Goal: Transaction & Acquisition: Obtain resource

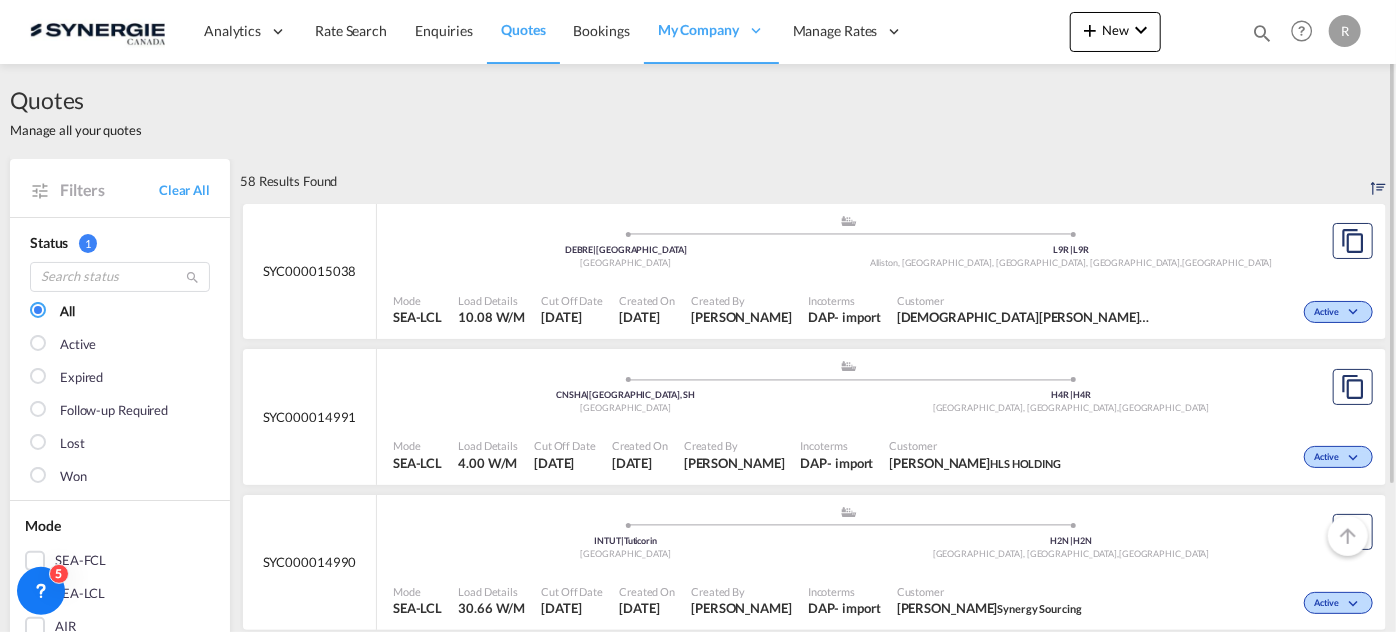
scroll to position [1181, 0]
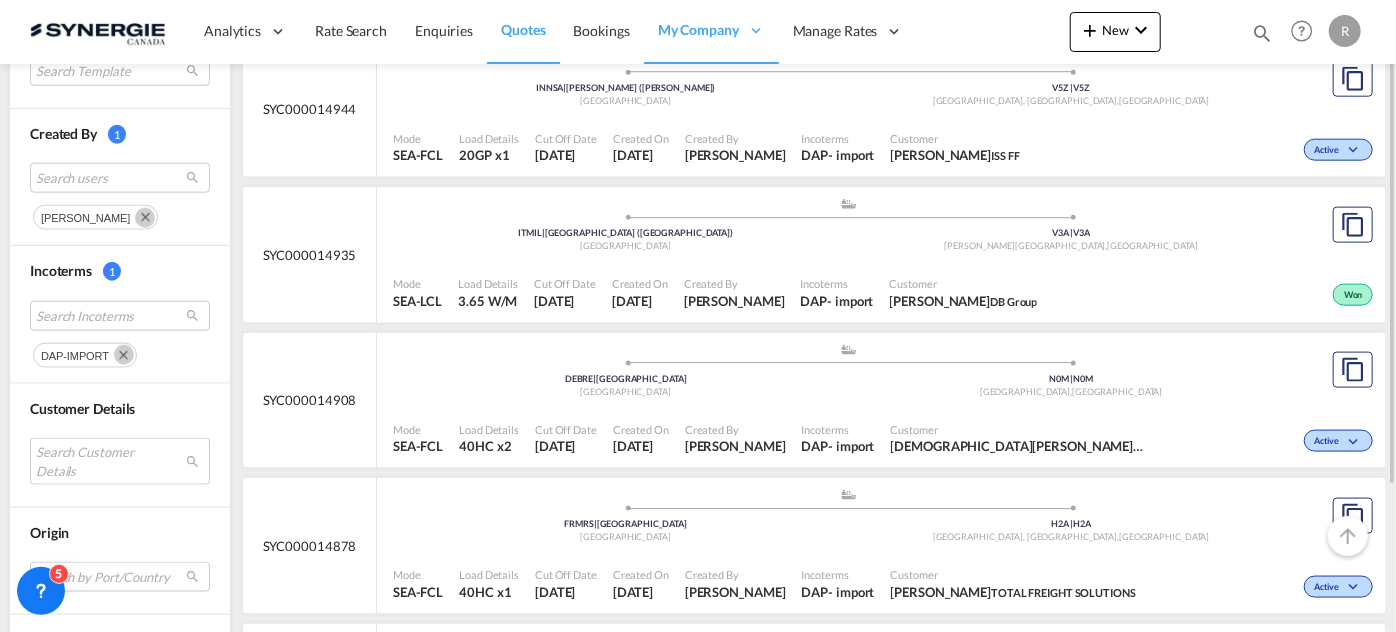
click at [121, 346] on md-icon "Remove" at bounding box center [124, 355] width 20 height 20
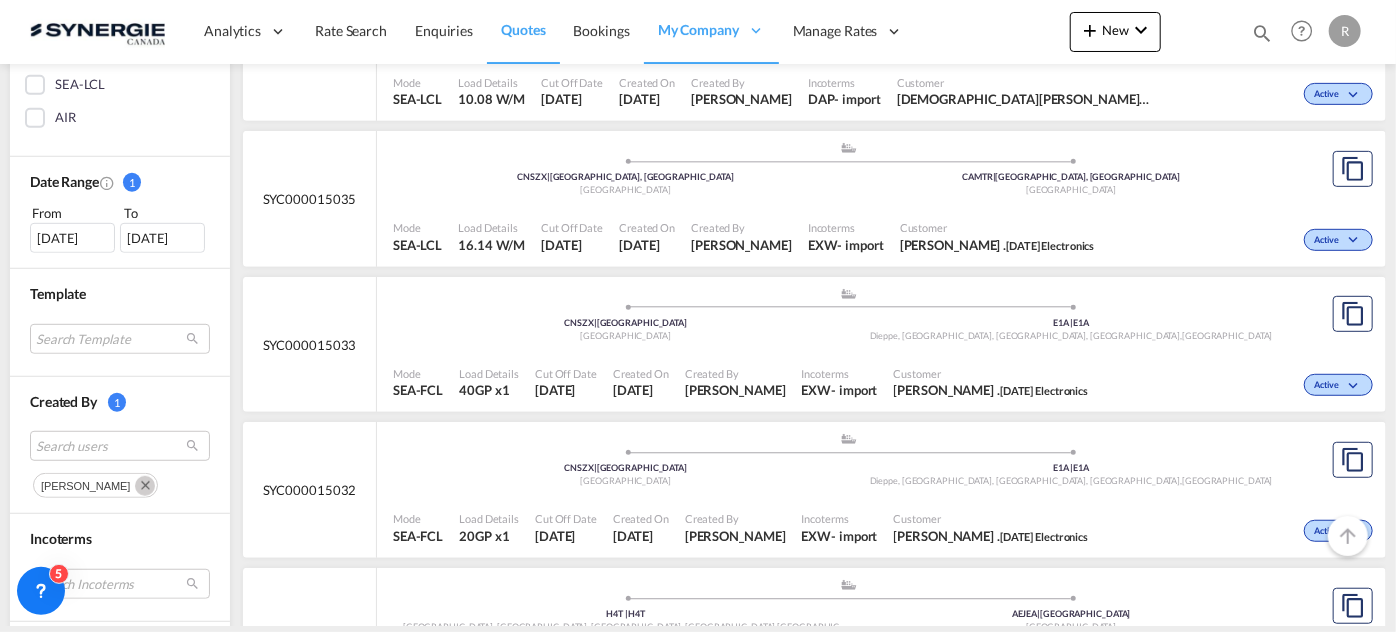
scroll to position [545, 0]
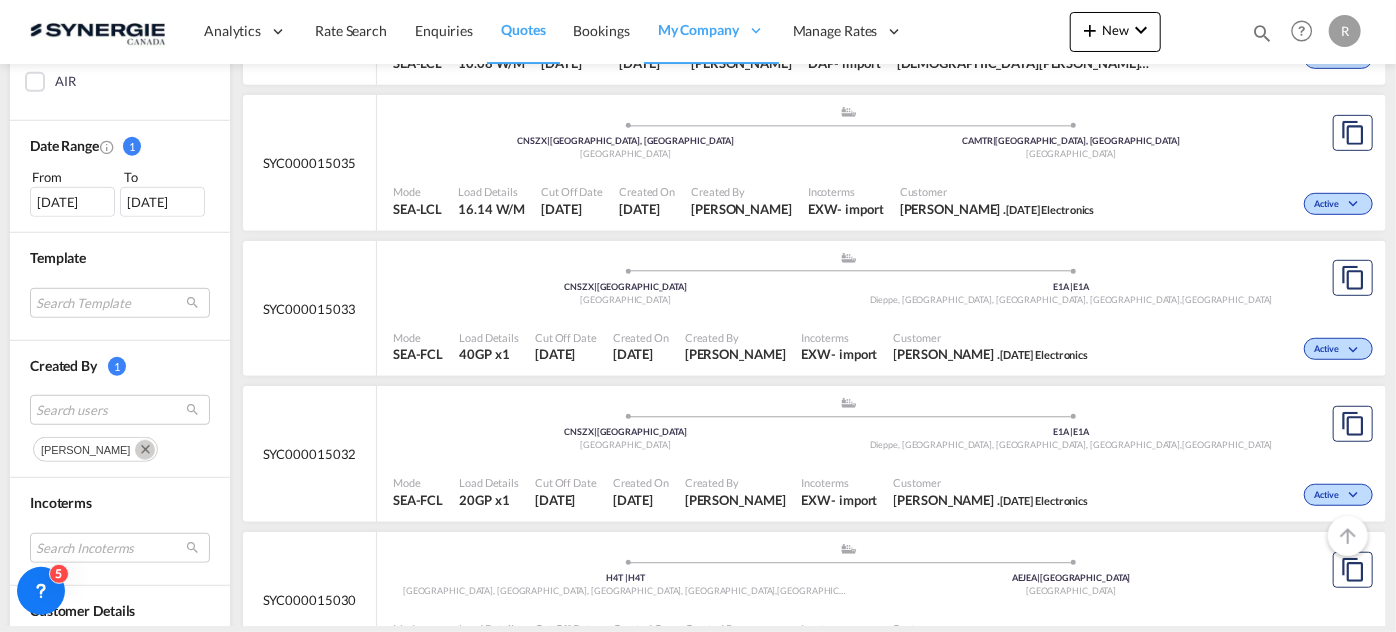
click at [135, 444] on md-icon "Remove" at bounding box center [145, 450] width 20 height 20
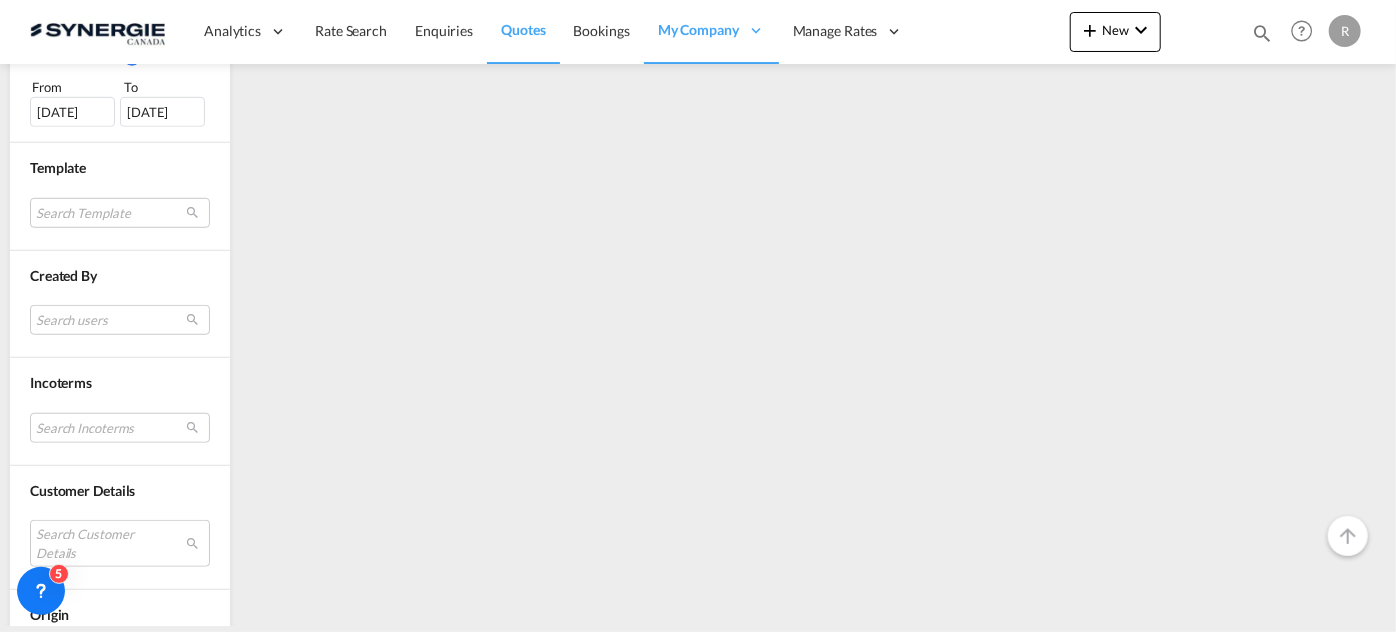
scroll to position [636, 0]
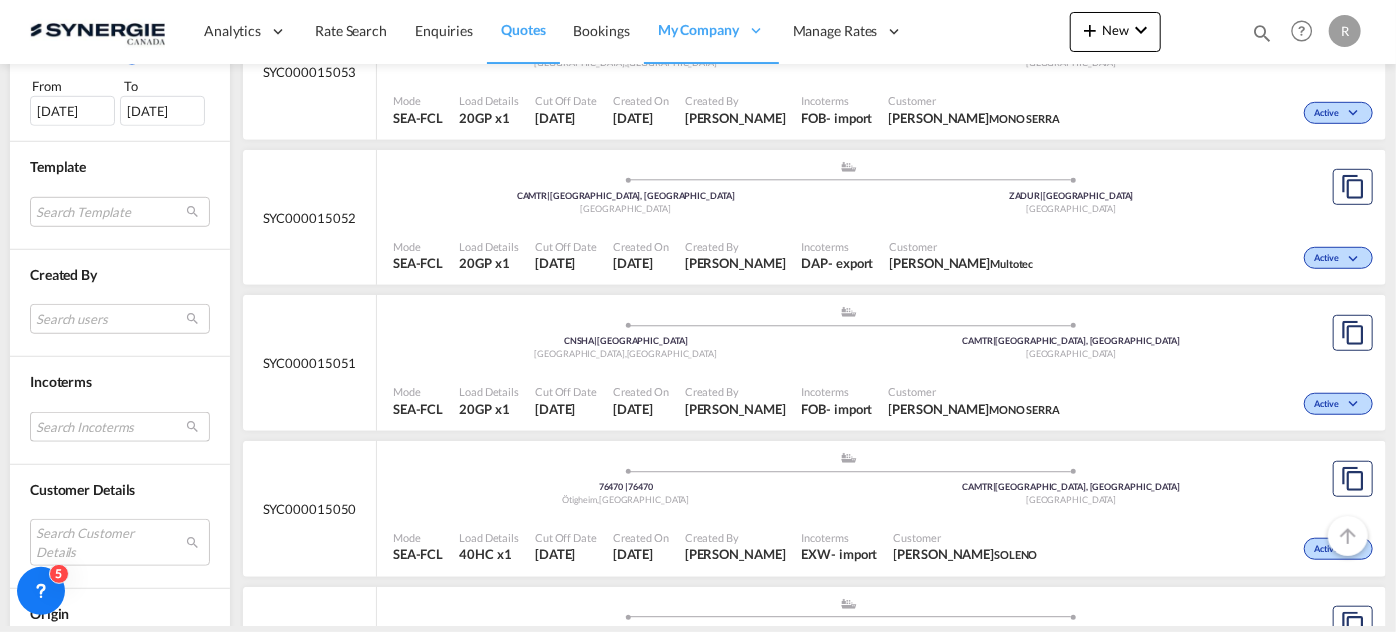
click at [92, 418] on md-select "Search Incoterms" at bounding box center [120, 427] width 180 height 30
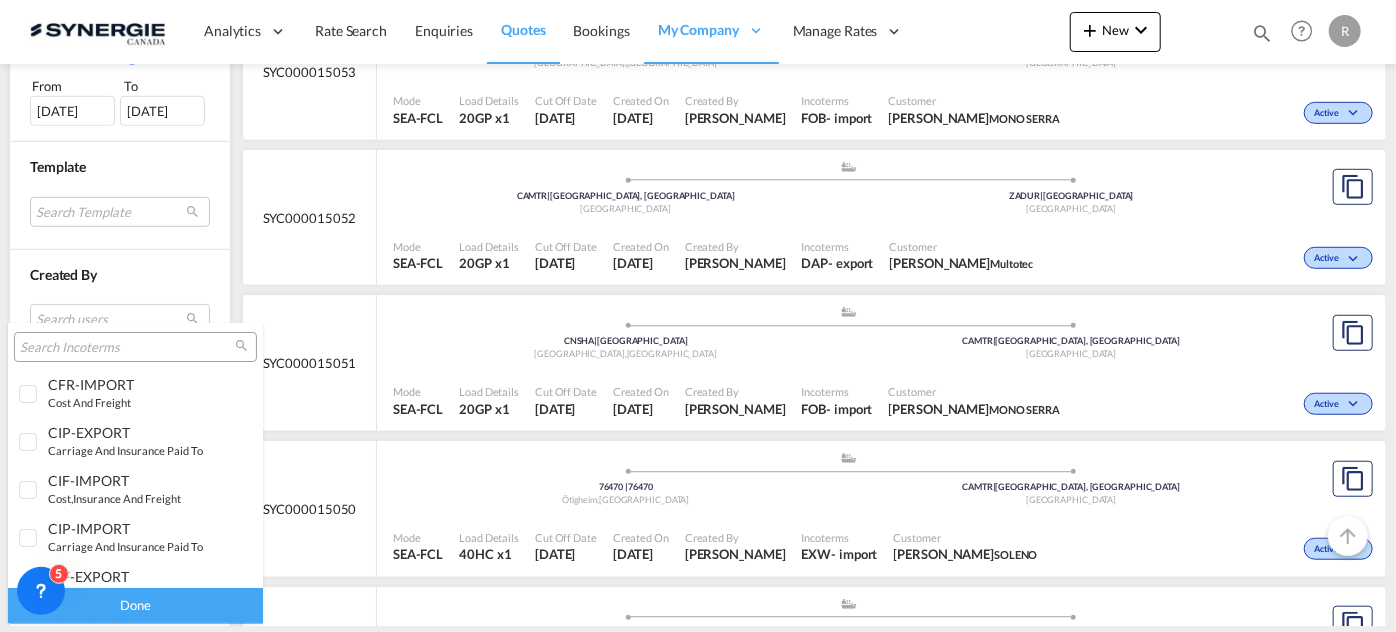
click at [100, 346] on input "search" at bounding box center [127, 348] width 215 height 18
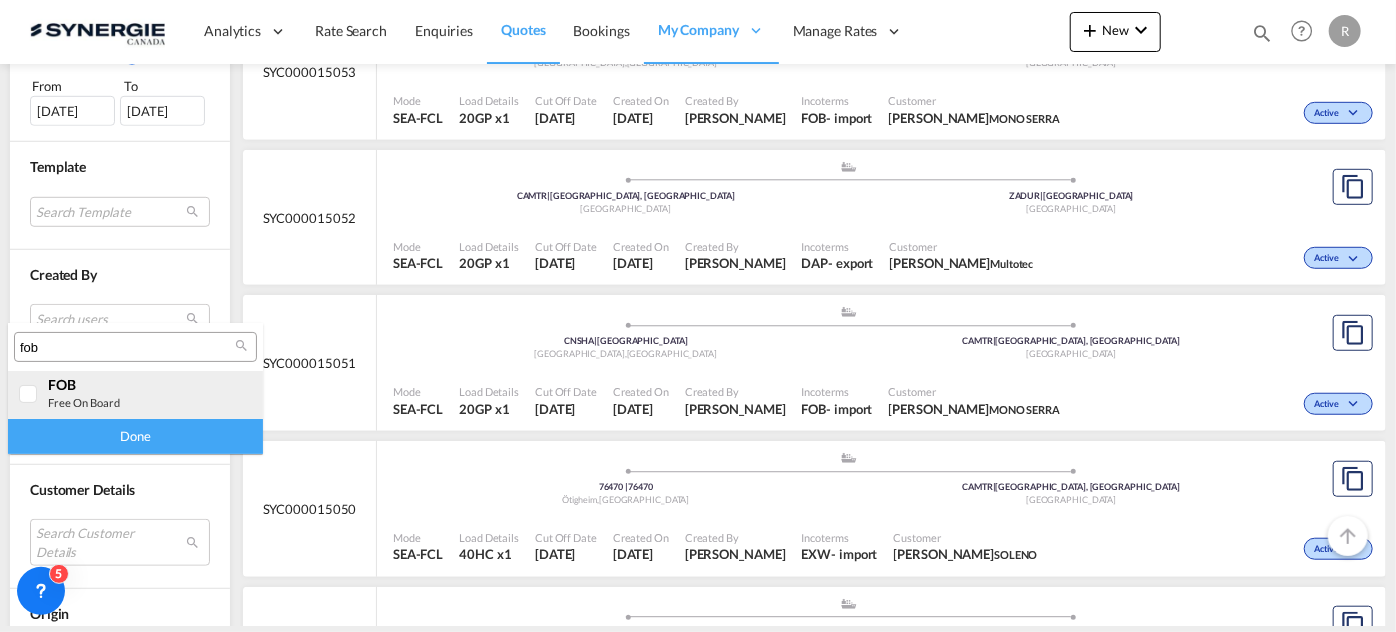
type input "fob"
click at [104, 394] on div "FOB free on board" at bounding box center [126, 393] width 157 height 34
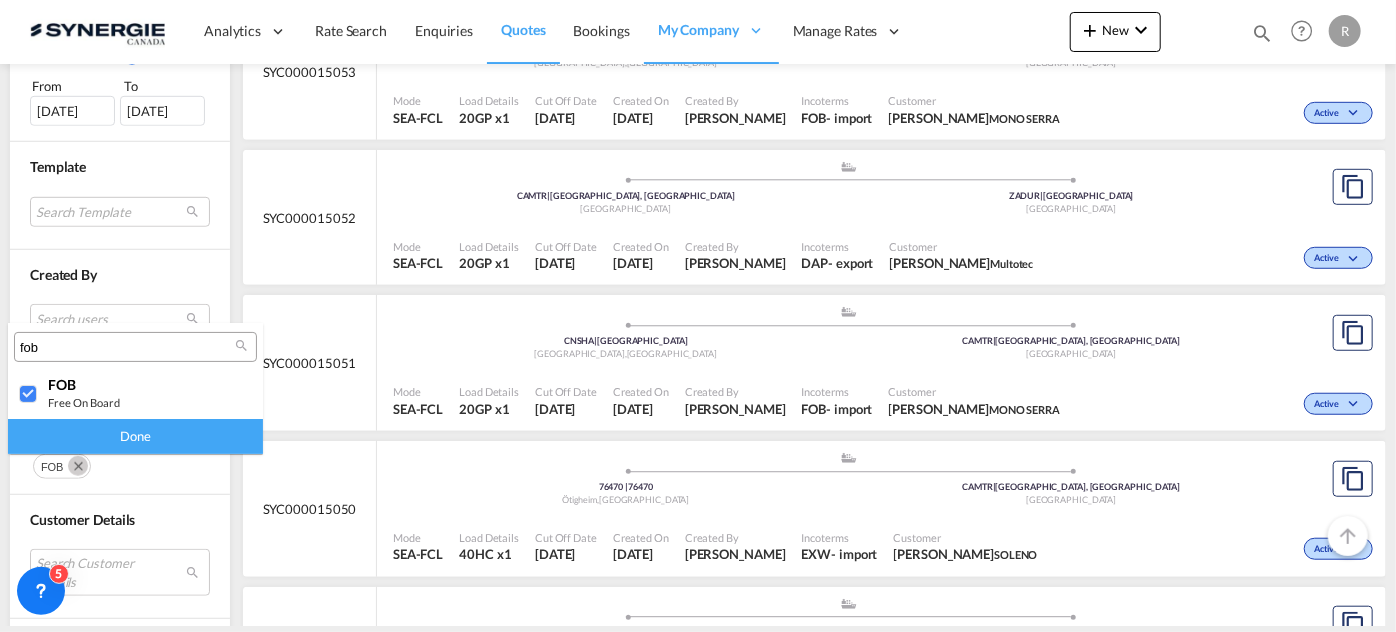
click at [117, 428] on div "Done" at bounding box center [135, 436] width 255 height 35
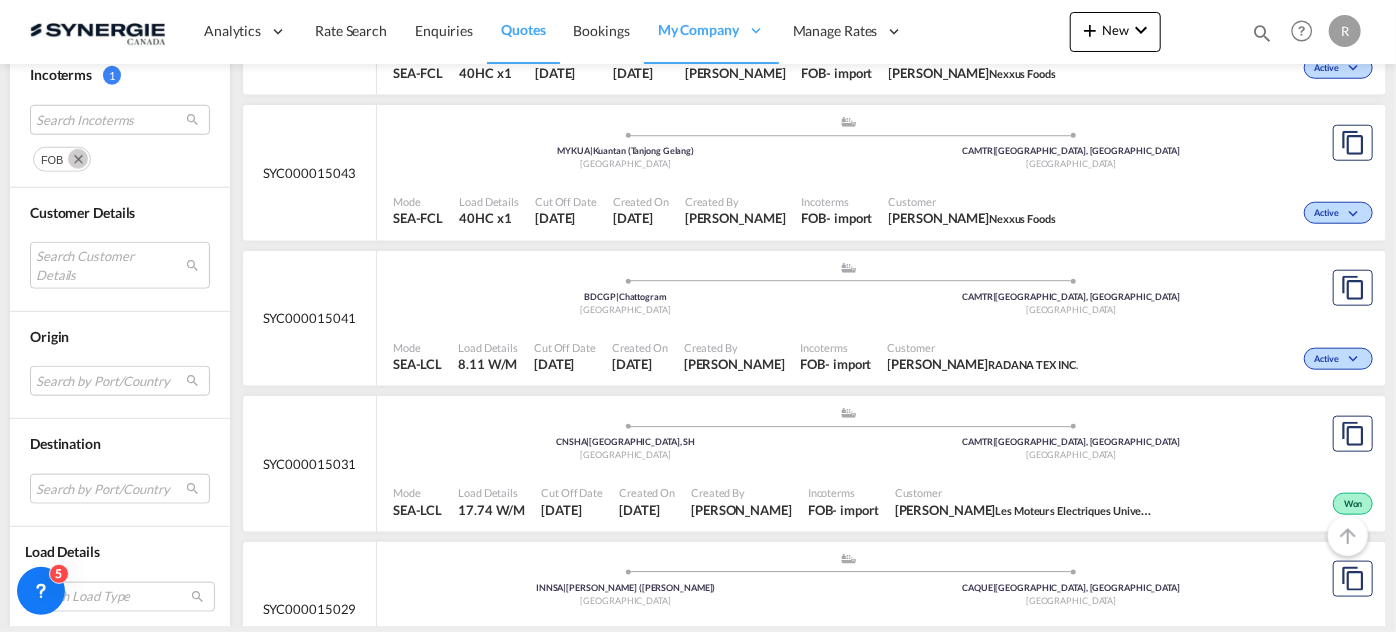
scroll to position [1000, 0]
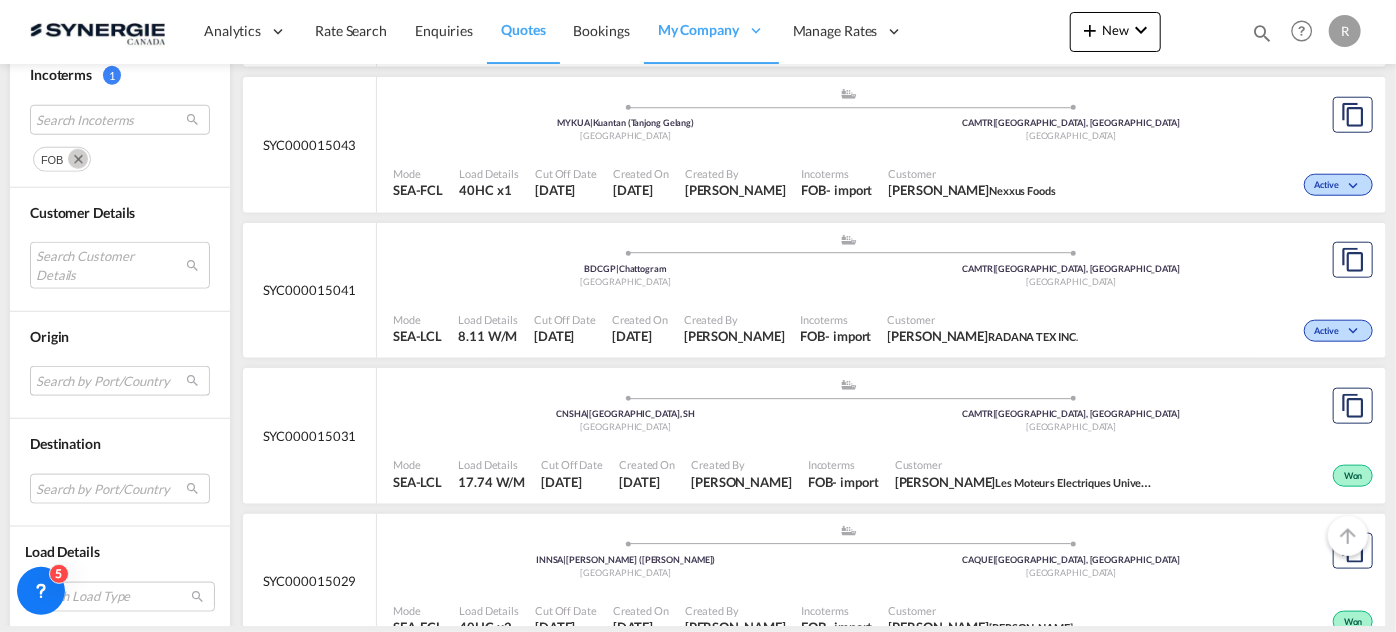
click at [132, 372] on md-select "Search by Port/Country JPNIC nichinan [GEOGRAPHIC_DATA] AEAMF mussafah [GEOGRAP…" at bounding box center [120, 381] width 180 height 30
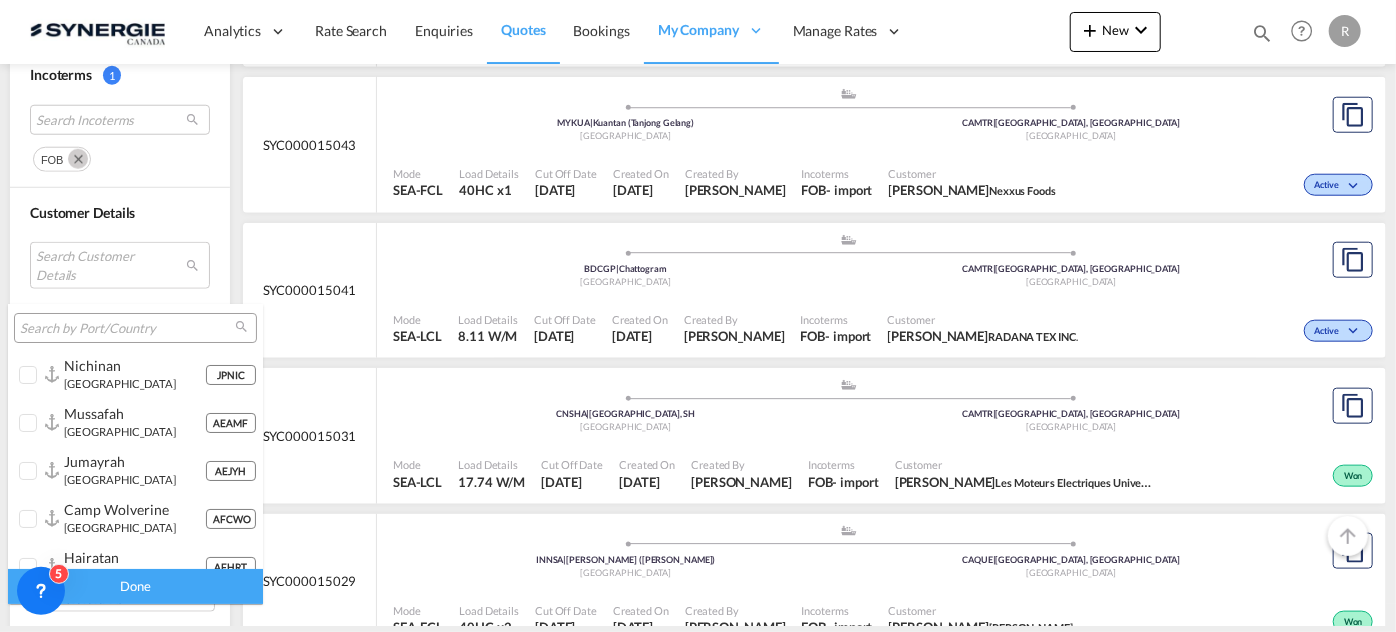
click at [109, 322] on input "search" at bounding box center [127, 329] width 215 height 18
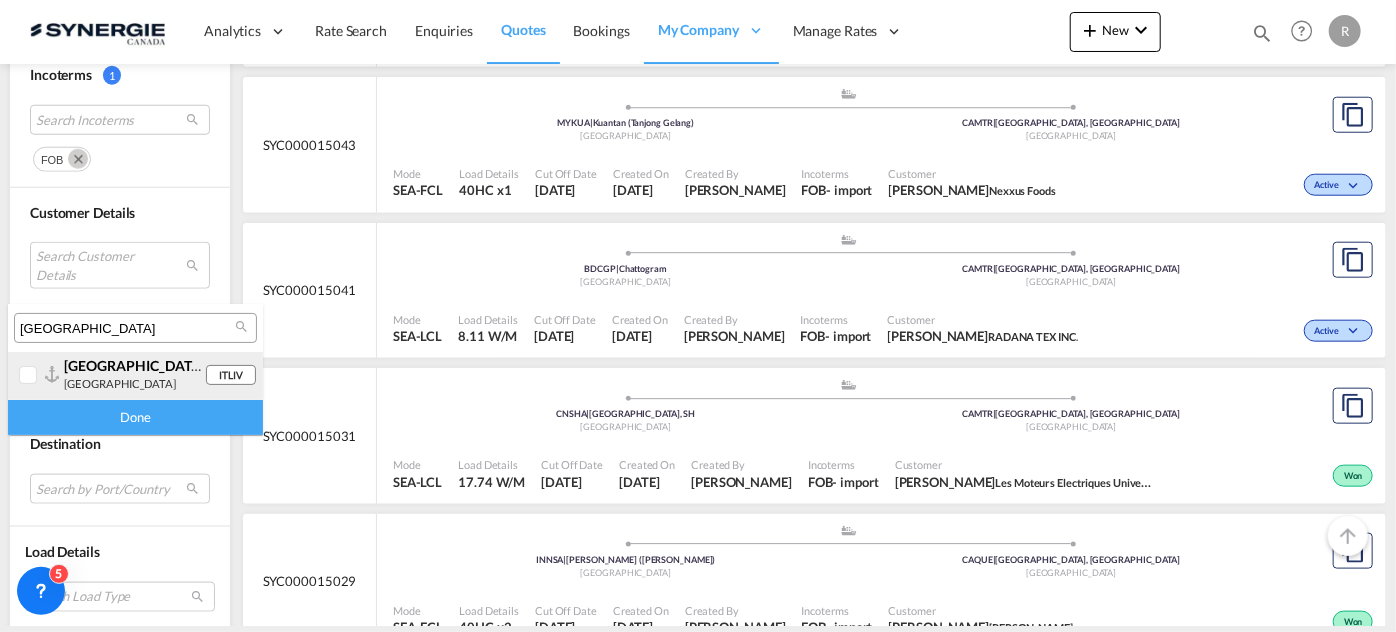
type input "[GEOGRAPHIC_DATA]"
click at [90, 386] on div "[GEOGRAPHIC_DATA] ([GEOGRAPHIC_DATA]) [GEOGRAPHIC_DATA]" at bounding box center [134, 374] width 141 height 34
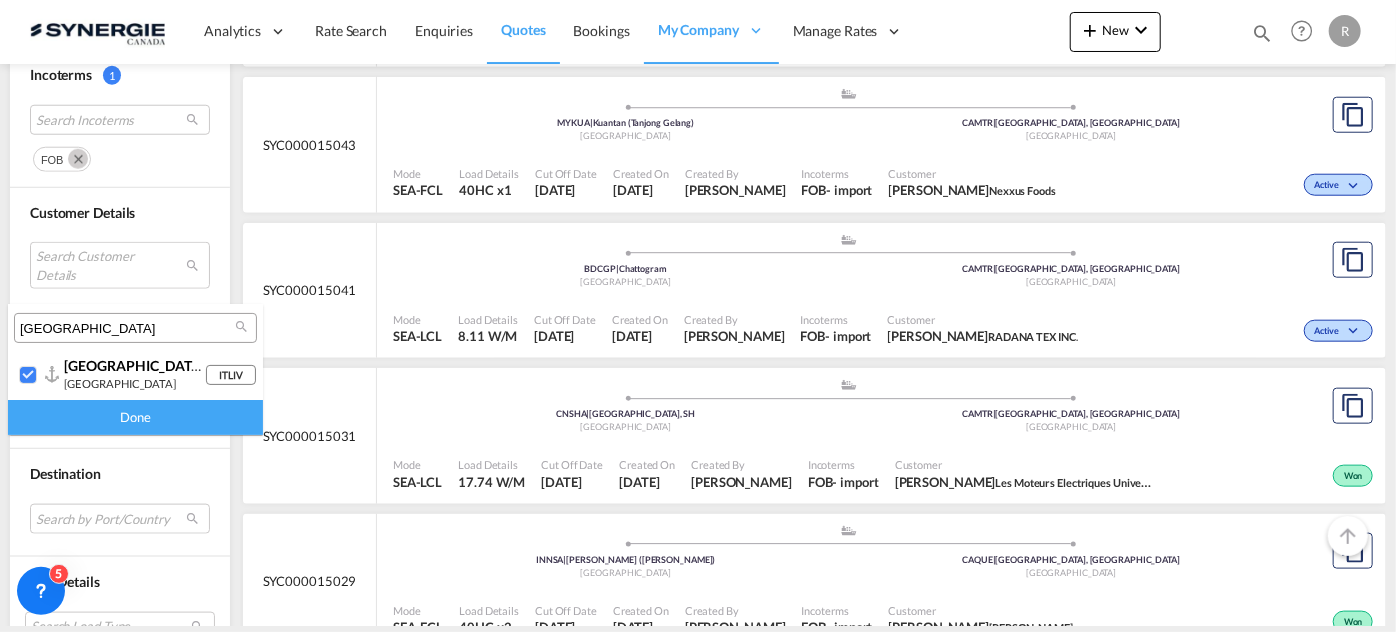
click at [97, 417] on div "Done" at bounding box center [135, 417] width 255 height 35
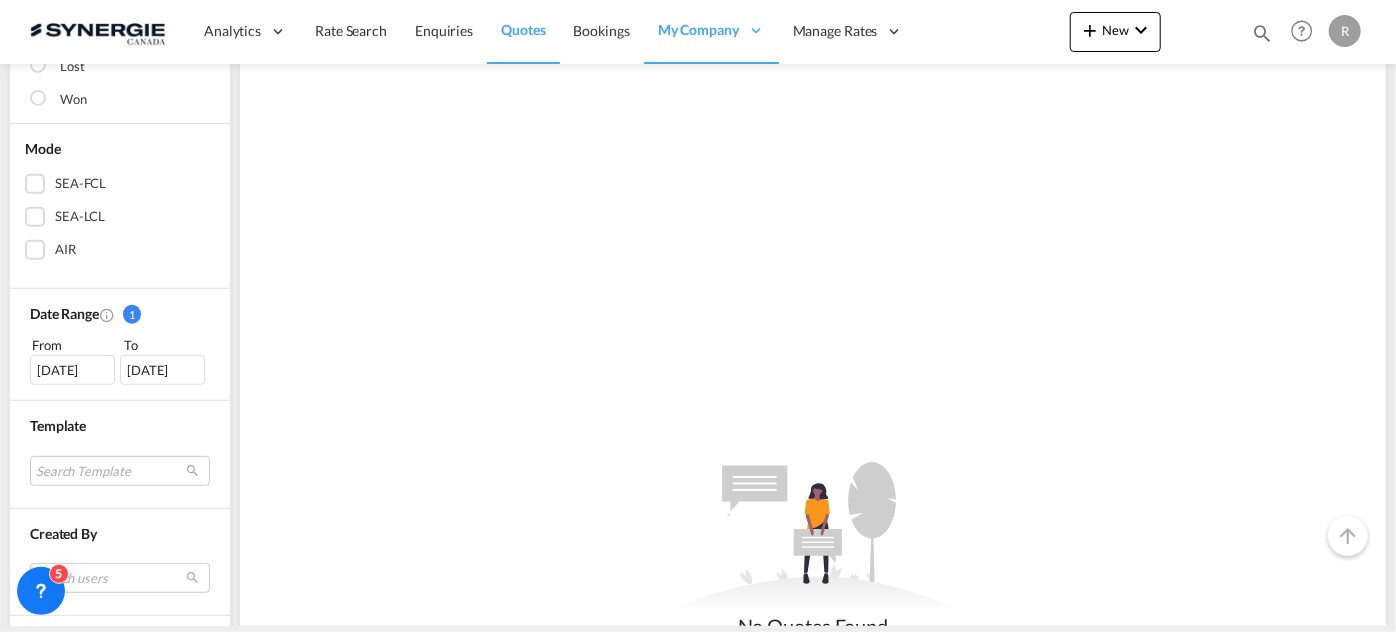
scroll to position [545, 0]
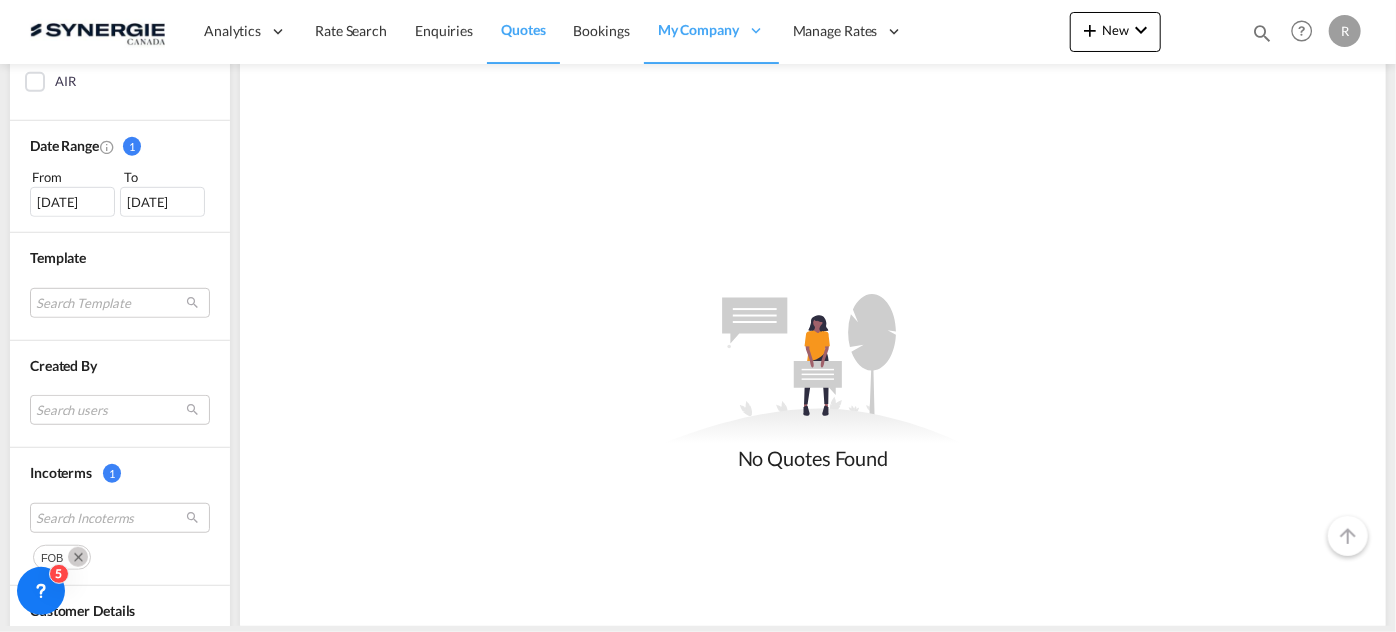
click at [73, 195] on div "[DATE]" at bounding box center [72, 202] width 85 height 30
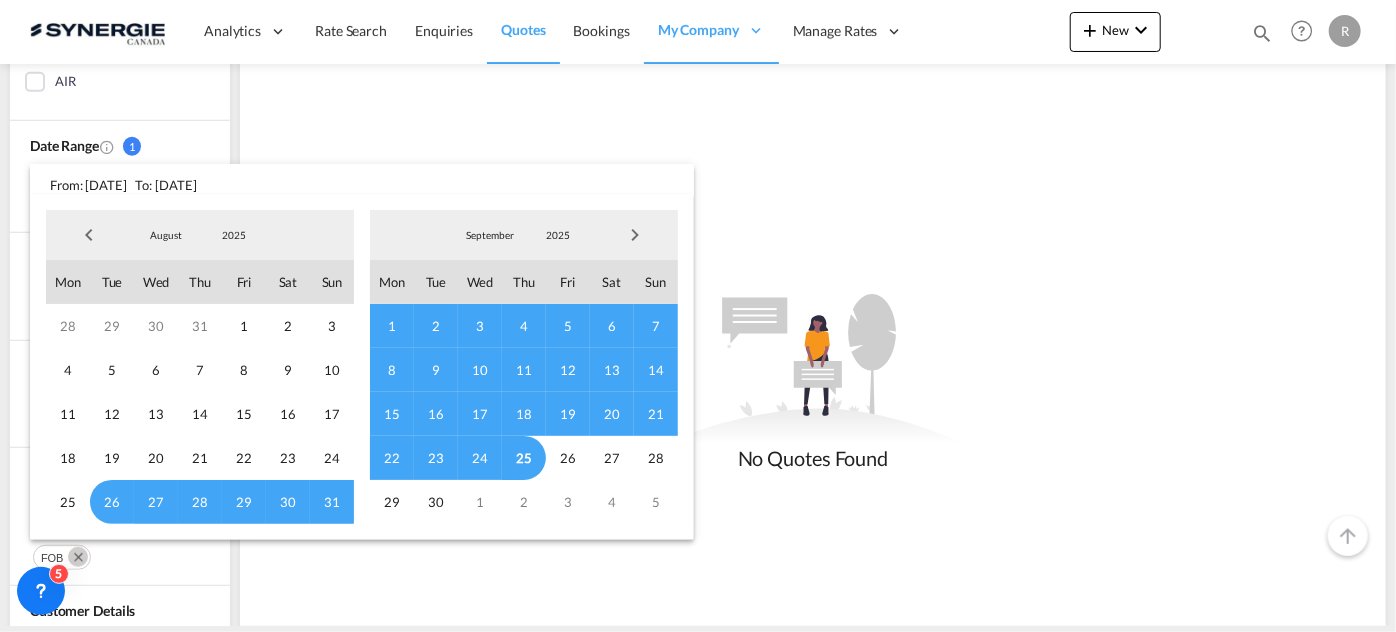
click at [93, 245] on span "Previous Month" at bounding box center [89, 235] width 40 height 40
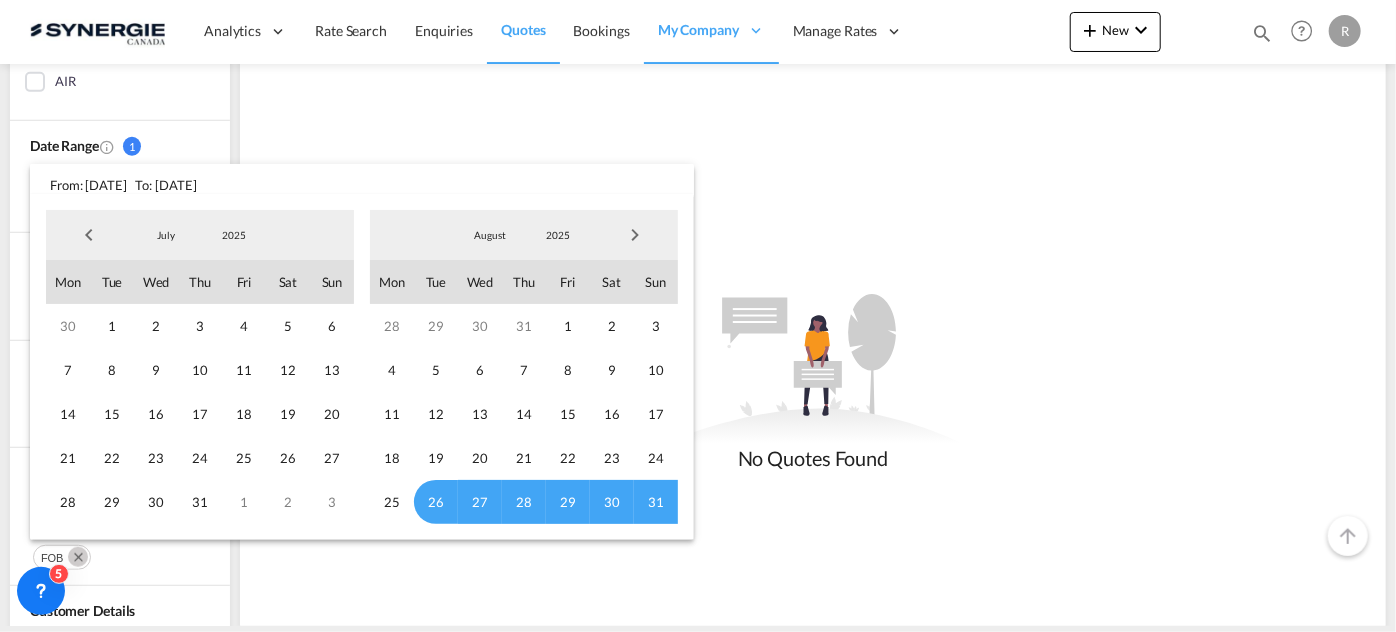
click at [93, 245] on span "Previous Month" at bounding box center [89, 235] width 40 height 40
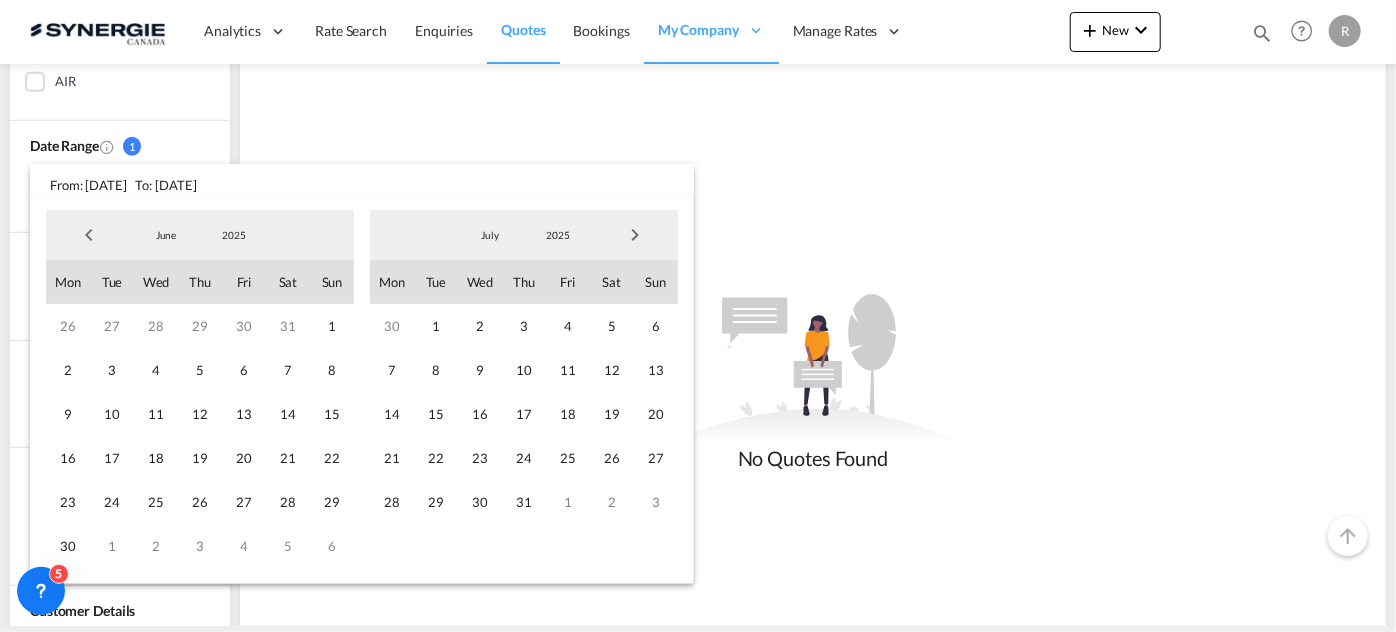
click at [93, 245] on span "Previous Month" at bounding box center [89, 235] width 40 height 40
click at [201, 327] on span "1" at bounding box center [200, 326] width 44 height 44
click at [645, 242] on span "Next Month" at bounding box center [635, 235] width 40 height 40
click at [514, 503] on span "31" at bounding box center [524, 502] width 44 height 44
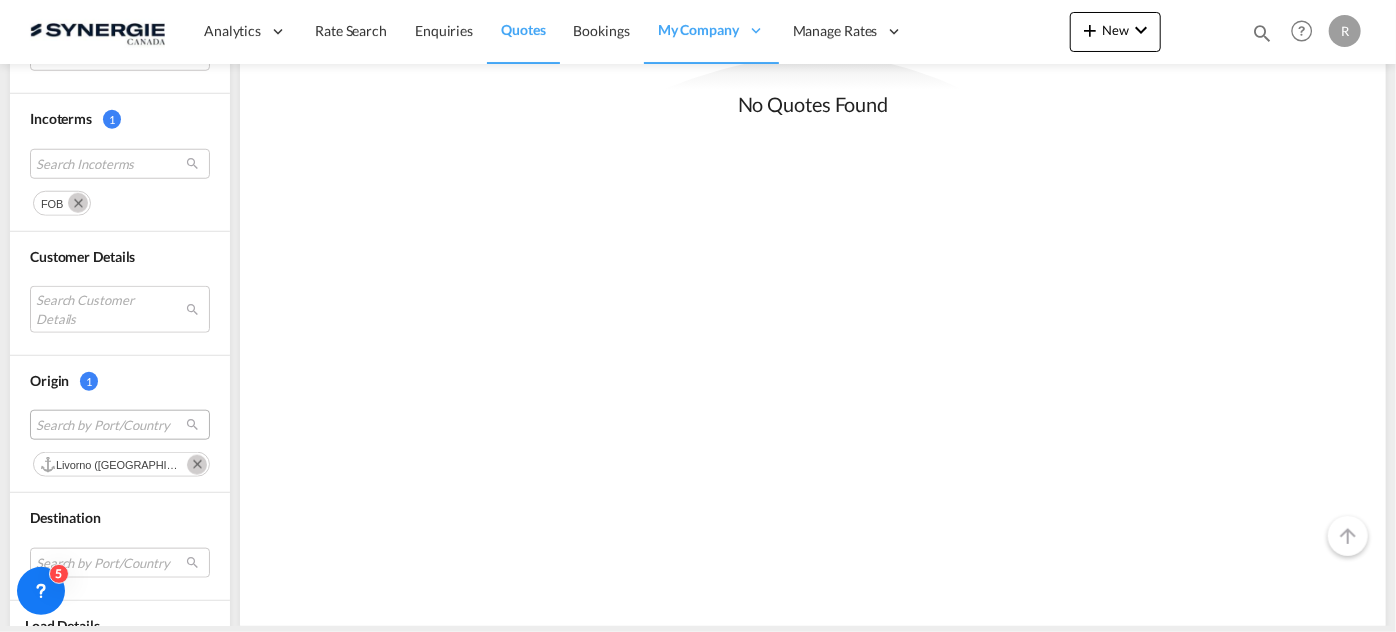
scroll to position [909, 0]
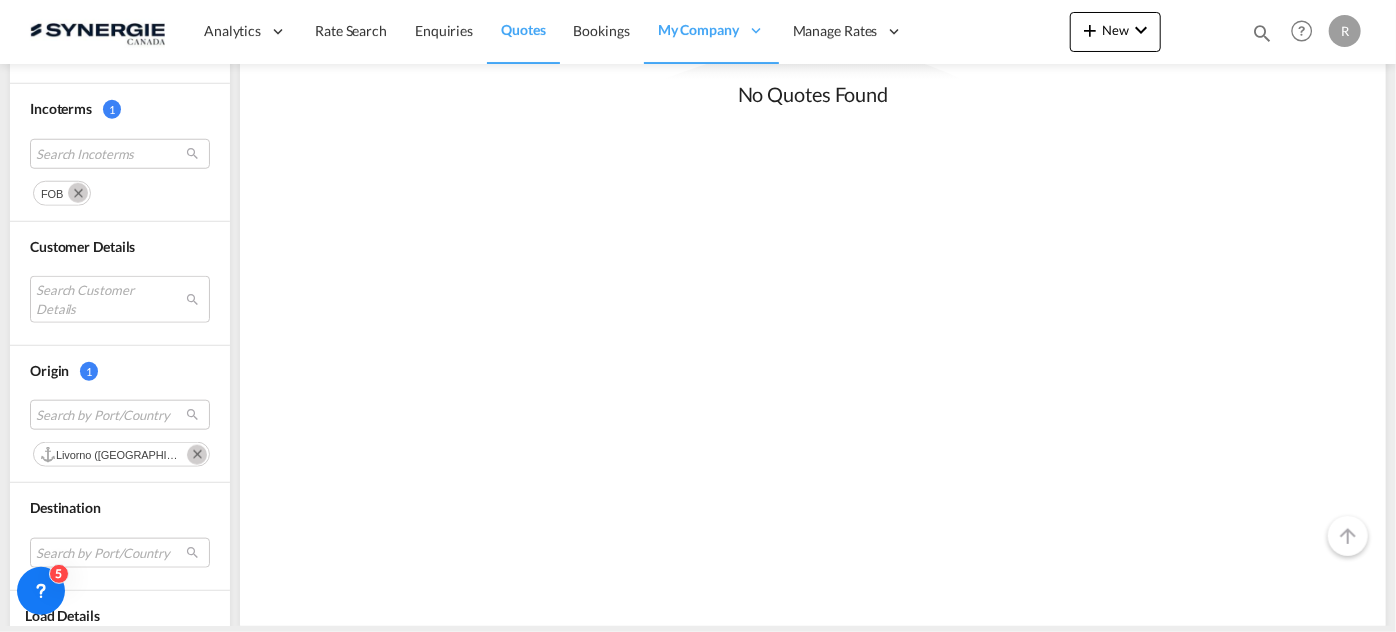
click at [187, 448] on md-icon "Remove" at bounding box center [197, 455] width 20 height 20
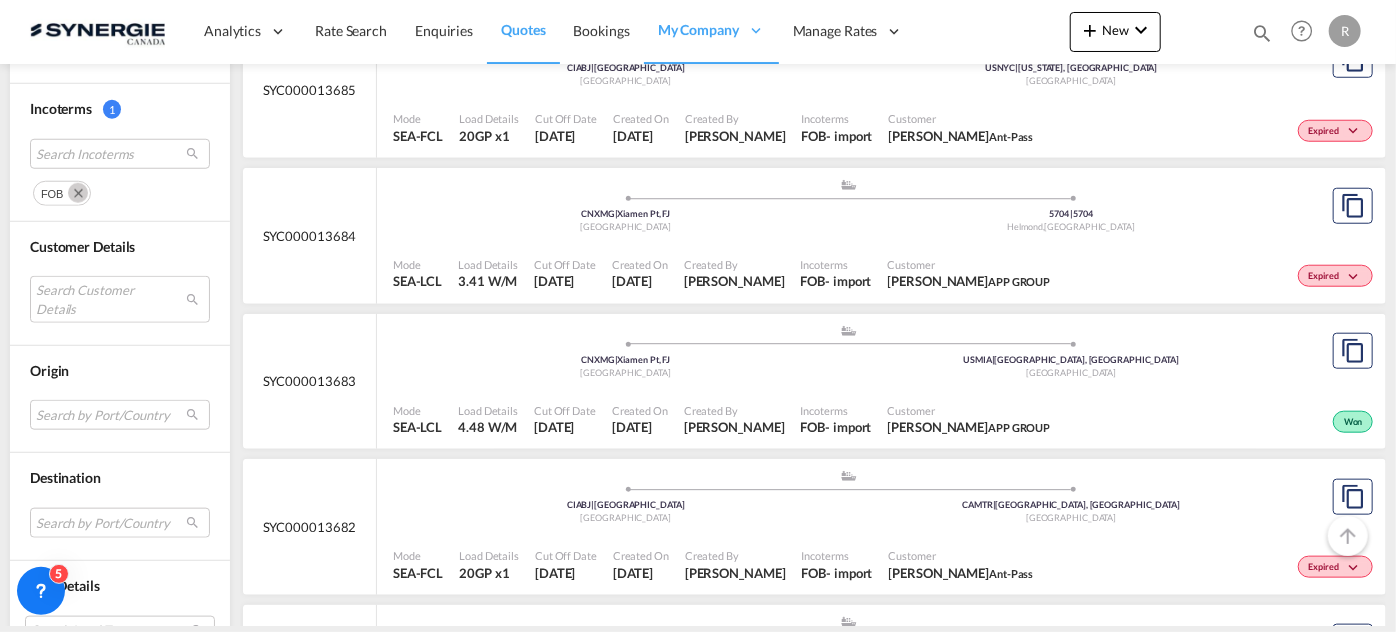
scroll to position [1000, 0]
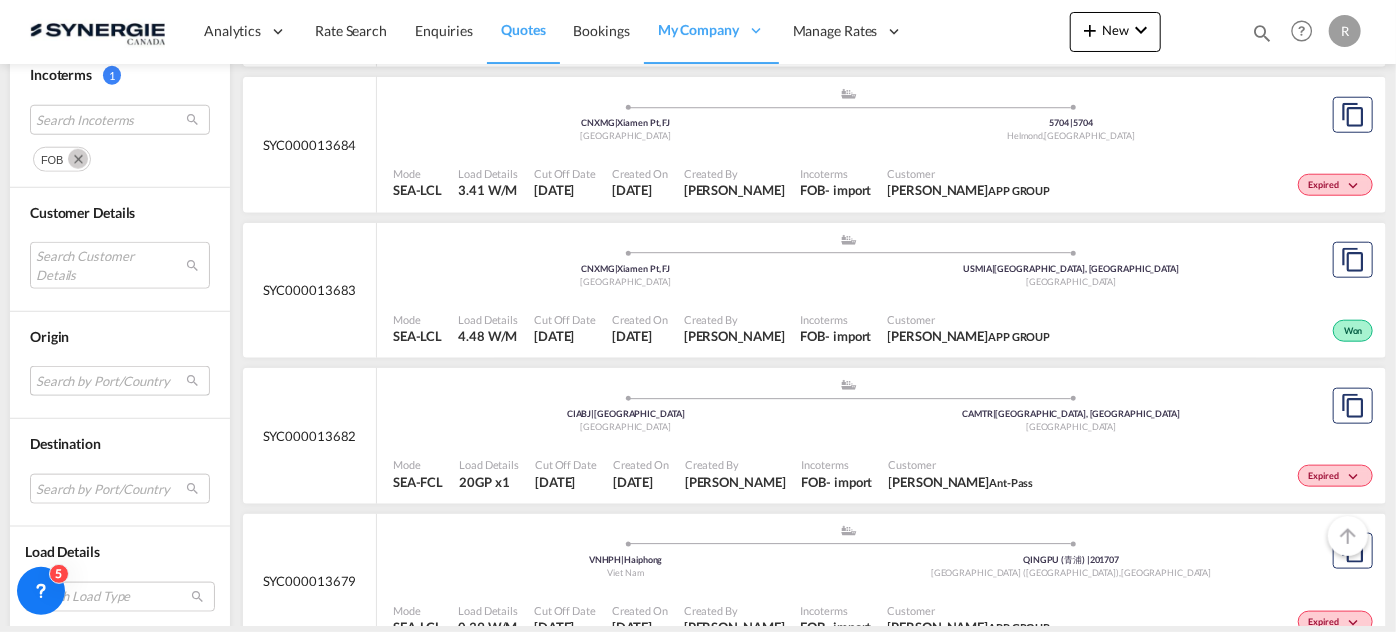
click at [141, 376] on md-select "Search by Port/Country" at bounding box center [120, 381] width 180 height 30
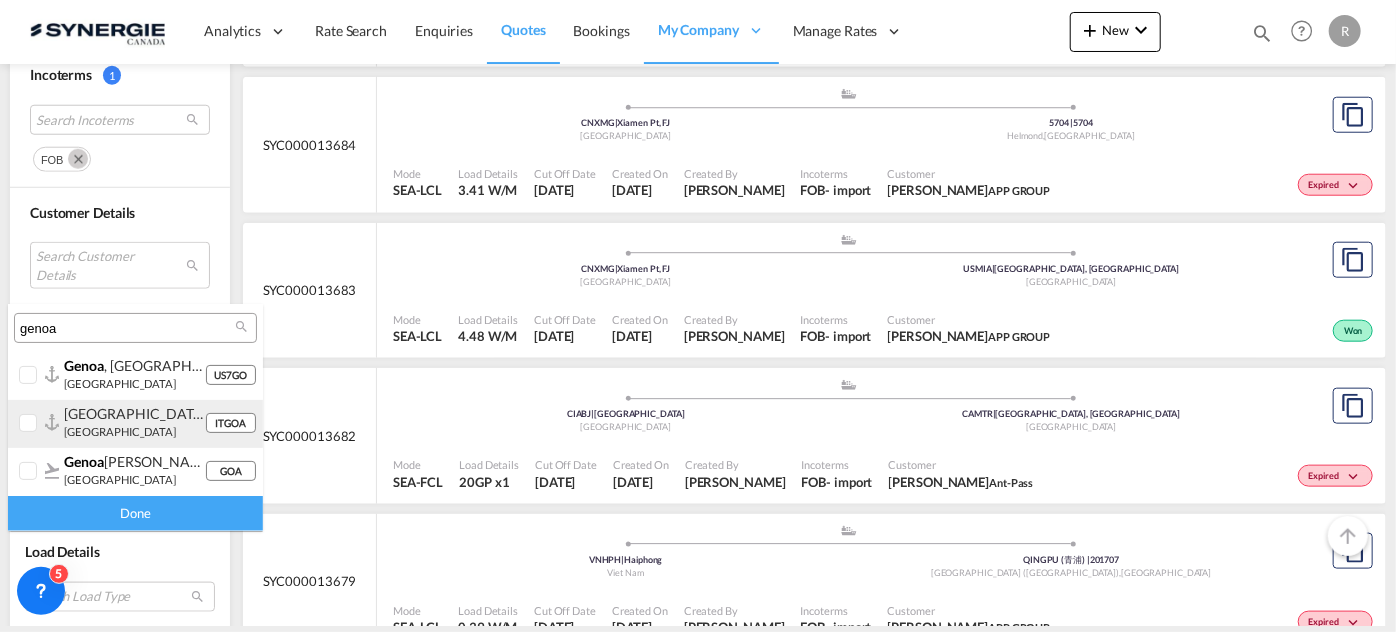
type input "genoa"
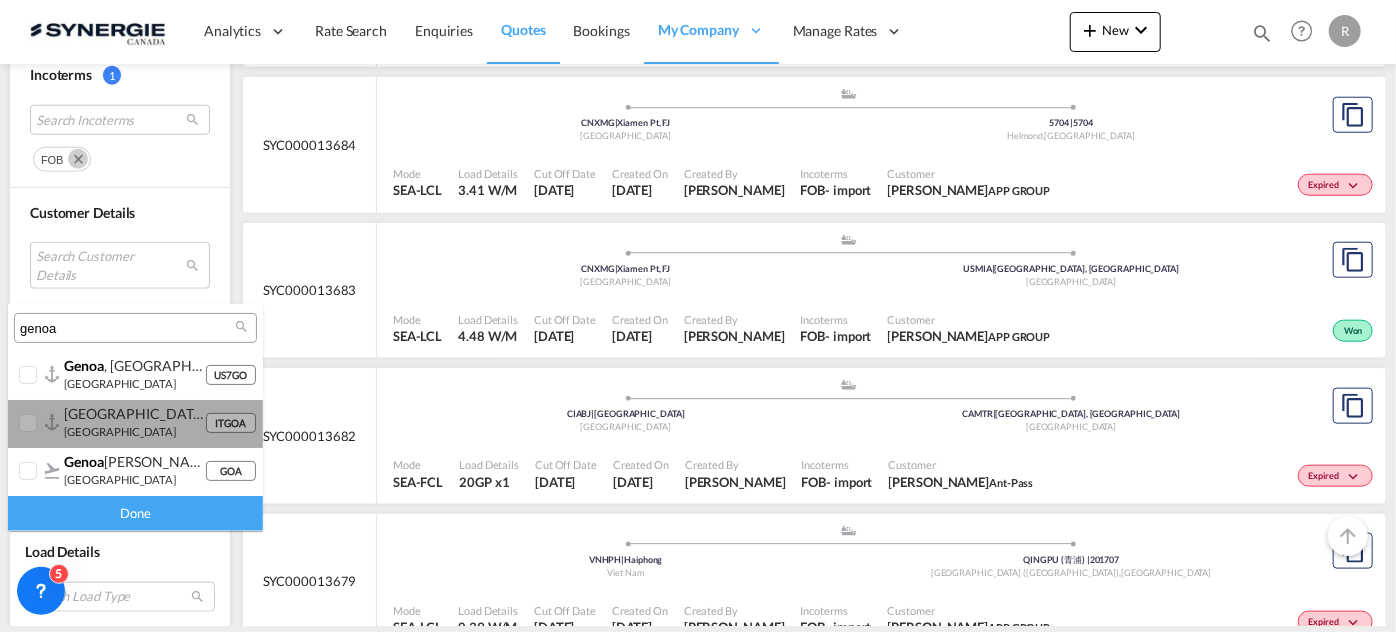
click at [104, 437] on div "[GEOGRAPHIC_DATA] ( [GEOGRAPHIC_DATA] ) [GEOGRAPHIC_DATA]" at bounding box center [134, 422] width 141 height 34
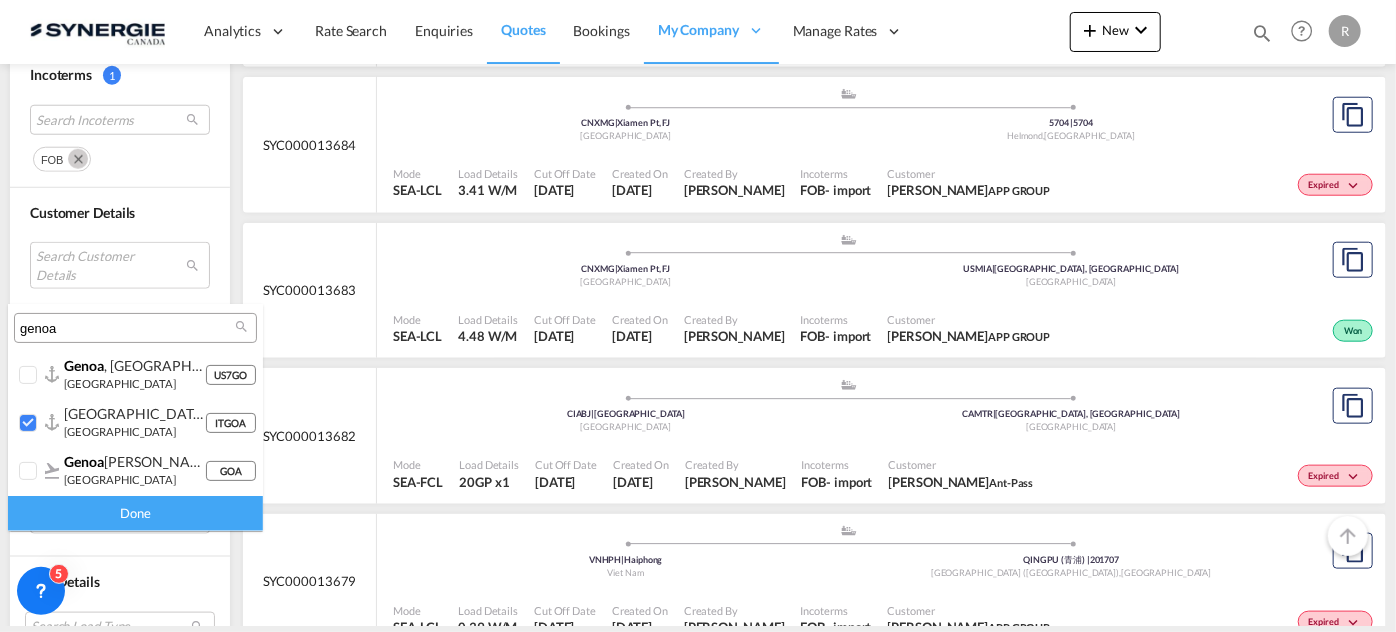
click at [79, 507] on div "Done" at bounding box center [135, 513] width 255 height 35
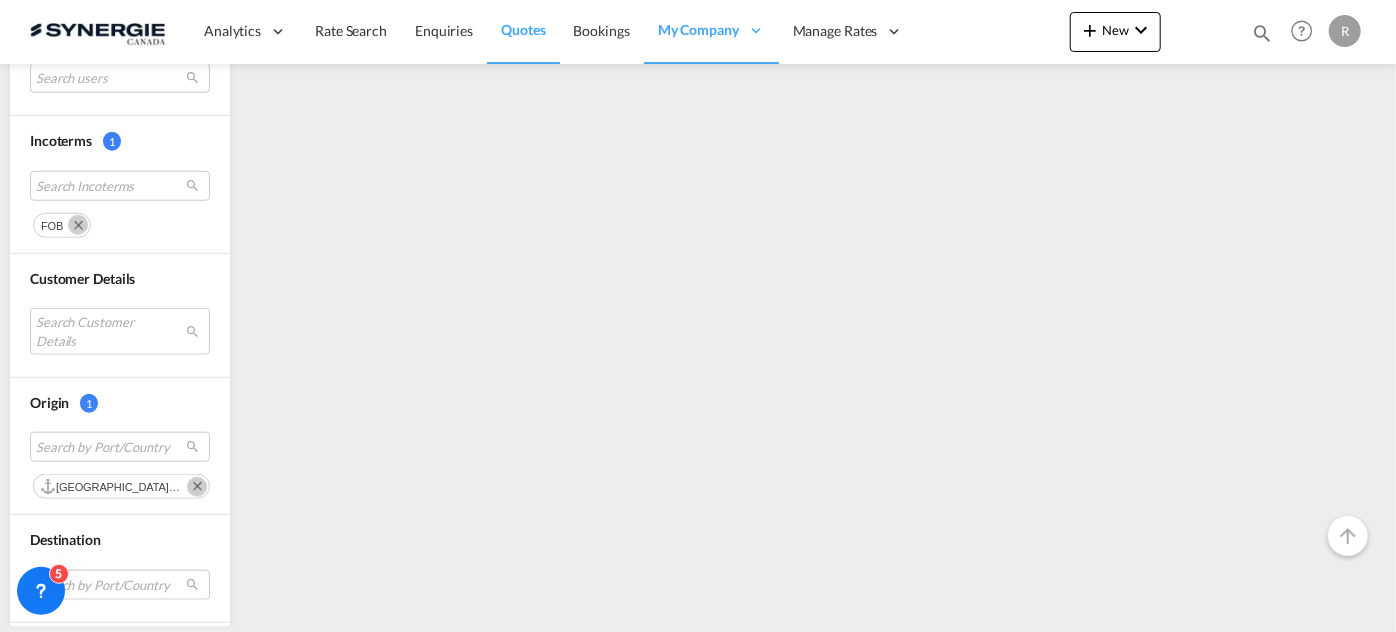
scroll to position [973, 0]
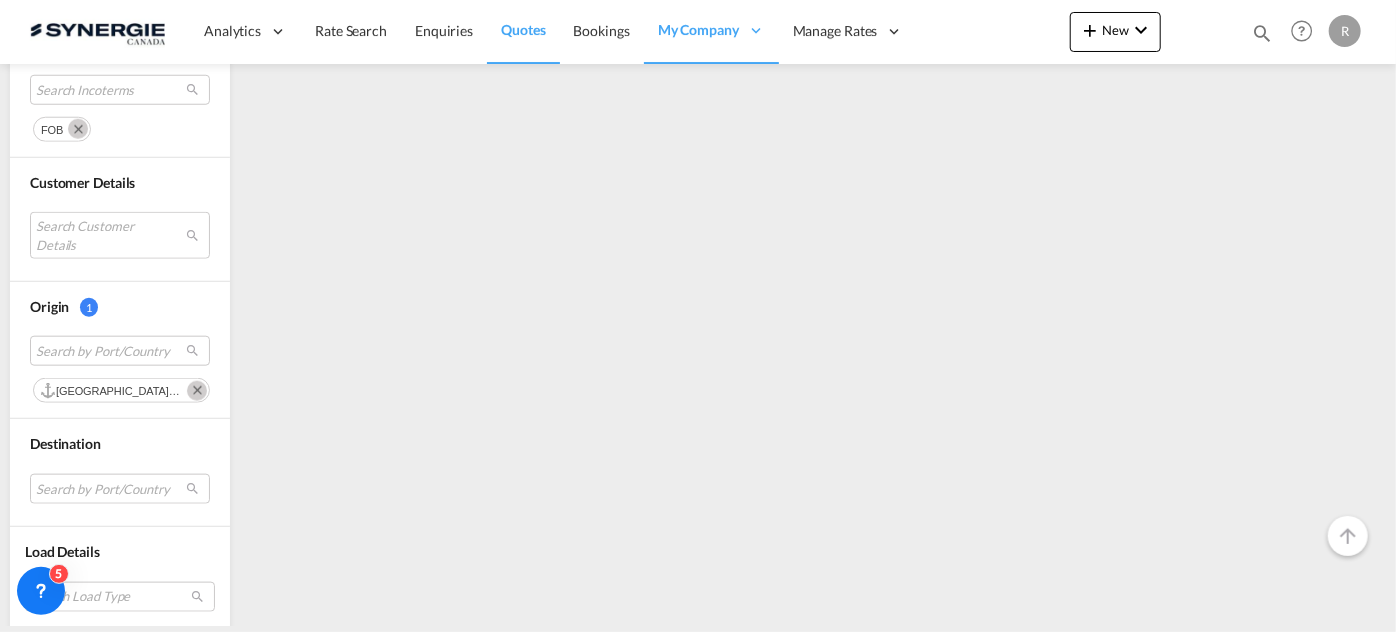
click at [187, 391] on md-icon "Remove" at bounding box center [197, 391] width 20 height 20
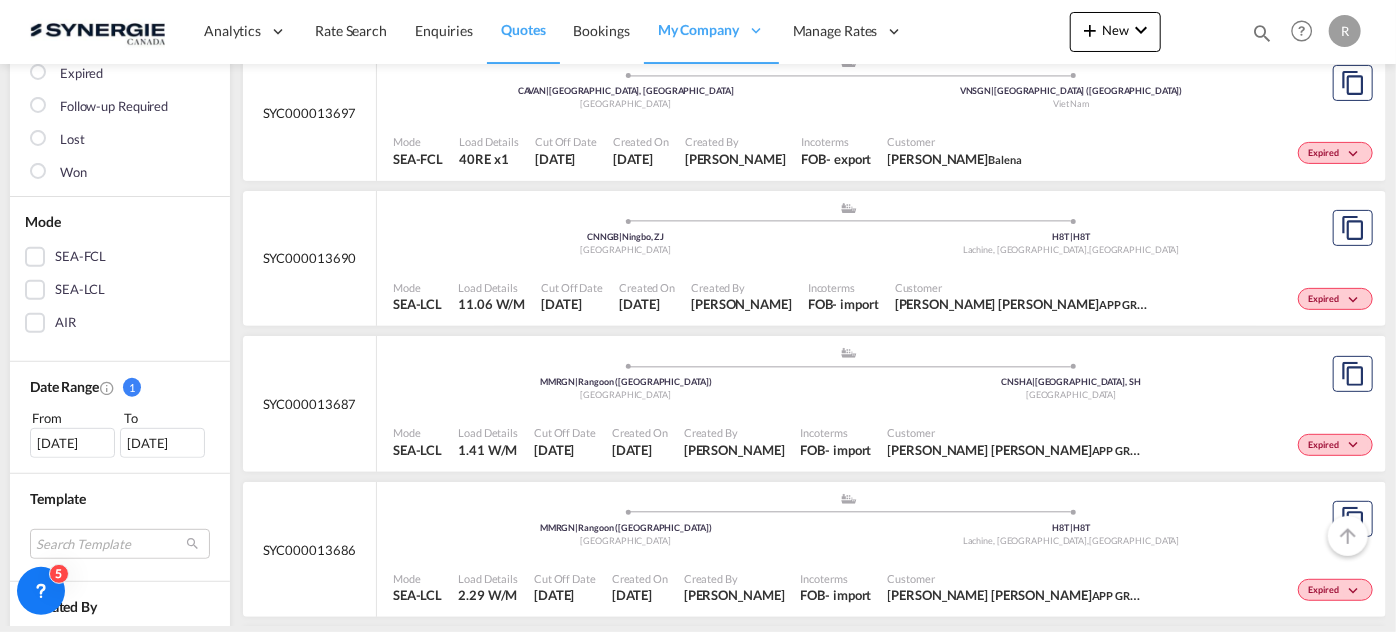
scroll to position [577, 0]
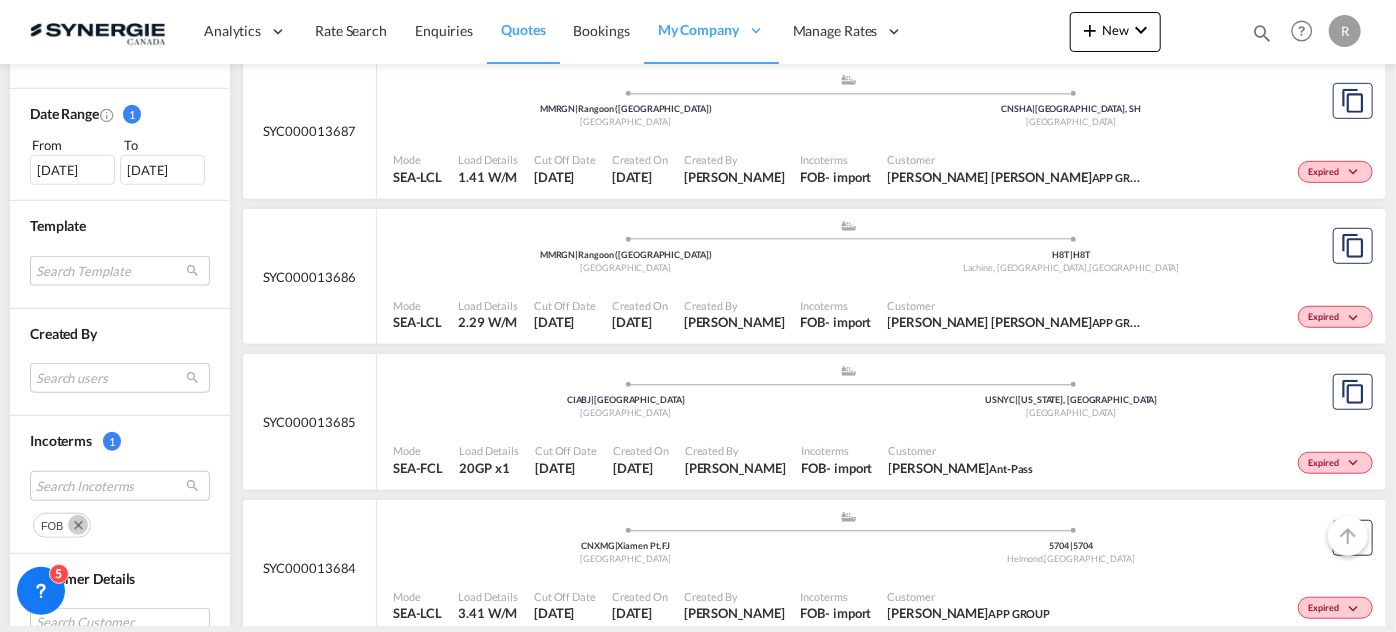
click at [90, 265] on md-select "Search Template" at bounding box center [120, 271] width 180 height 30
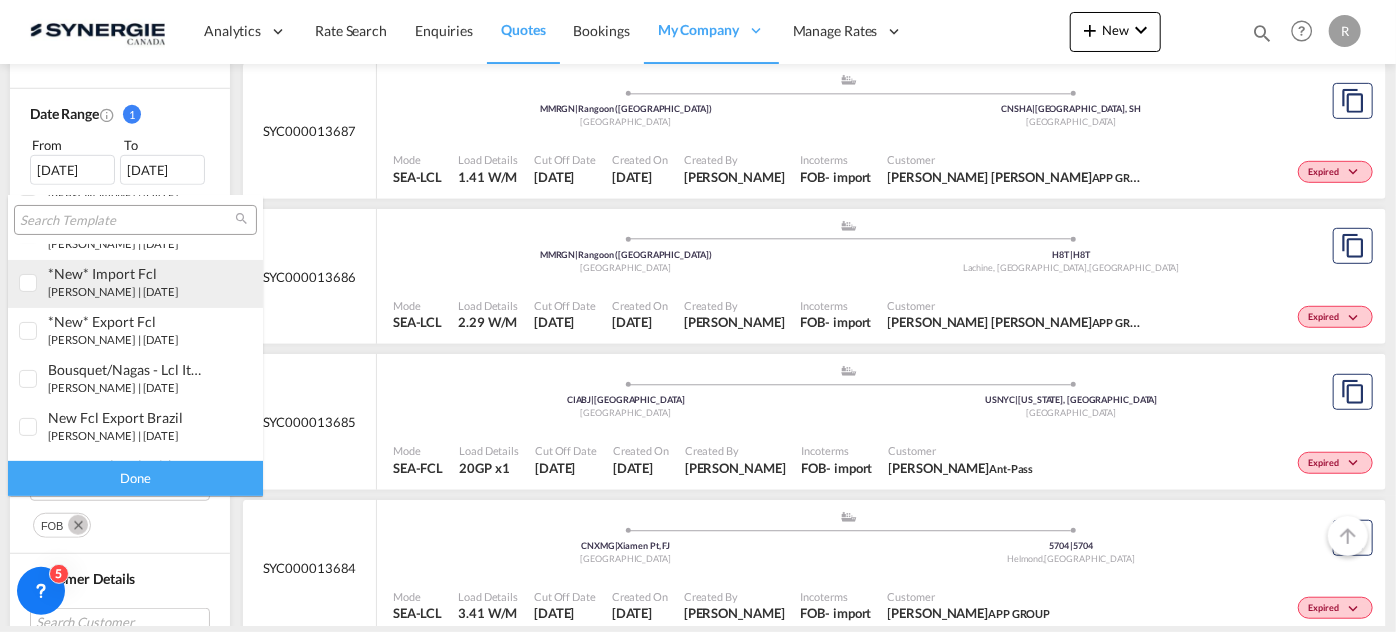
scroll to position [181, 0]
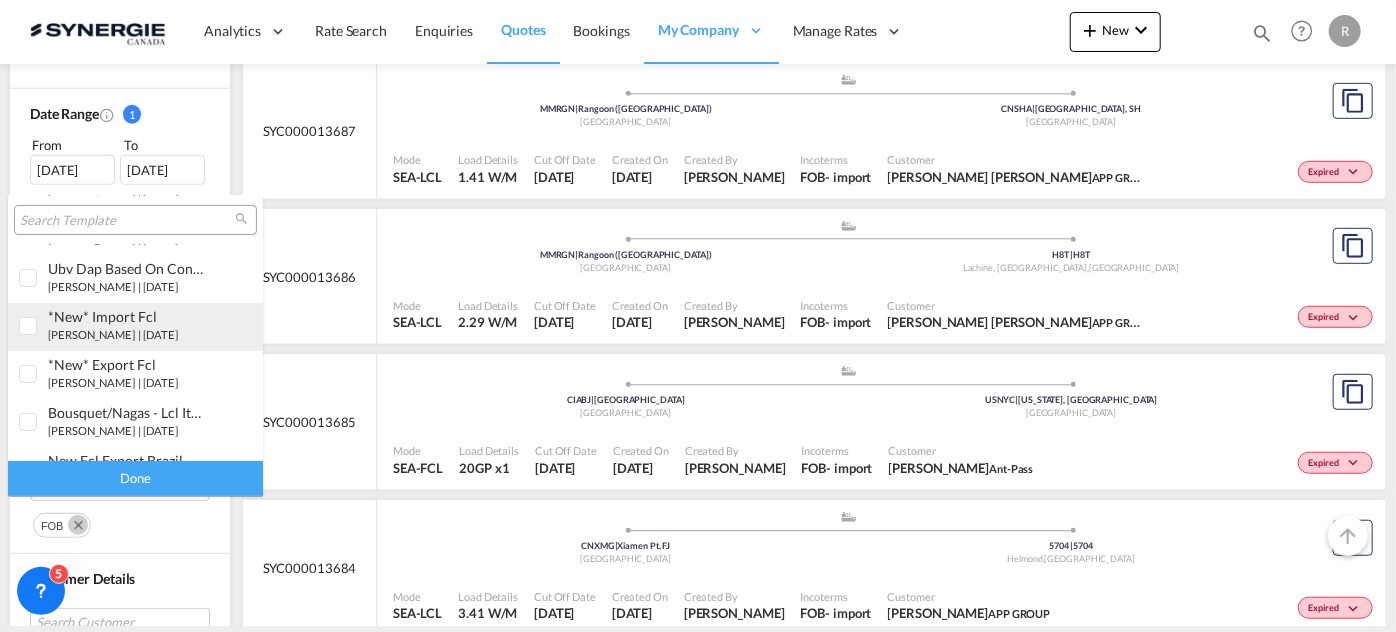
click at [117, 322] on div "*new* import fcl" at bounding box center [126, 316] width 157 height 17
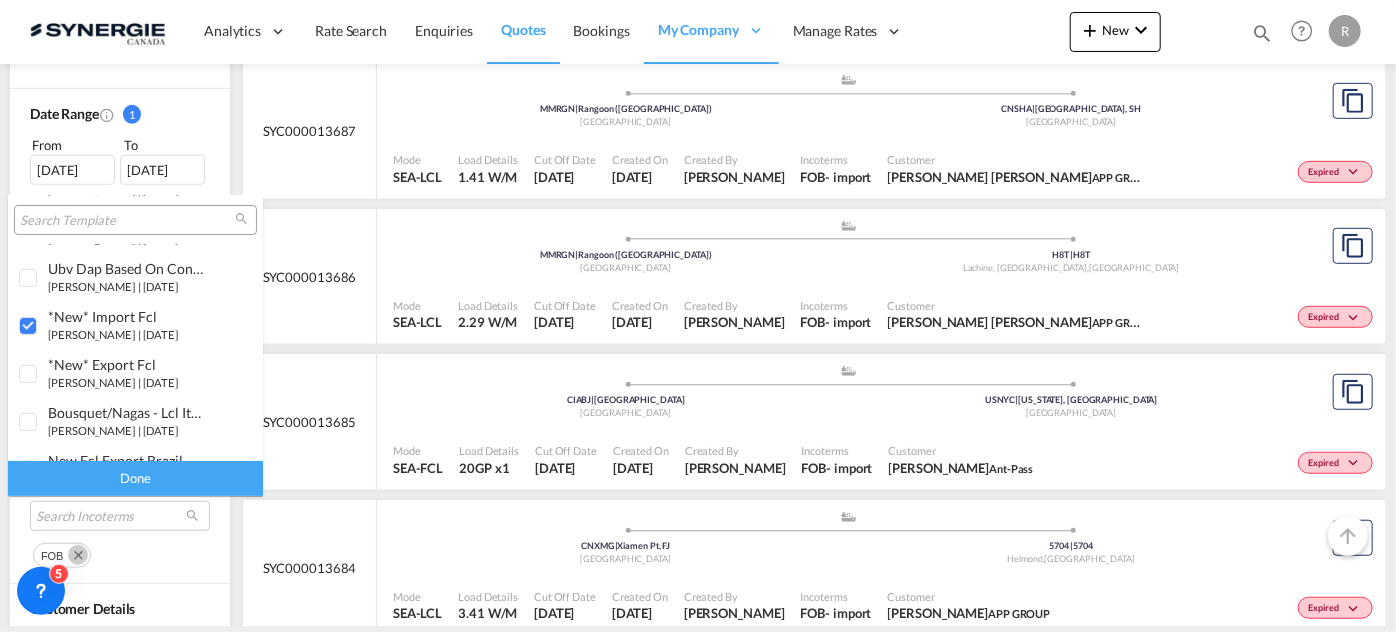
click at [150, 490] on div "Done" at bounding box center [135, 478] width 255 height 35
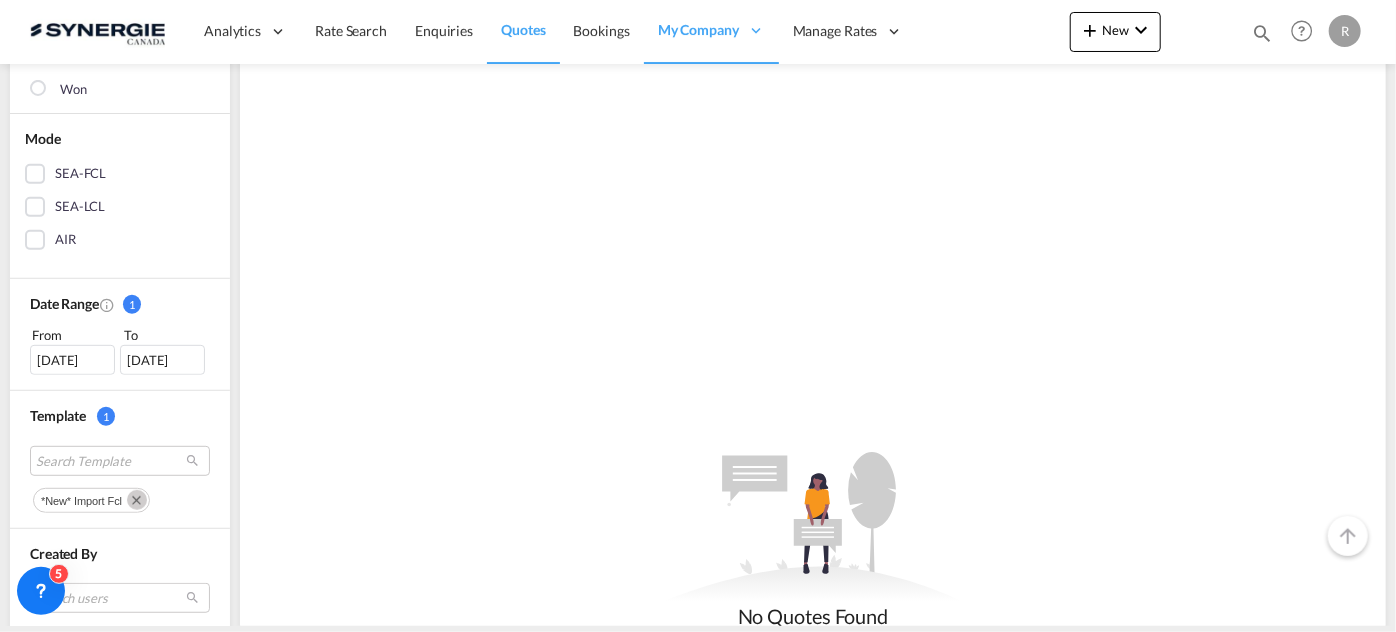
scroll to position [545, 0]
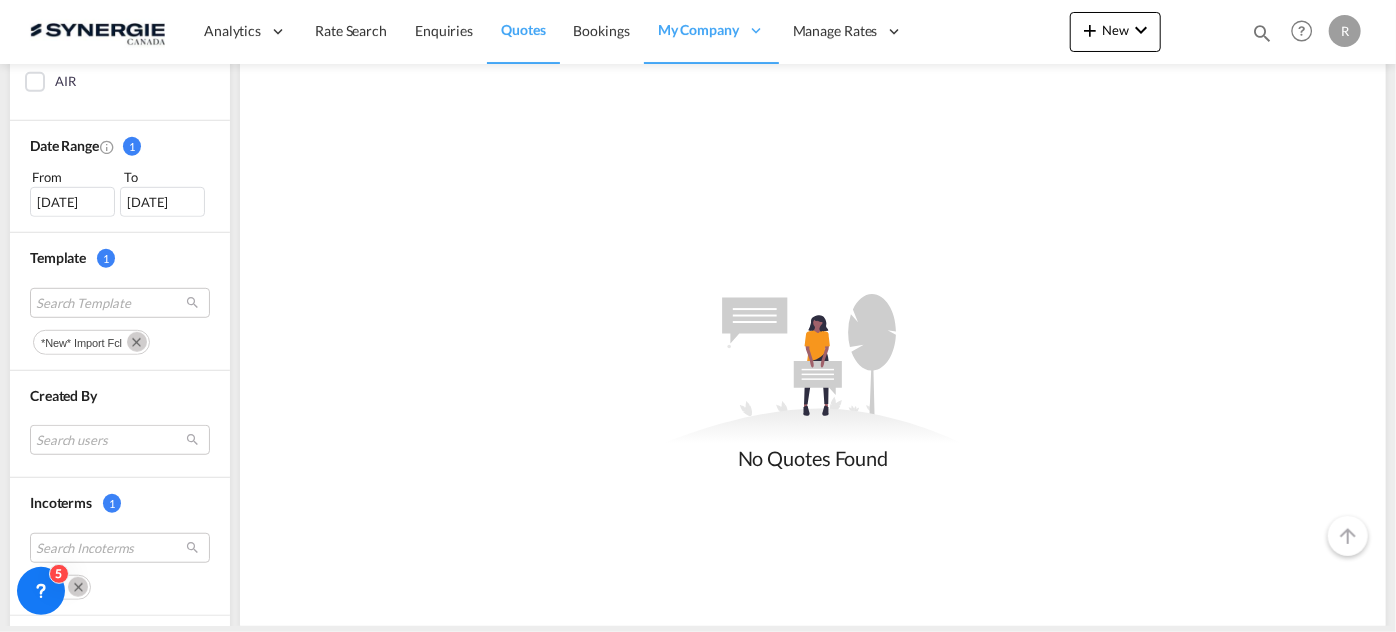
click at [134, 340] on md-icon "Remove" at bounding box center [137, 342] width 20 height 20
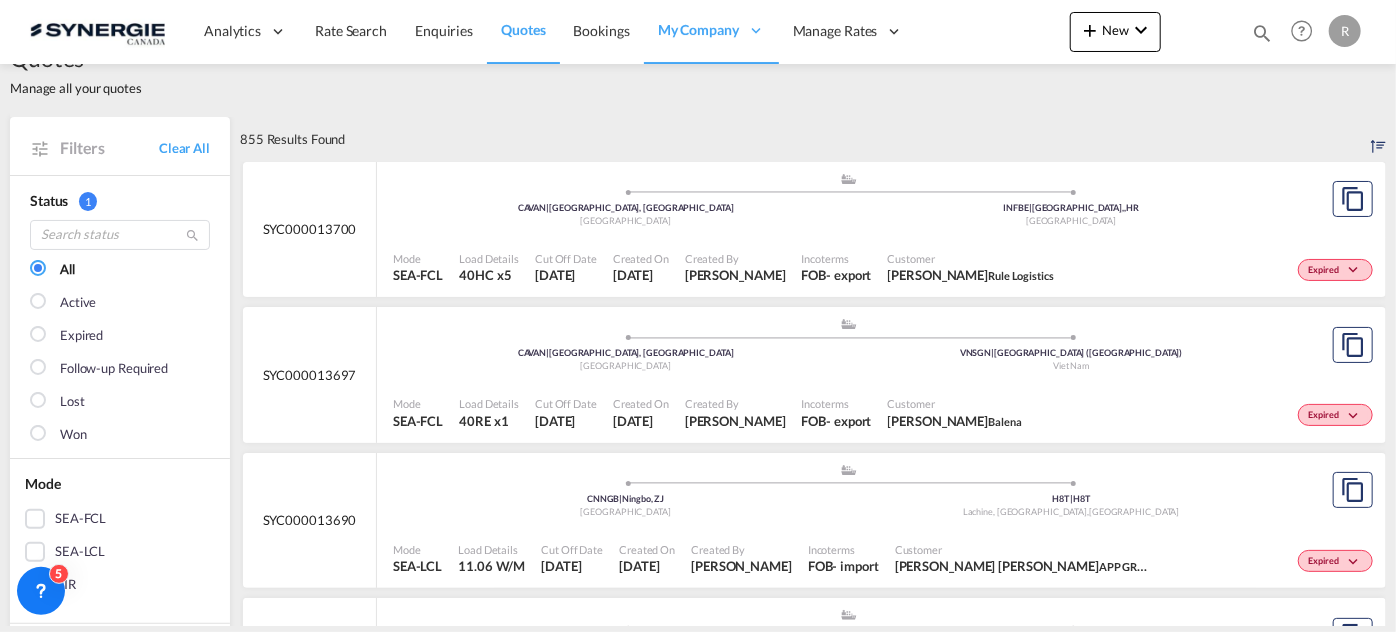
scroll to position [0, 0]
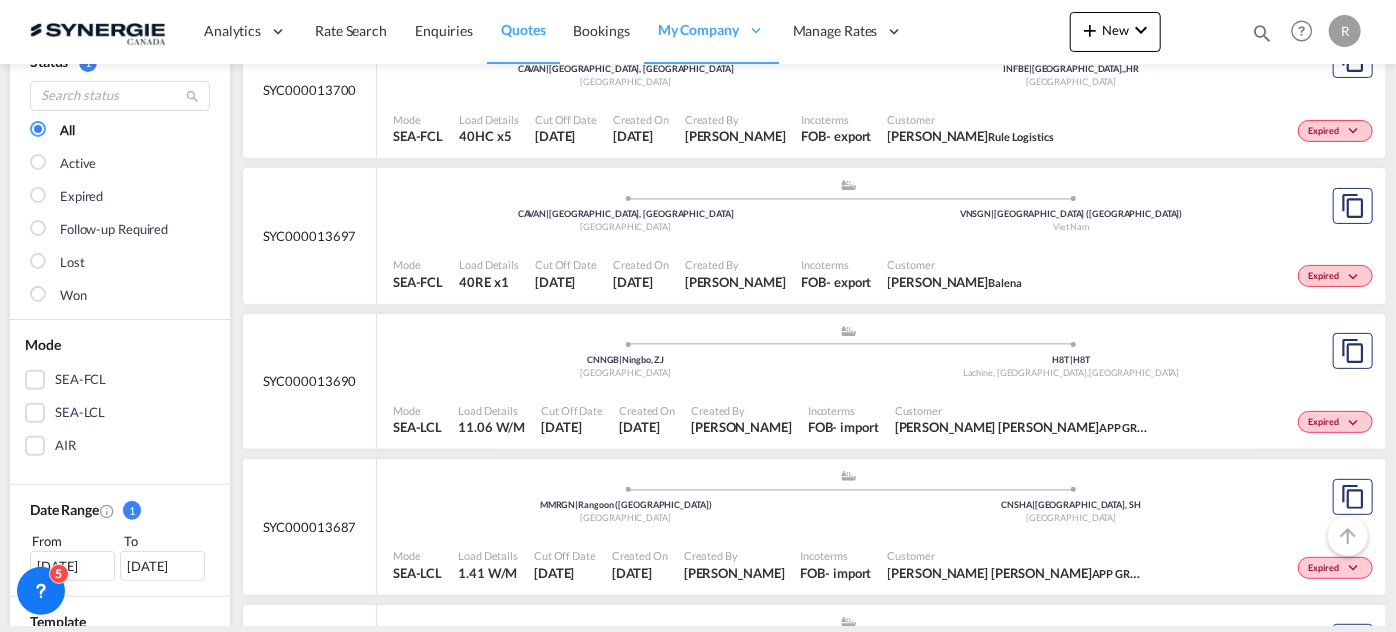
click at [100, 384] on div "SEA-FCL" at bounding box center [80, 380] width 51 height 20
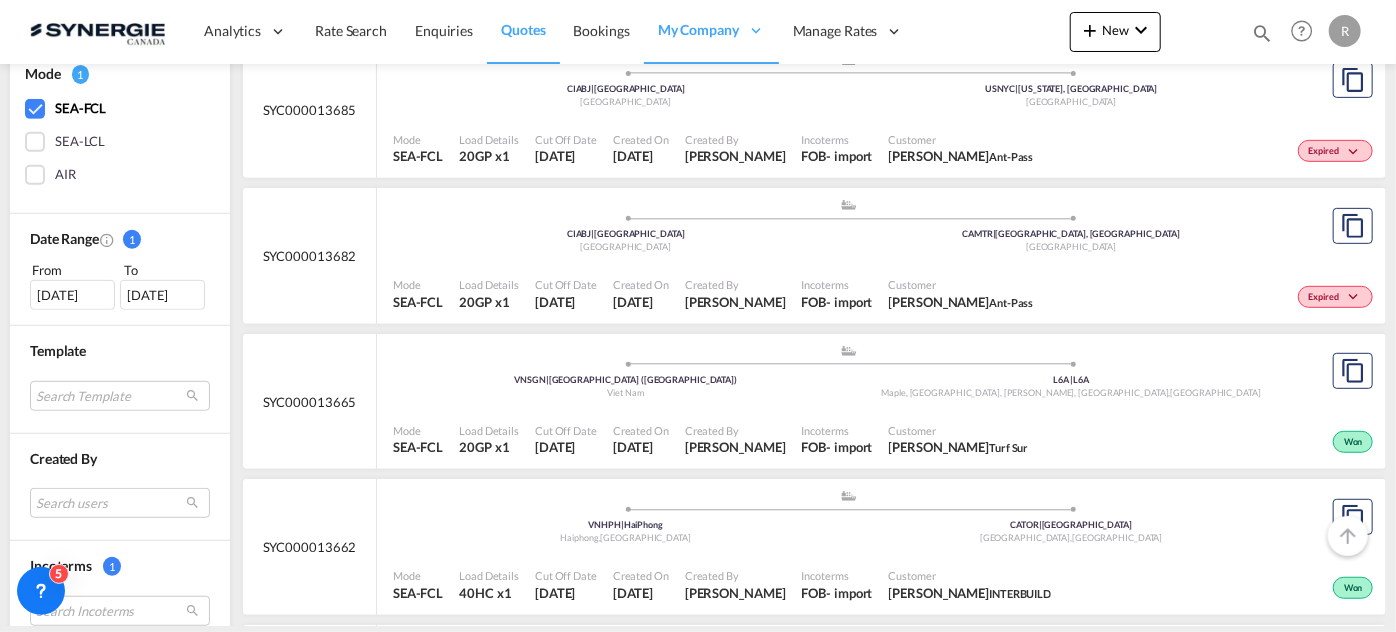
scroll to position [454, 0]
click at [747, 407] on div "Mode SEA-FCL Load Details 20GP x1 Cut Off Date [DATE] Created On [DATE] Created…" at bounding box center [881, 437] width 1009 height 61
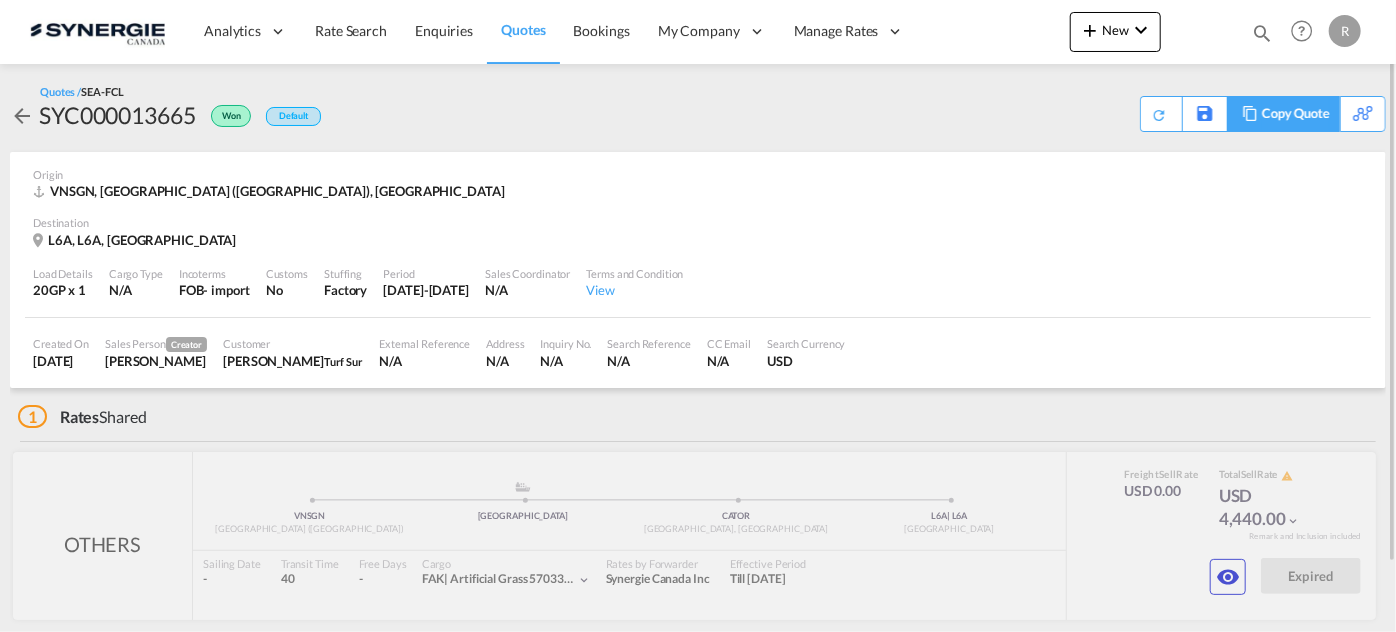
click at [1309, 119] on div "Copy Quote" at bounding box center [1296, 114] width 68 height 34
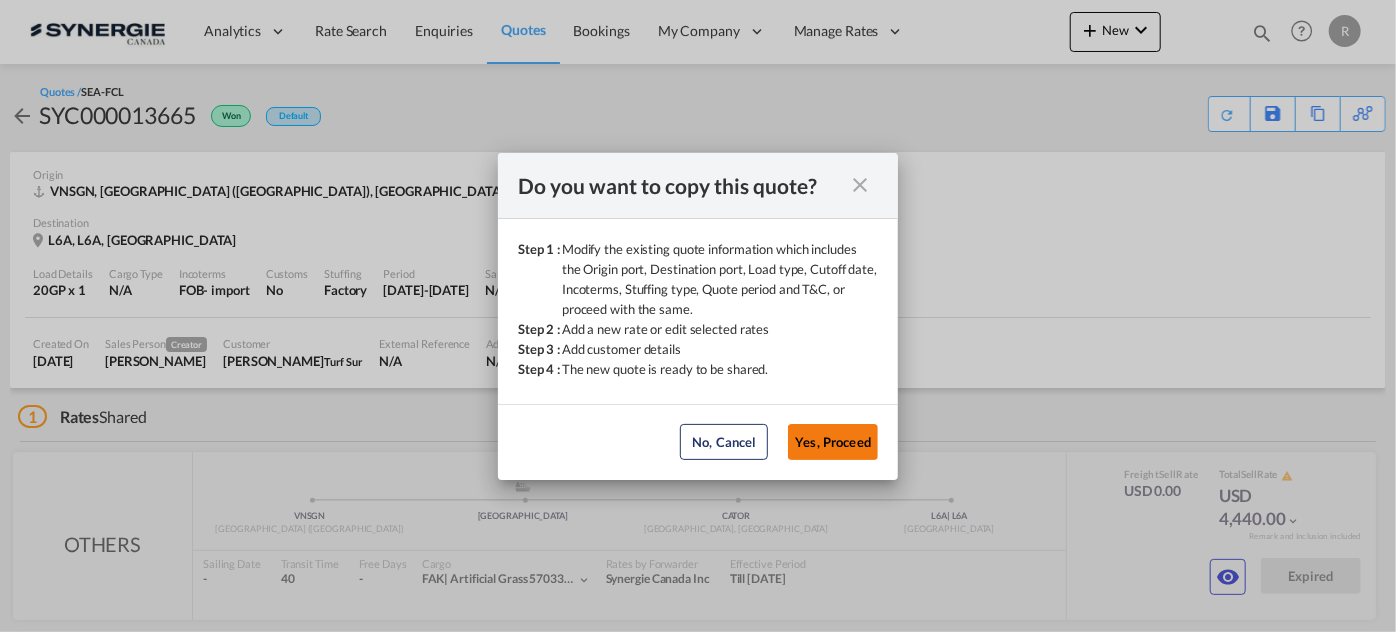
click at [814, 452] on button "Yes, Proceed" at bounding box center [833, 442] width 90 height 36
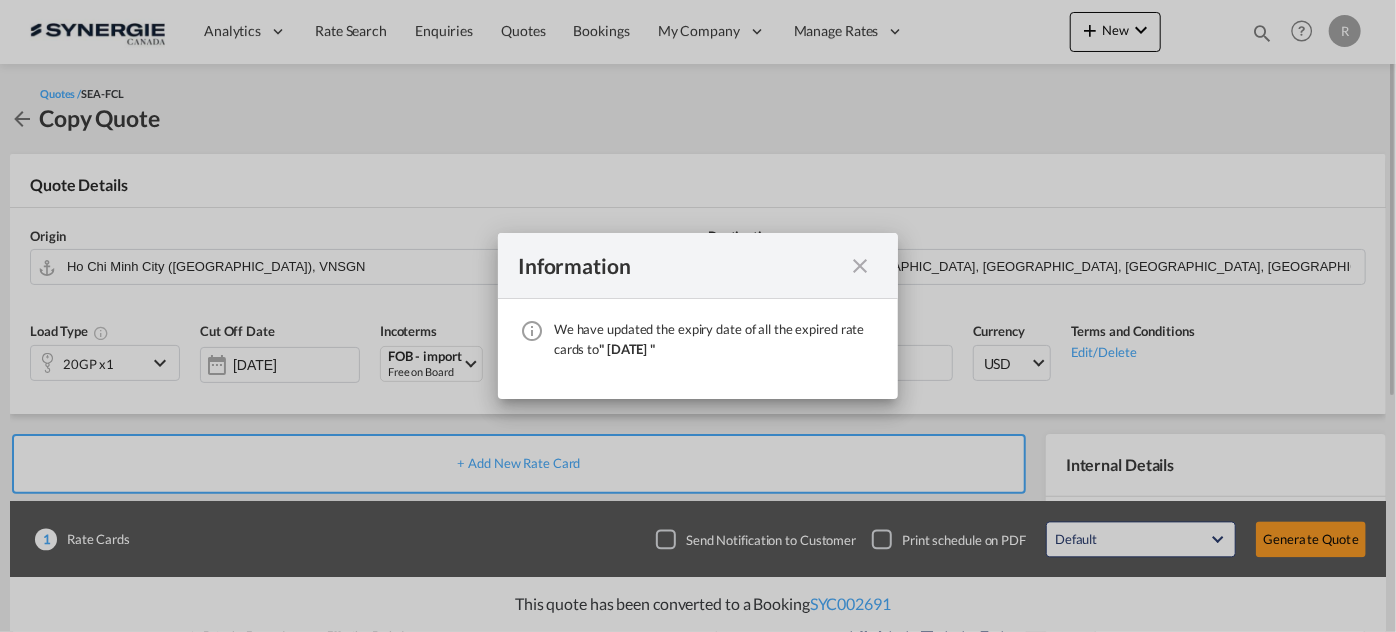
click at [861, 279] on div "Information" at bounding box center [698, 266] width 400 height 66
click at [856, 265] on md-icon "icon-close fg-AAA8AD cursor" at bounding box center [860, 266] width 24 height 24
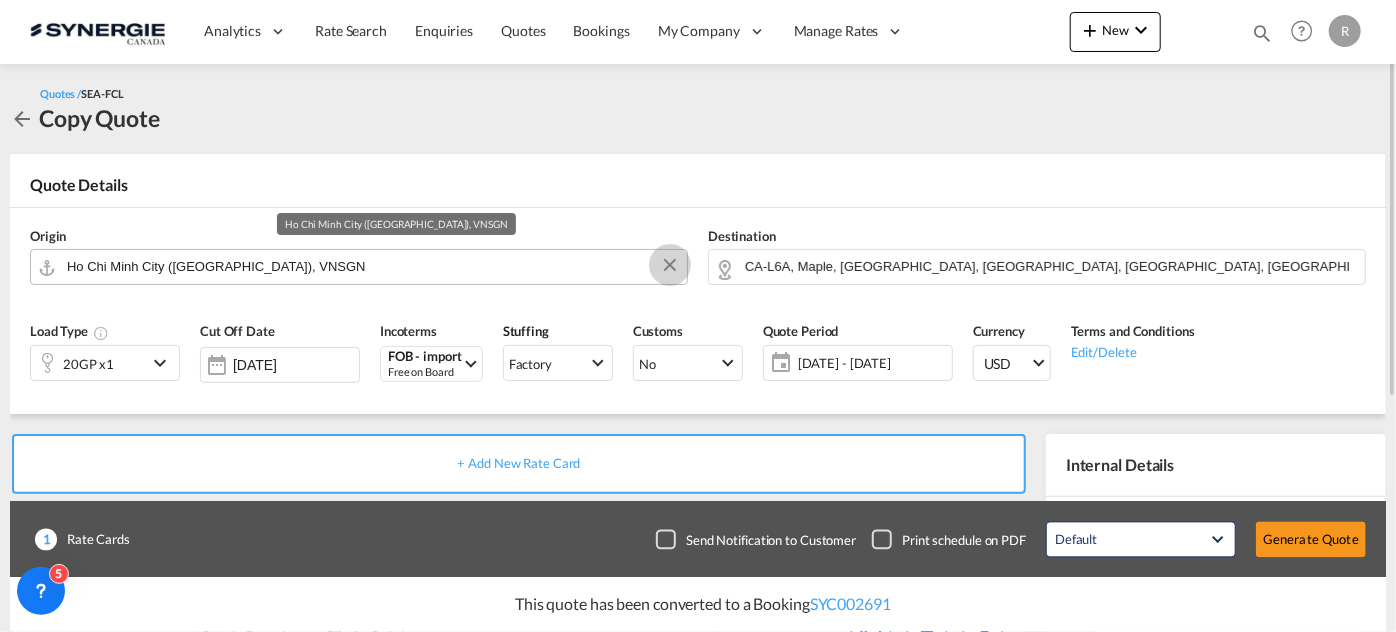
click at [672, 271] on button "Clear Input" at bounding box center [670, 265] width 30 height 30
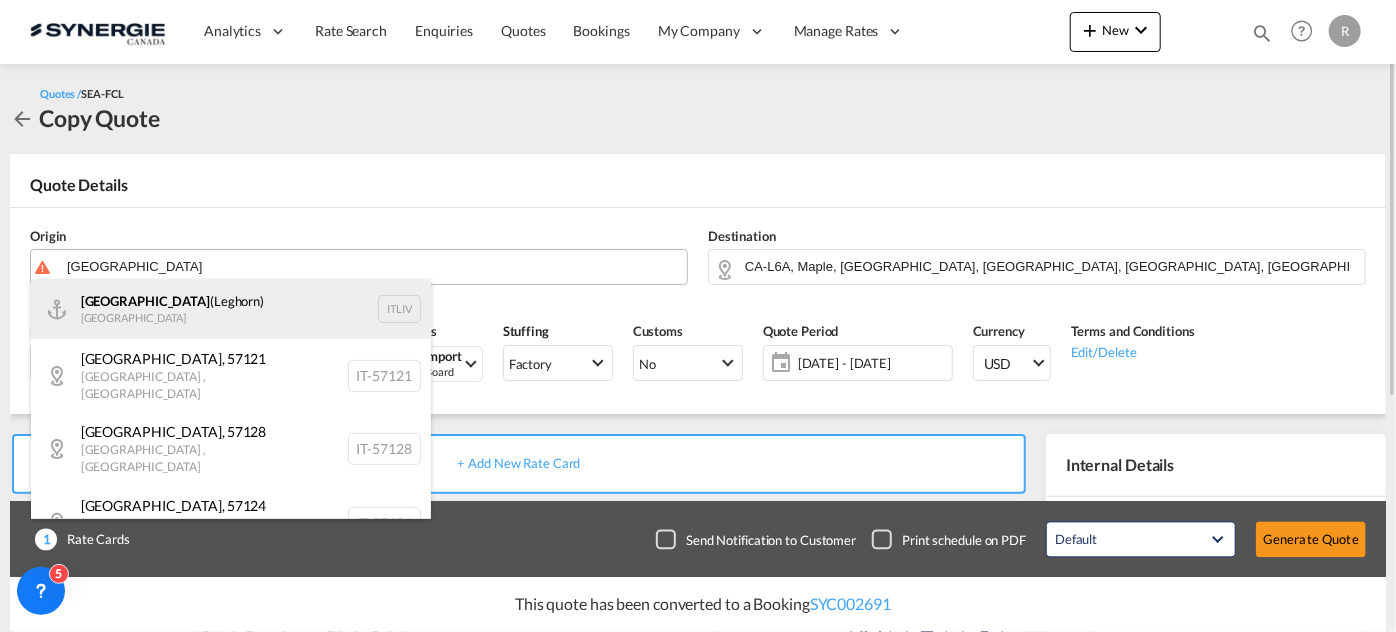
click at [157, 316] on div "Livorno (Leghorn) Italy ITLIV" at bounding box center [231, 309] width 400 height 60
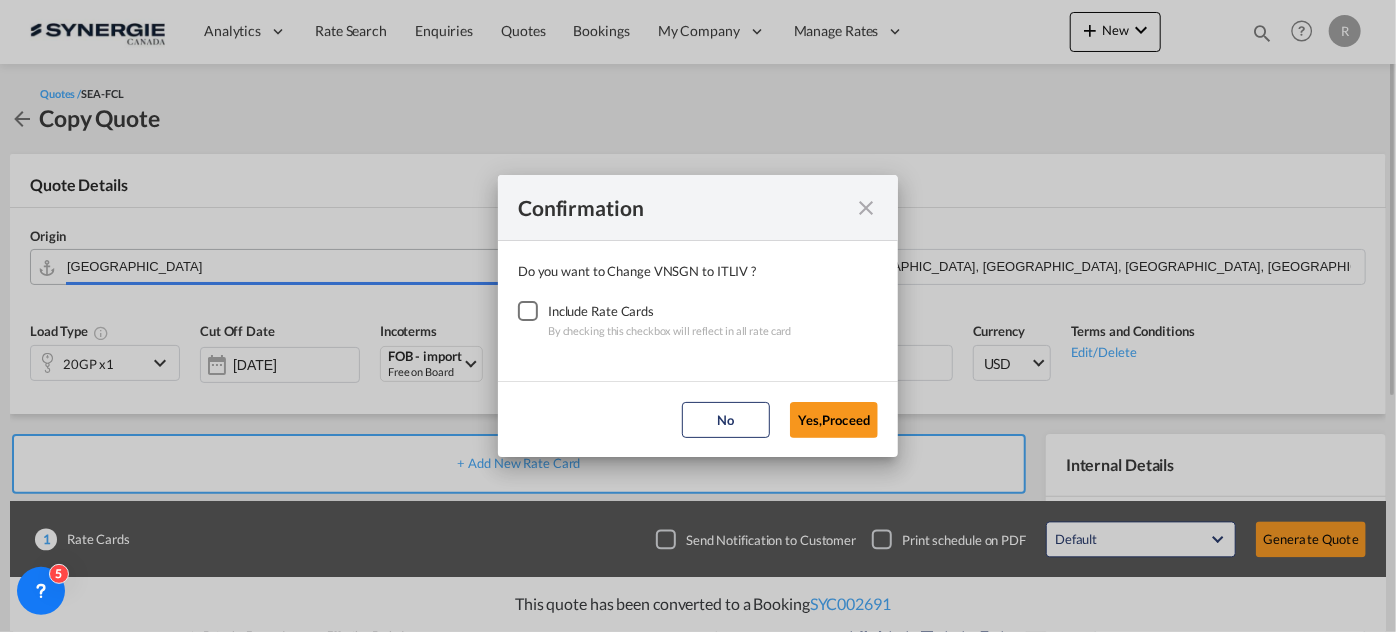
type input "Livorno (Leghorn), ITLIV"
click at [525, 308] on div "Checkbox No Ink" at bounding box center [528, 311] width 20 height 20
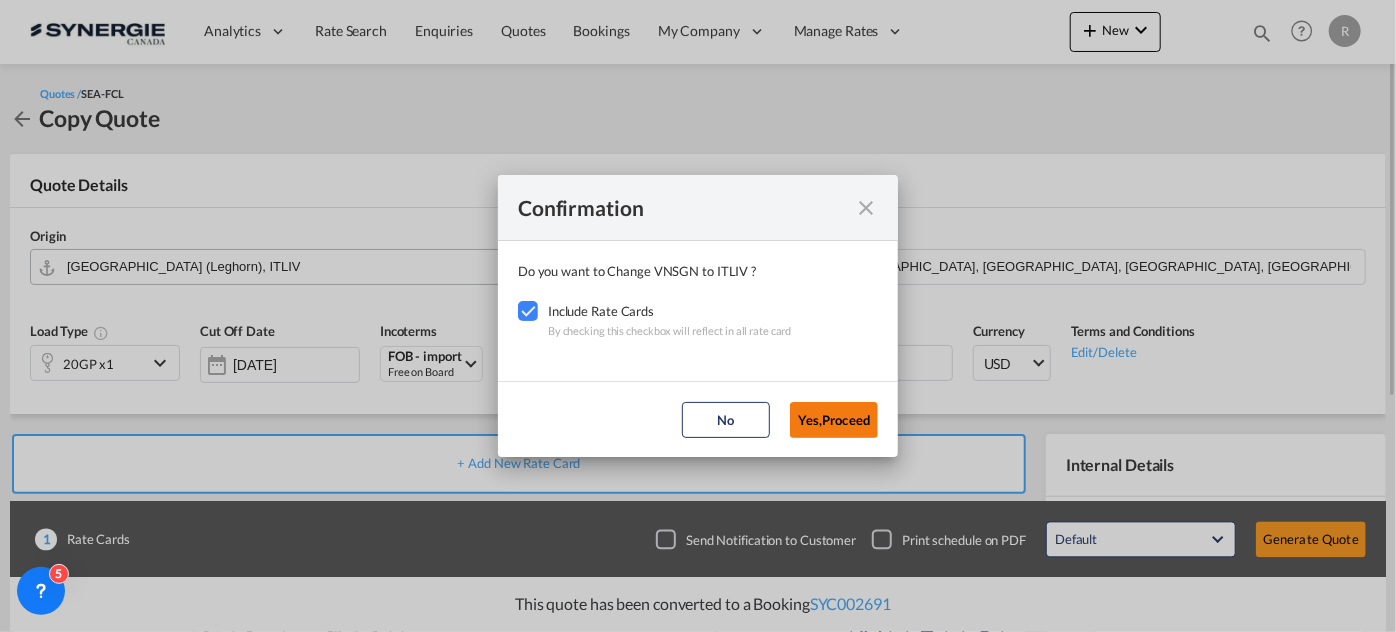
click at [820, 427] on button "Yes,Proceed" at bounding box center [834, 420] width 88 height 36
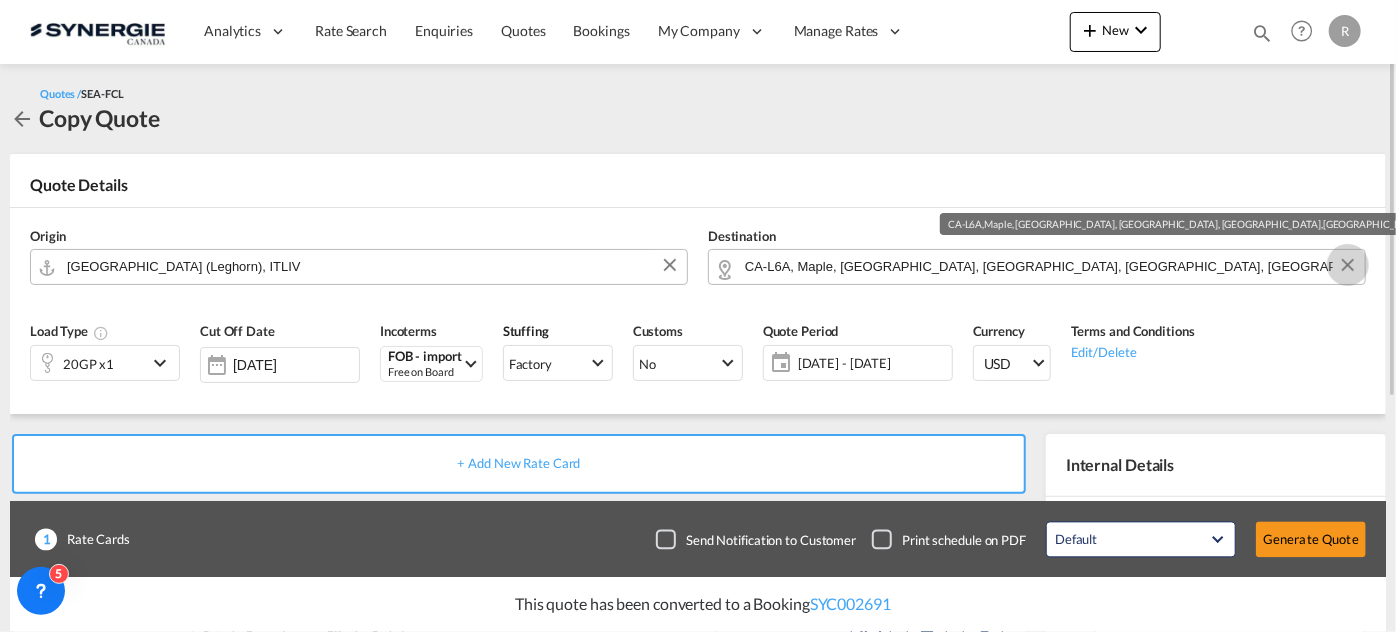
click at [1351, 263] on button "Clear Input" at bounding box center [1348, 265] width 30 height 30
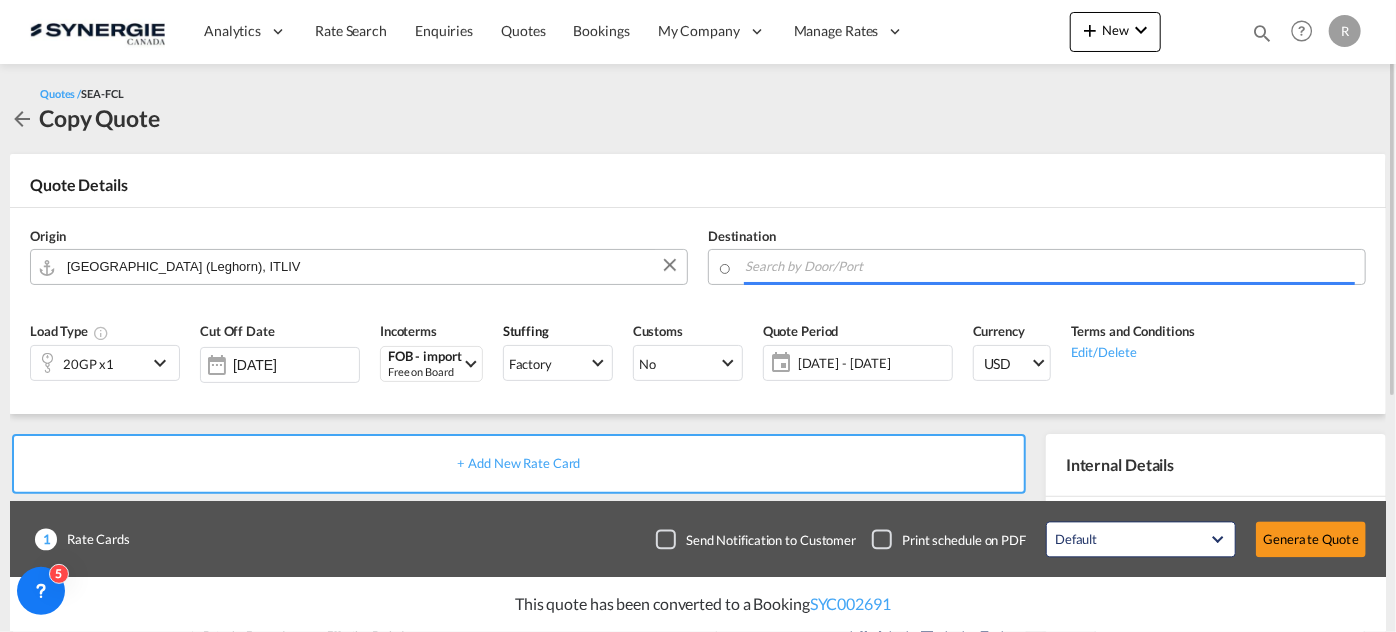
click at [1282, 267] on input "Search by Door/Port" at bounding box center [1050, 266] width 610 height 35
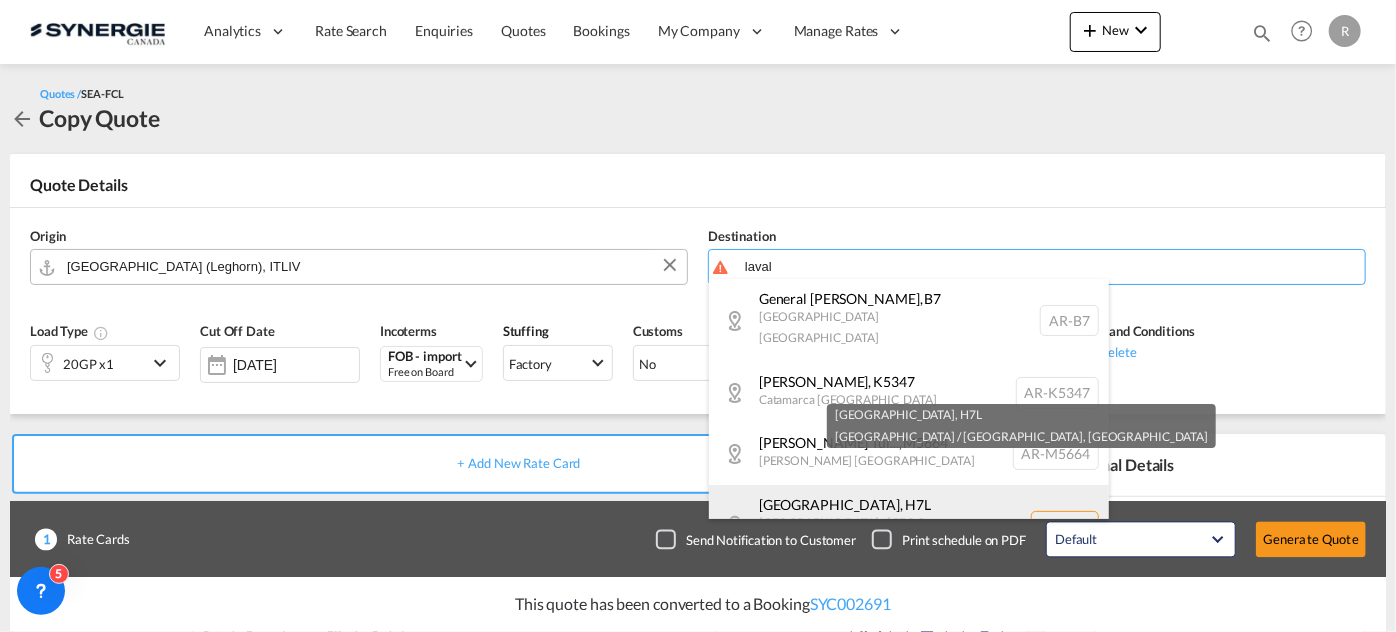
click at [828, 490] on div "Laval , H7L Quebec / Québec Canada CA-H7L" at bounding box center [909, 526] width 400 height 83
type input "CA-H7L, Laval, Quebec / Québec"
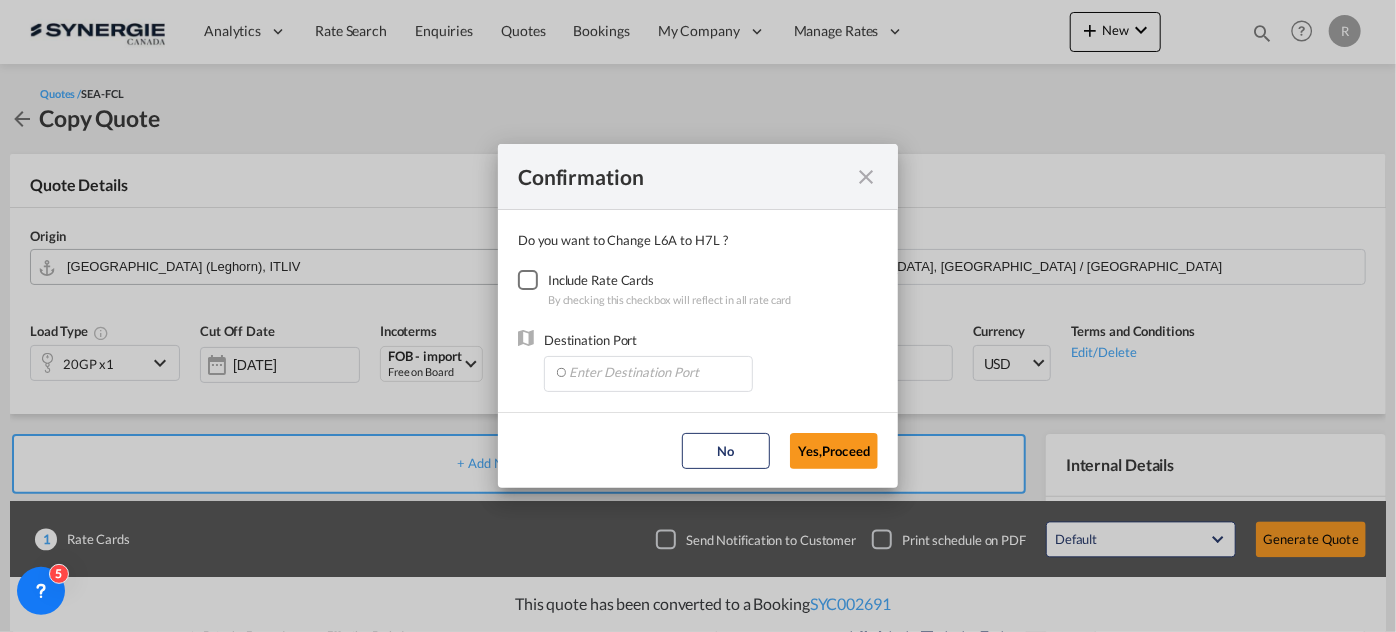
click at [528, 277] on div "Checkbox No Ink" at bounding box center [528, 280] width 20 height 20
click at [640, 372] on input "Enter Destination Port" at bounding box center [653, 372] width 198 height 30
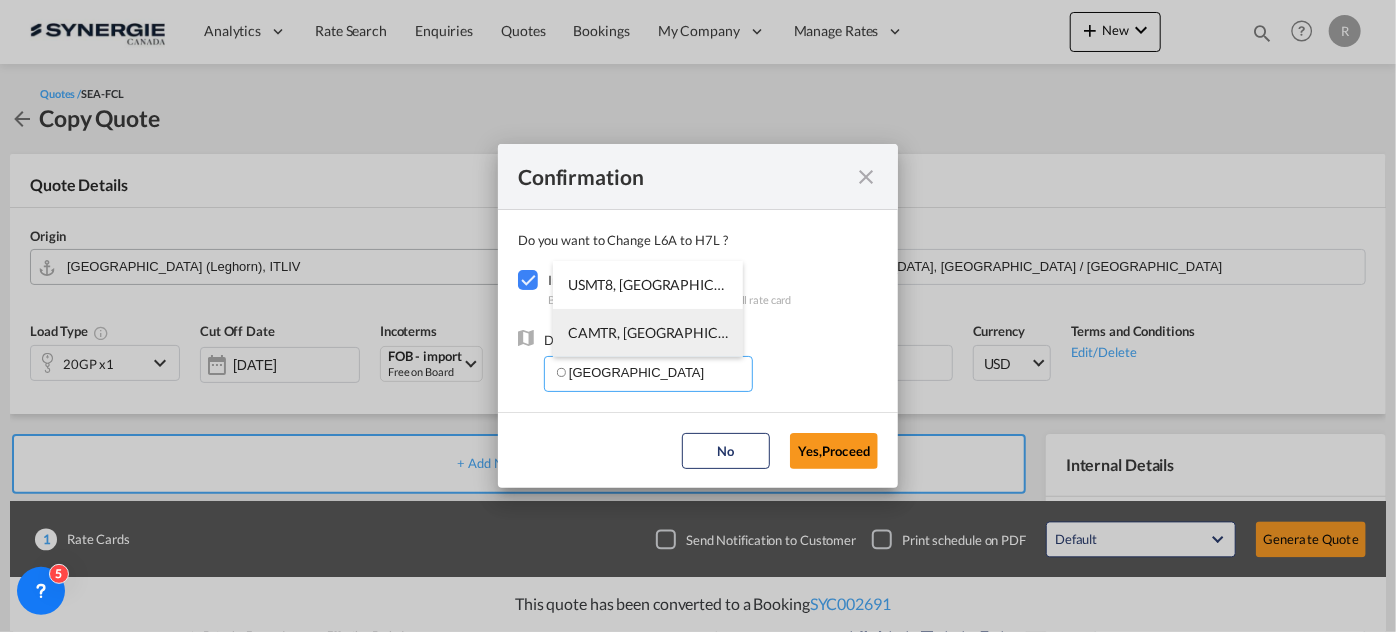
click at [592, 343] on li "CAMTR, Montreal, QC, Canada, North America, Americas" at bounding box center [648, 333] width 190 height 48
type input "CAMTR, Montreal, QC, Canada, North America, Americas"
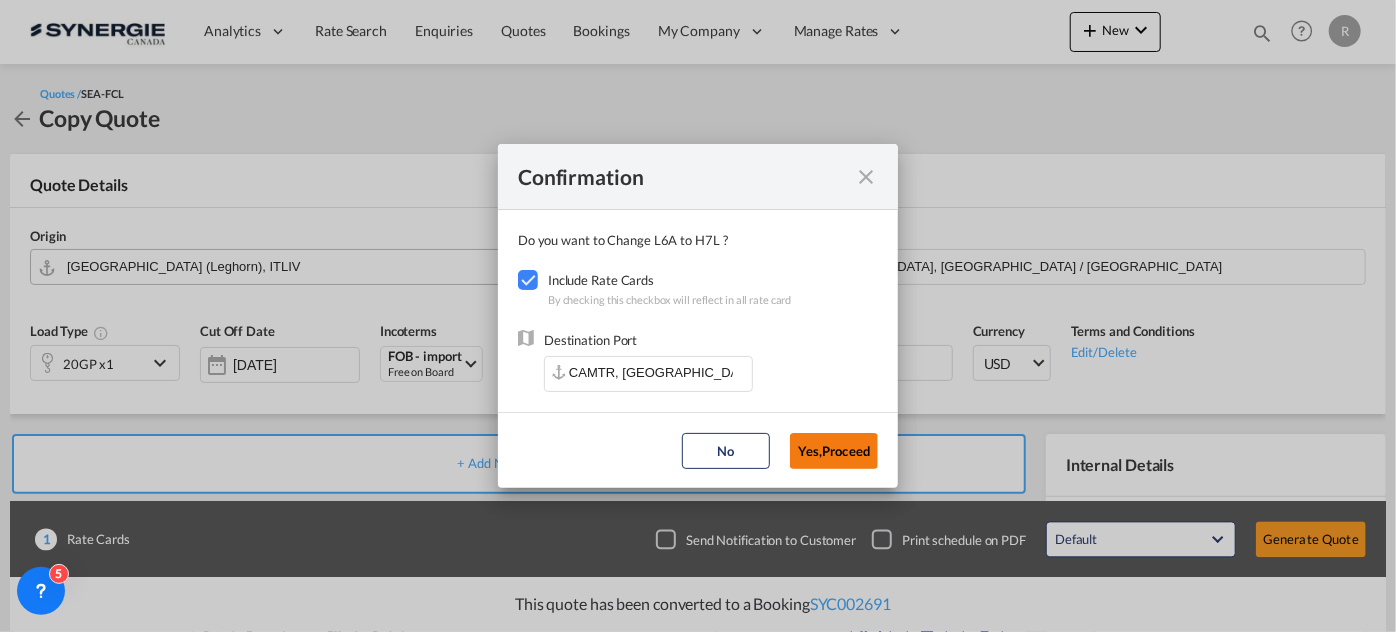
click at [851, 461] on button "Yes,Proceed" at bounding box center [834, 451] width 88 height 36
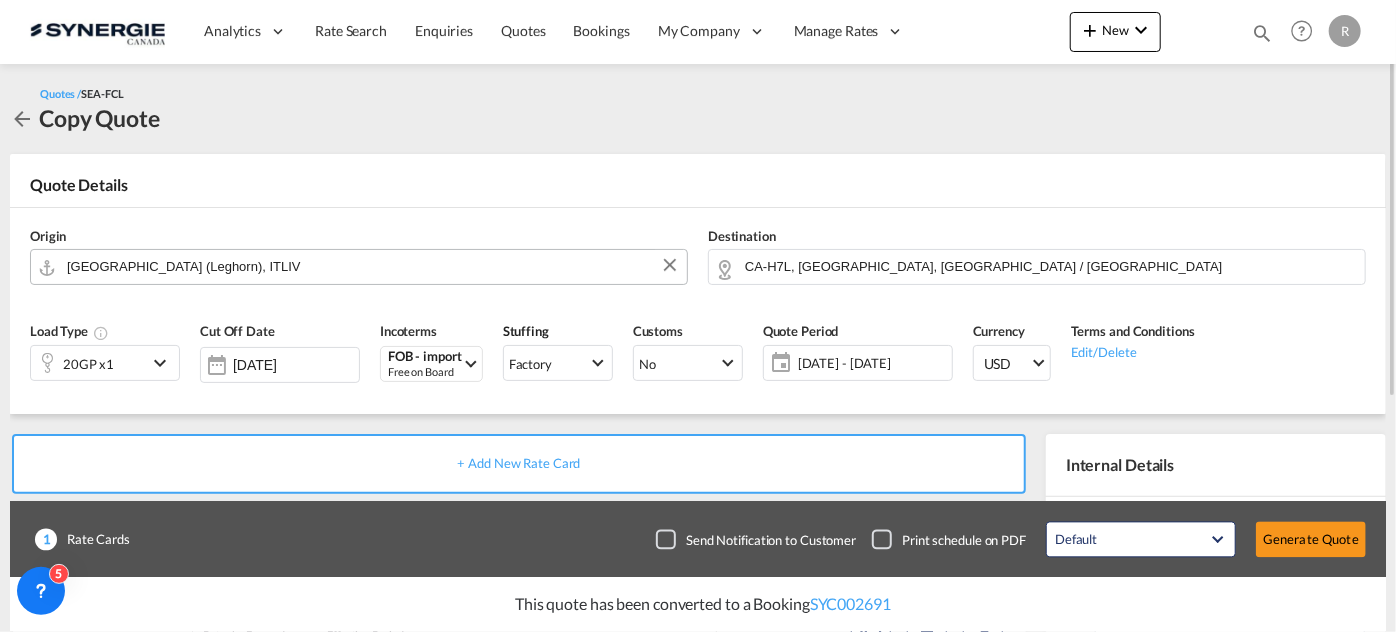
click at [122, 375] on div "20GP x1" at bounding box center [89, 363] width 116 height 34
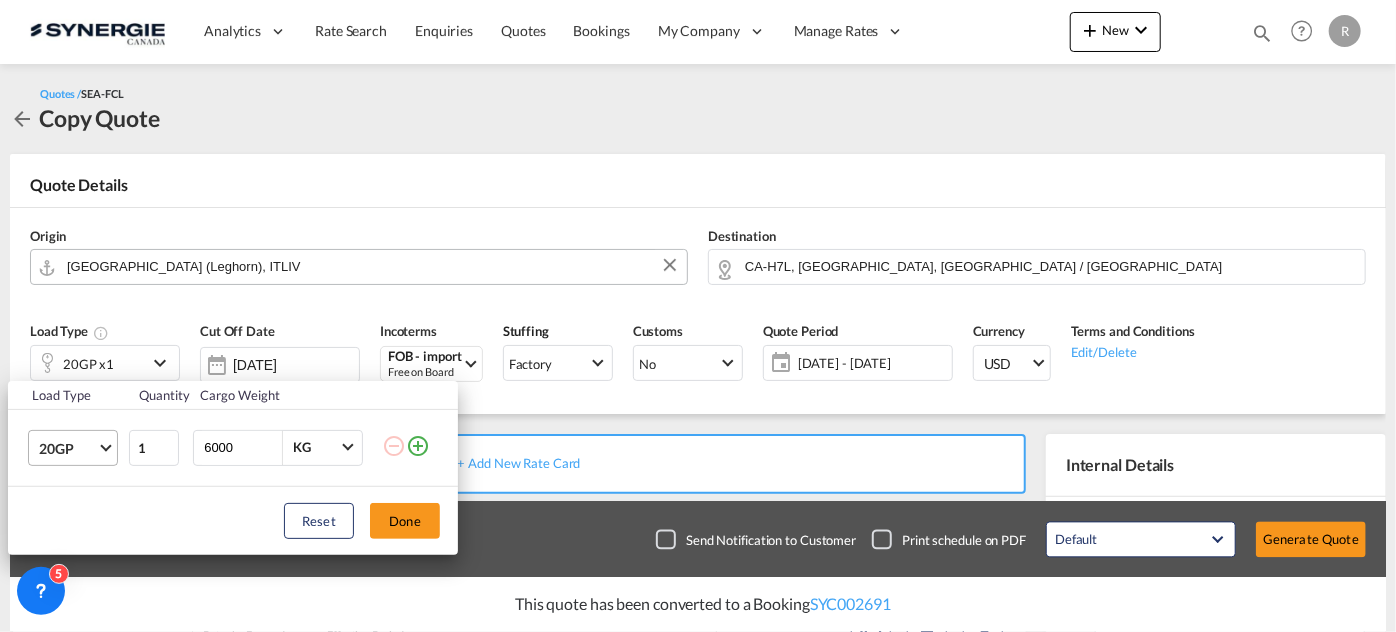
click at [64, 447] on span "20GP" at bounding box center [68, 449] width 58 height 20
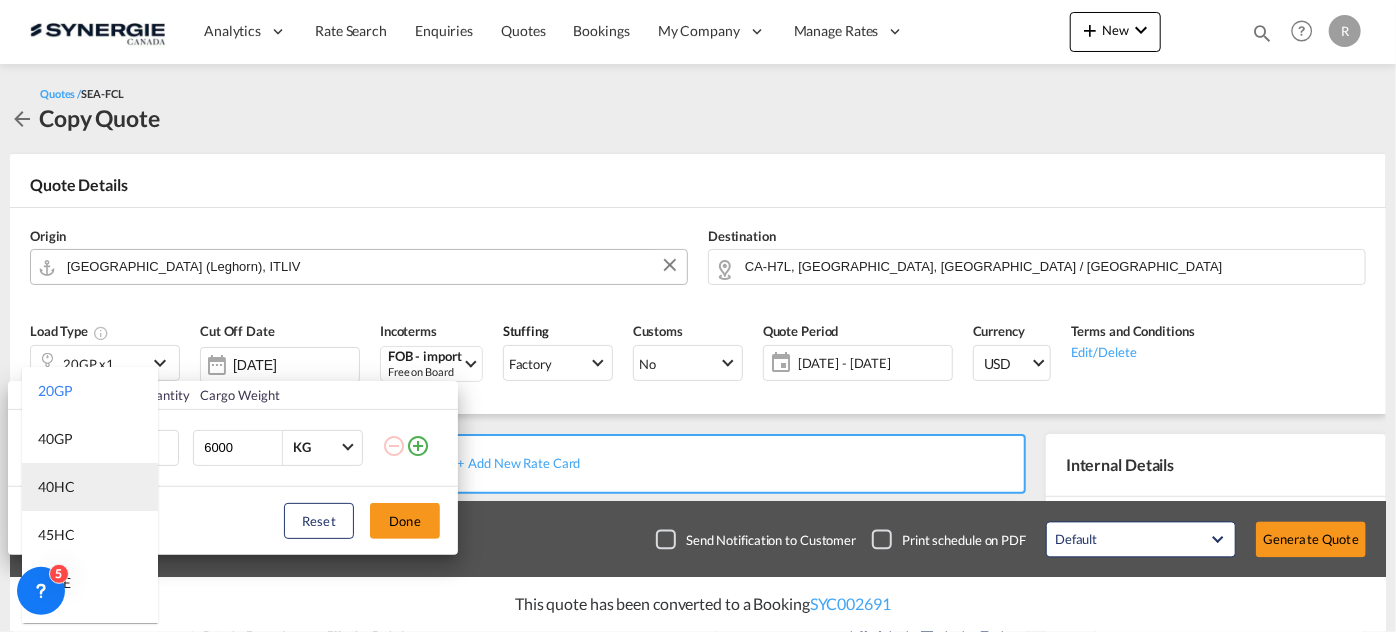
click at [52, 487] on div "40HC" at bounding box center [56, 487] width 37 height 20
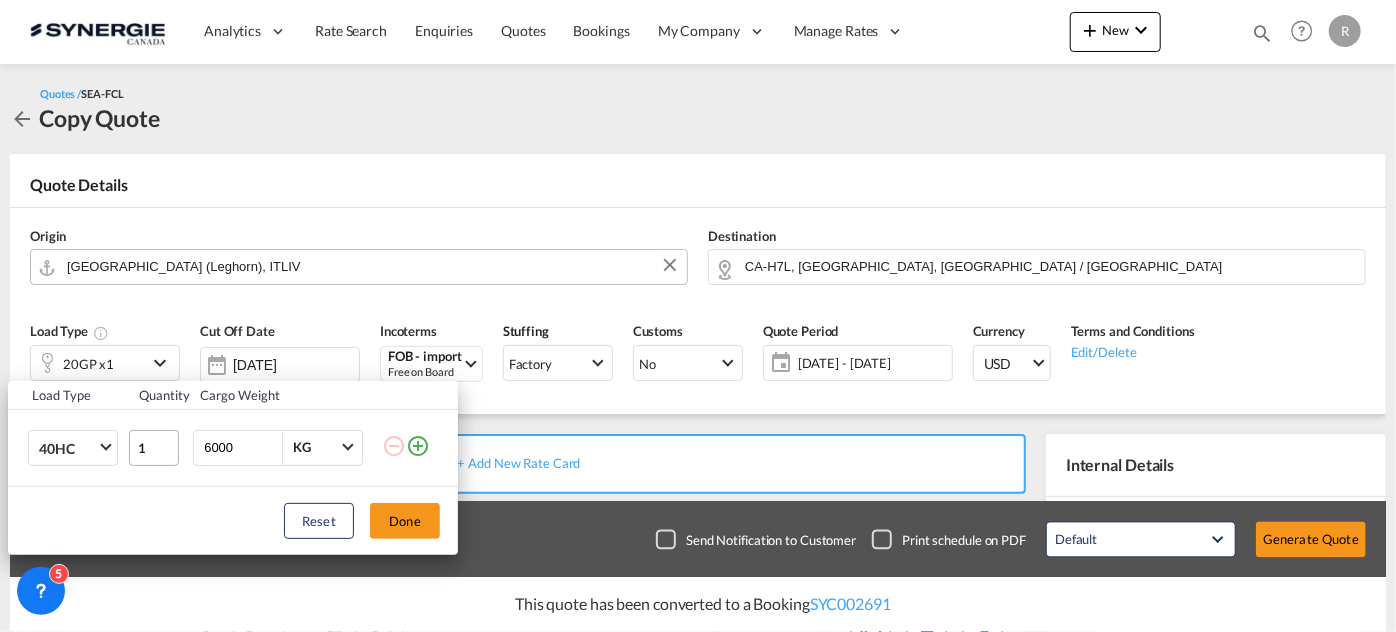
drag, startPoint x: 248, startPoint y: 449, endPoint x: 142, endPoint y: 431, distance: 107.5
click at [142, 431] on tr "40HC 1 6000 KG KG" at bounding box center [233, 447] width 450 height 77
type input "20000"
click at [408, 524] on button "Done" at bounding box center [405, 521] width 70 height 36
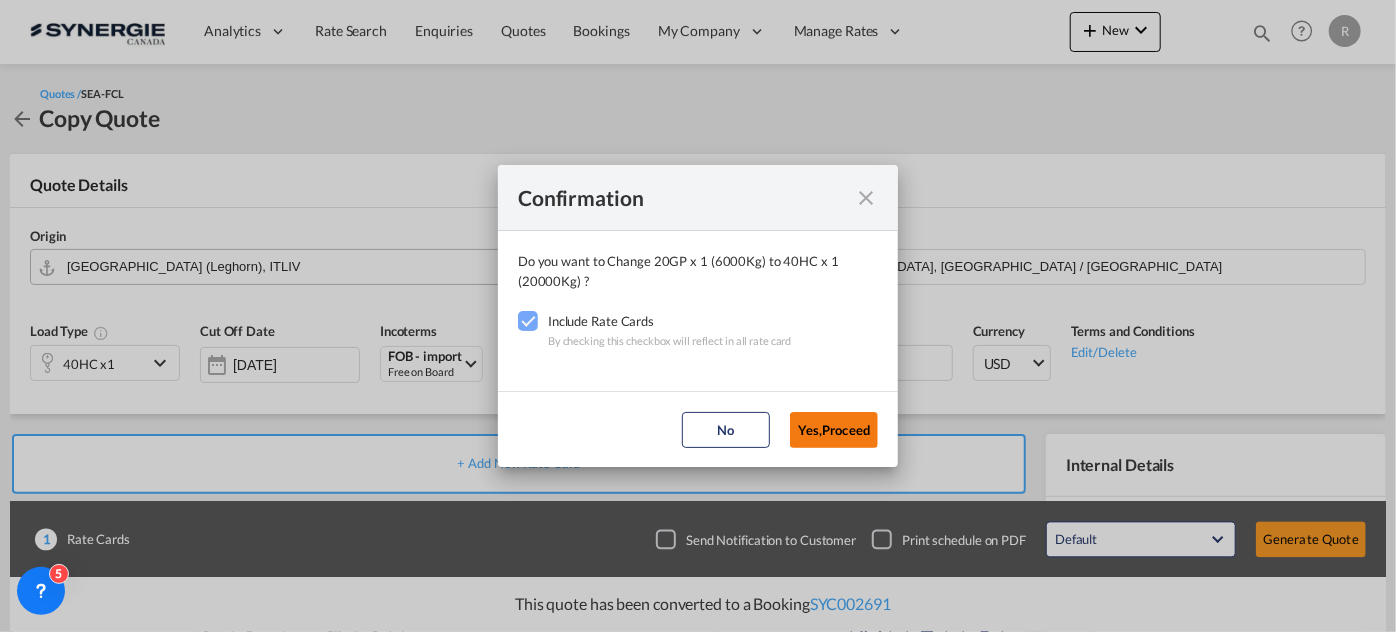
click at [818, 427] on button "Yes,Proceed" at bounding box center [834, 430] width 88 height 36
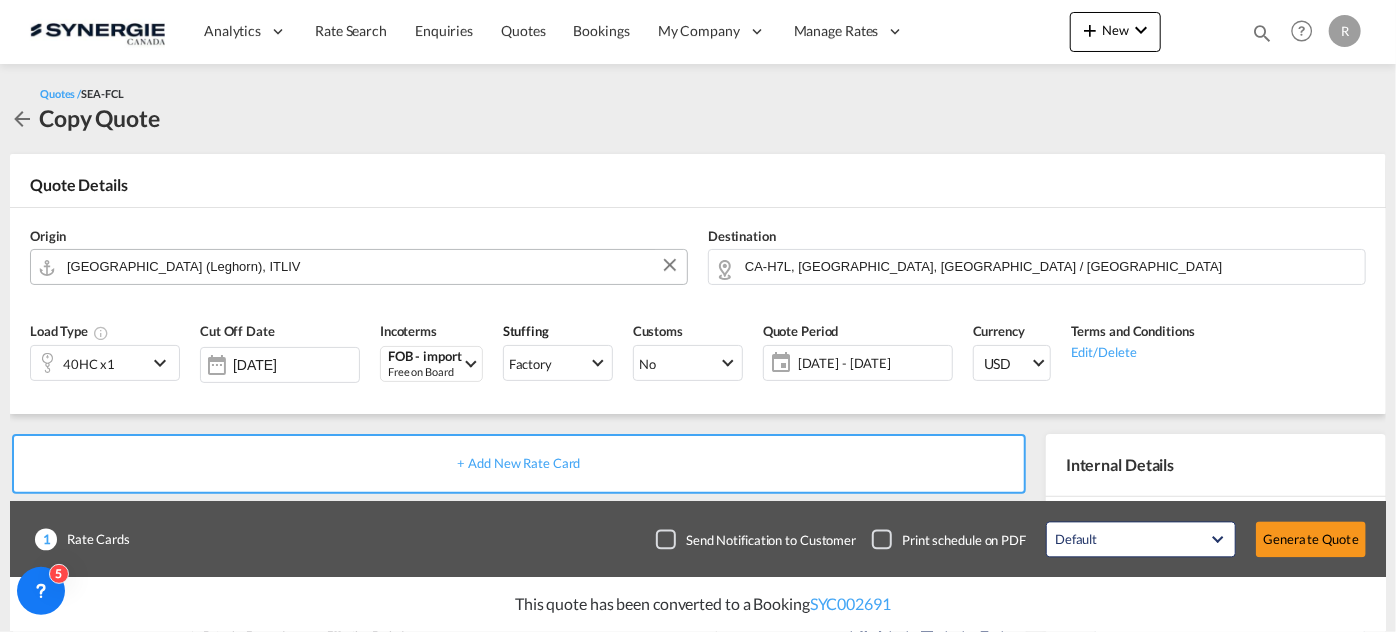
click at [888, 364] on span "25 Sep - 25 Oct 2025" at bounding box center [872, 363] width 149 height 18
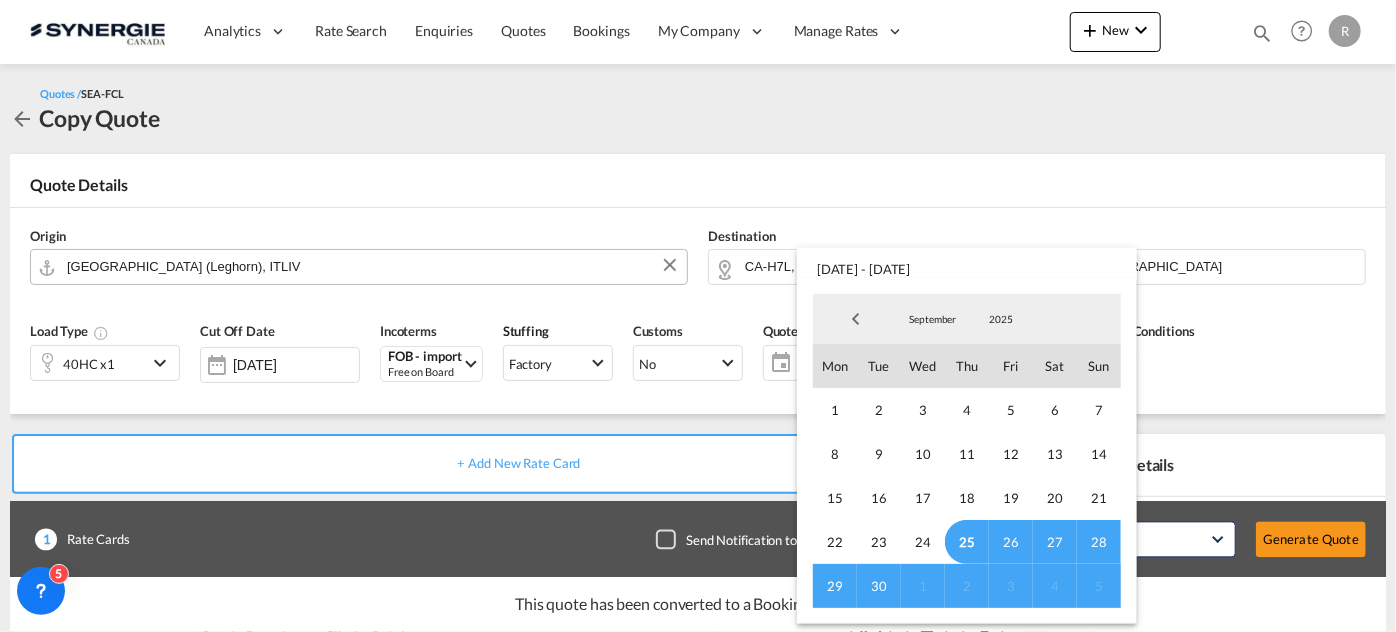
click at [874, 586] on span "30" at bounding box center [879, 586] width 44 height 44
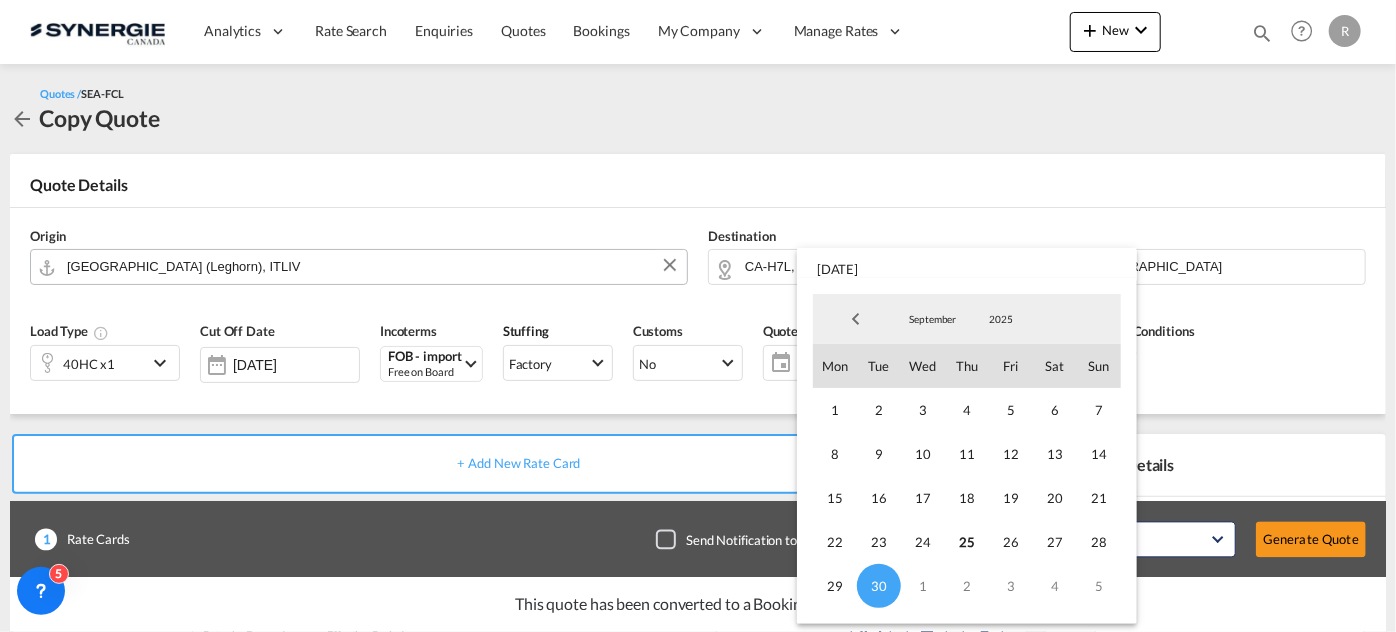
click at [1194, 256] on md-backdrop at bounding box center [698, 316] width 1396 height 632
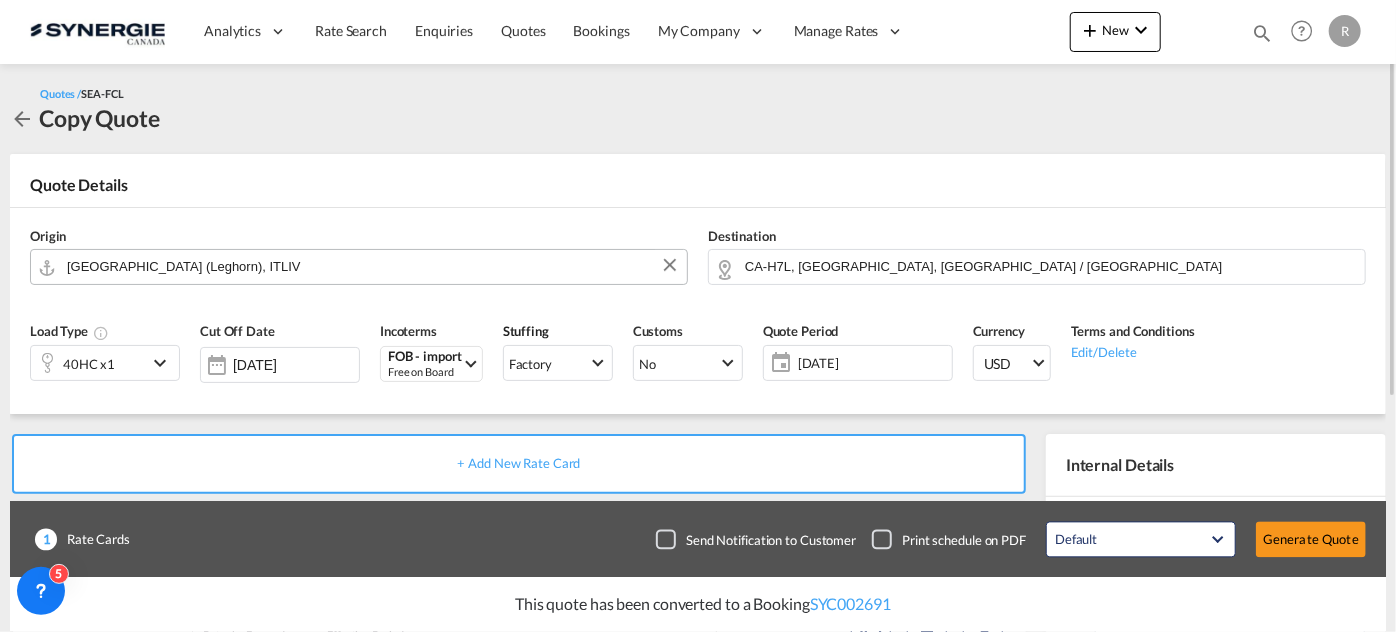
scroll to position [181, 0]
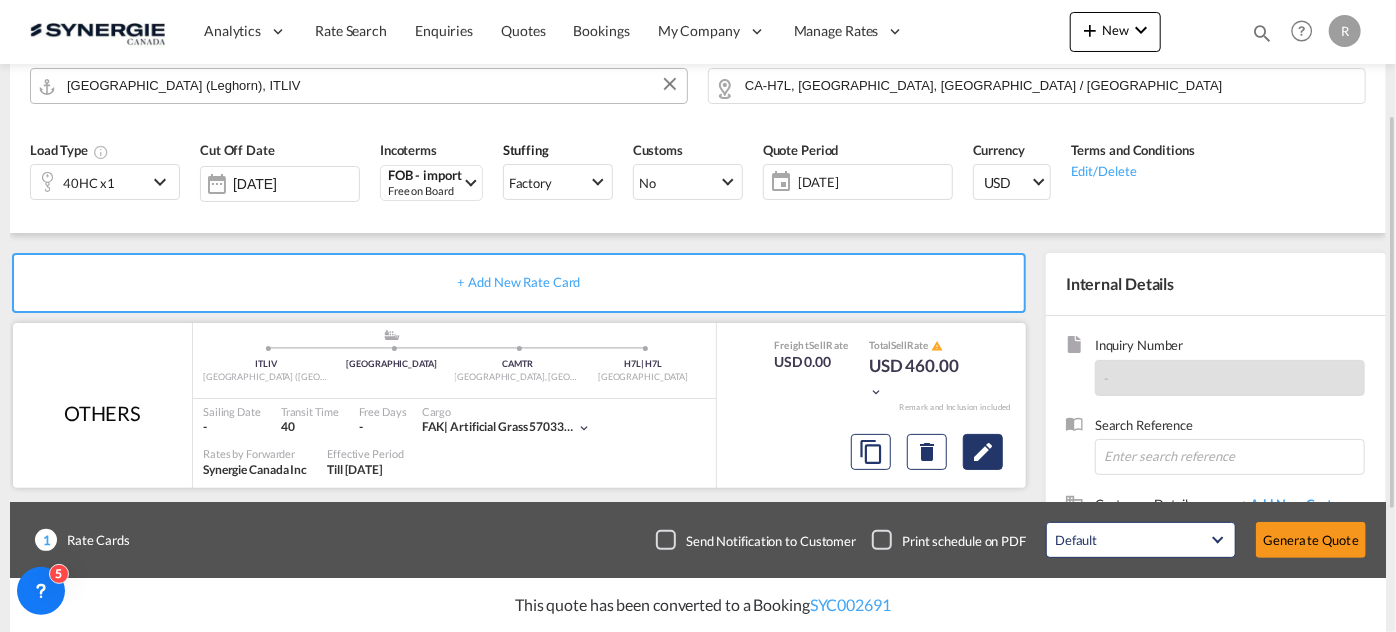
click at [994, 454] on md-icon "Edit" at bounding box center [983, 452] width 24 height 24
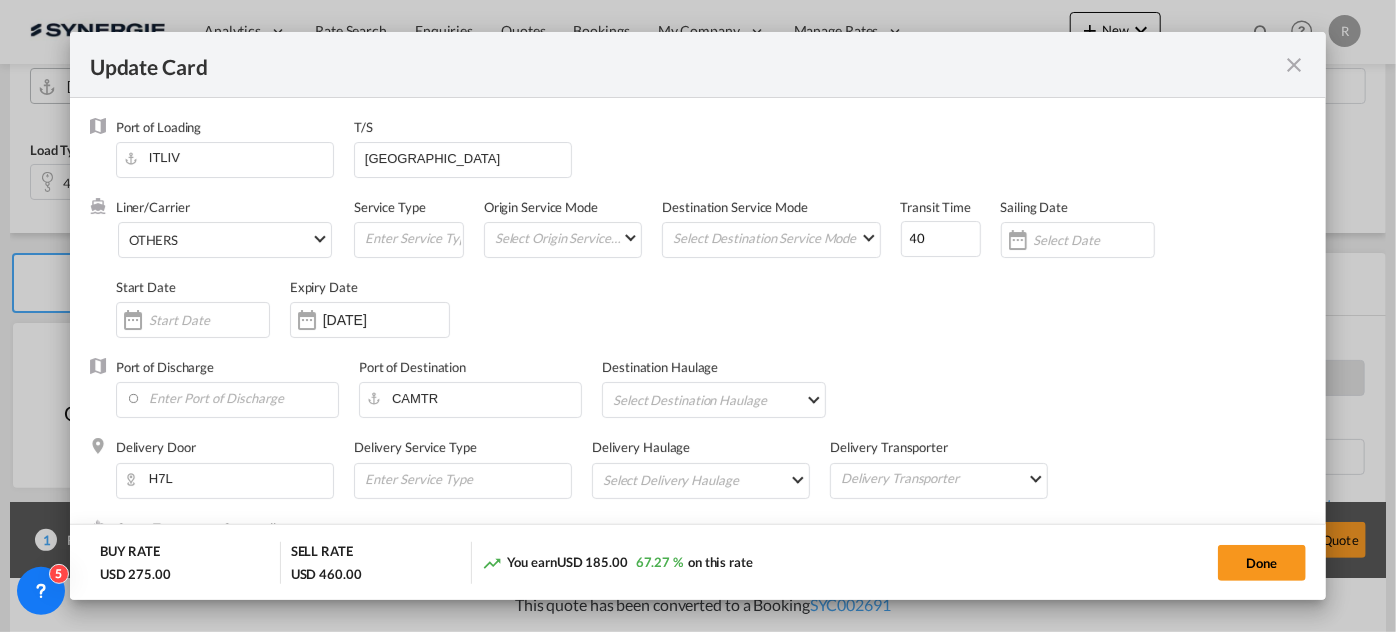
select select "per_hbl"
select select "per B/L"
select select "per shipment"
select select "flat"
select select "per container"
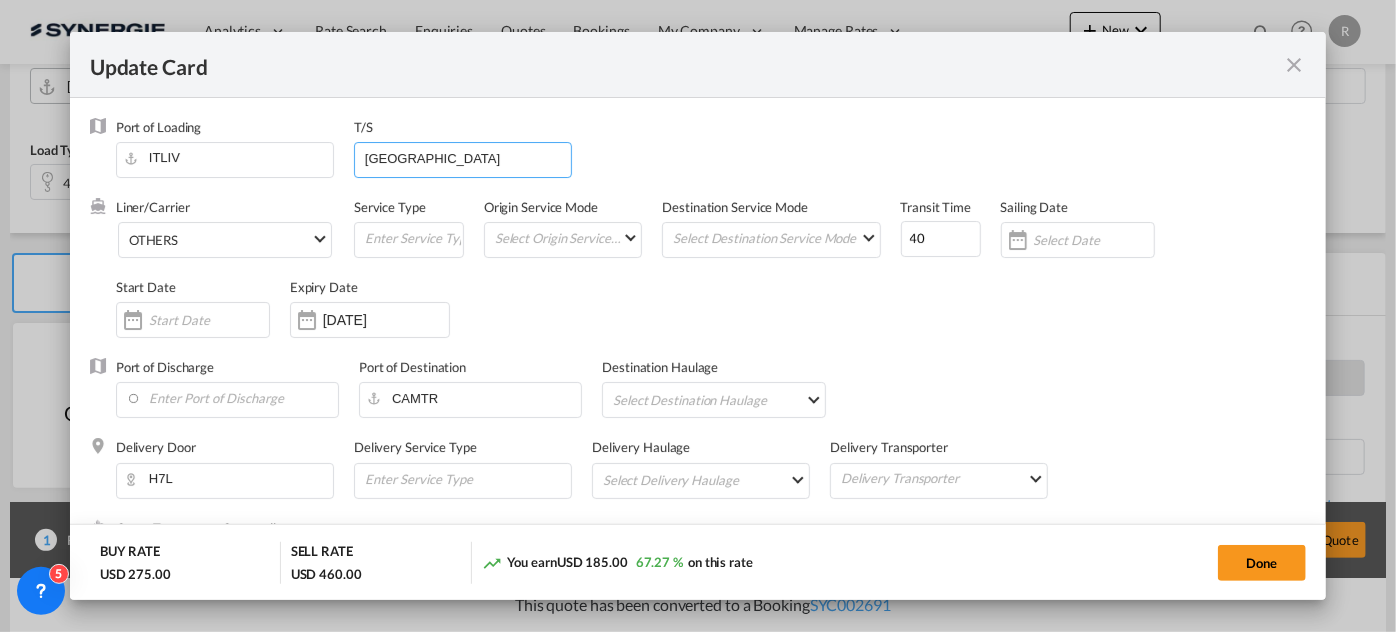
drag, startPoint x: 466, startPoint y: 154, endPoint x: 357, endPoint y: 140, distance: 109.9
click at [357, 140] on div "T/S VANCOUVER" at bounding box center [473, 158] width 238 height 80
drag, startPoint x: 929, startPoint y: 240, endPoint x: 826, endPoint y: 223, distance: 104.4
click at [840, 234] on div "Liner/Carrier OTHERS Atlantic Container Line (ACL) Baker Transport (GB) | Direc…" at bounding box center [711, 278] width 1190 height 160
type input "20"
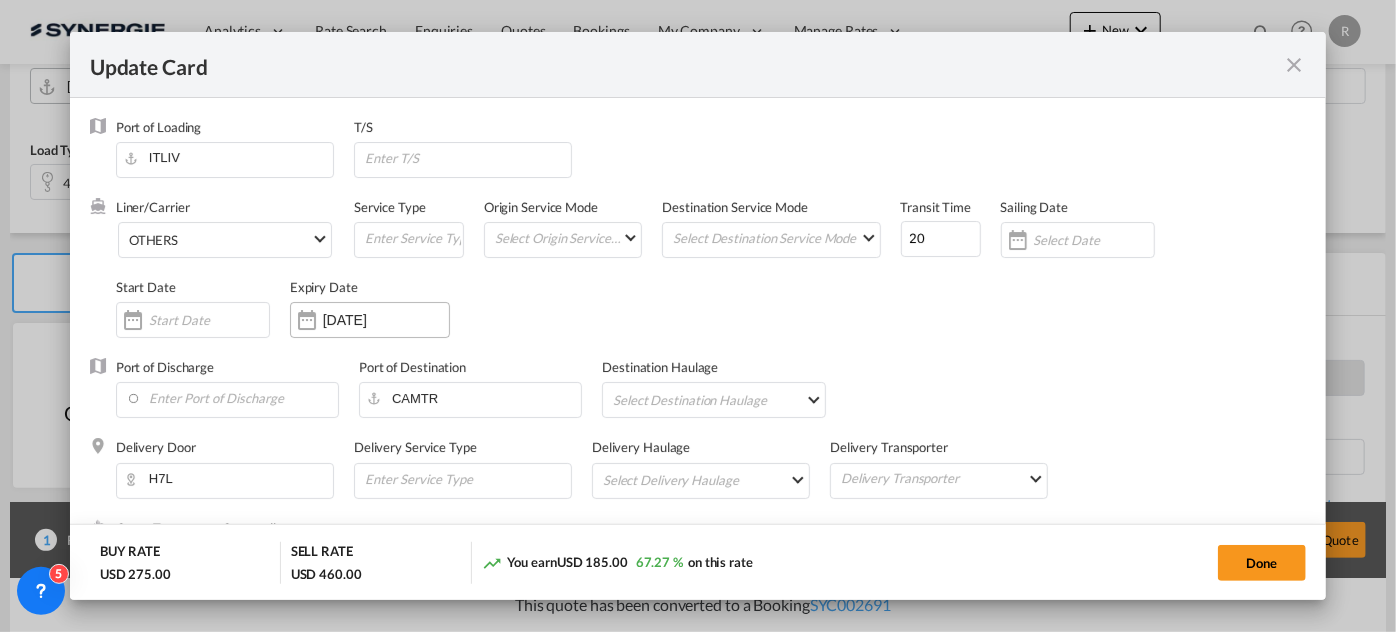
click at [332, 318] on input "25 Oct 2025" at bounding box center [386, 320] width 126 height 16
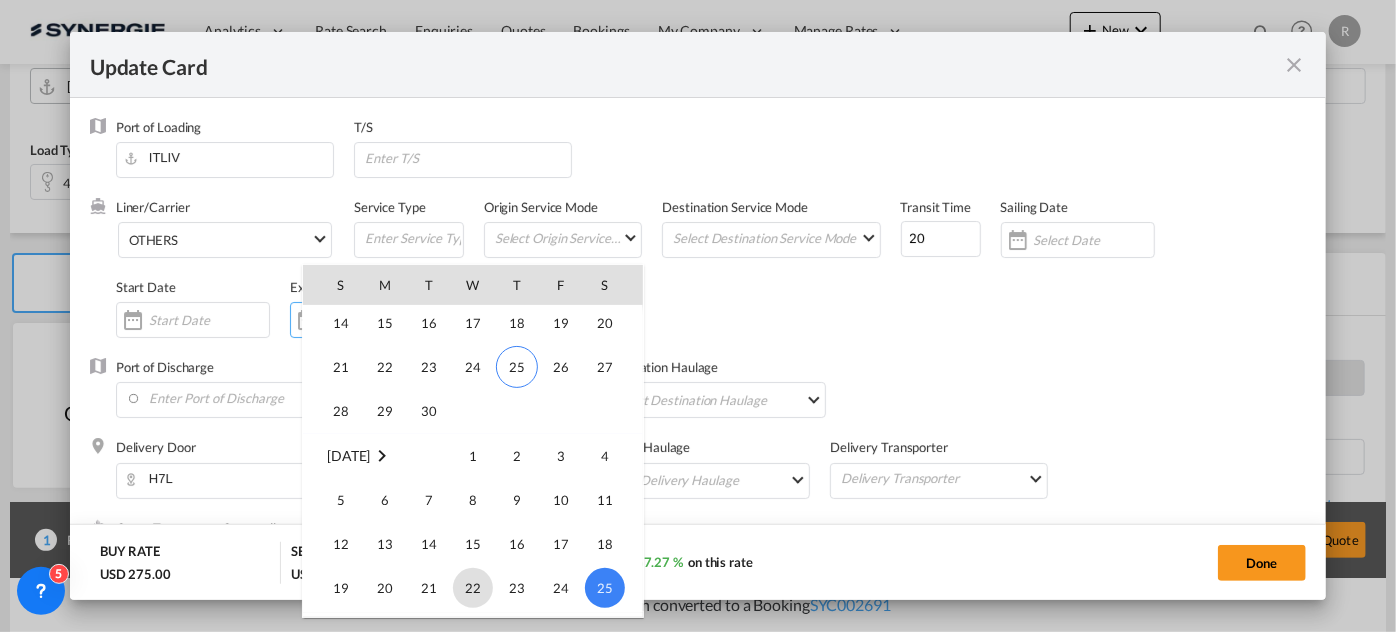
scroll to position [463297, 0]
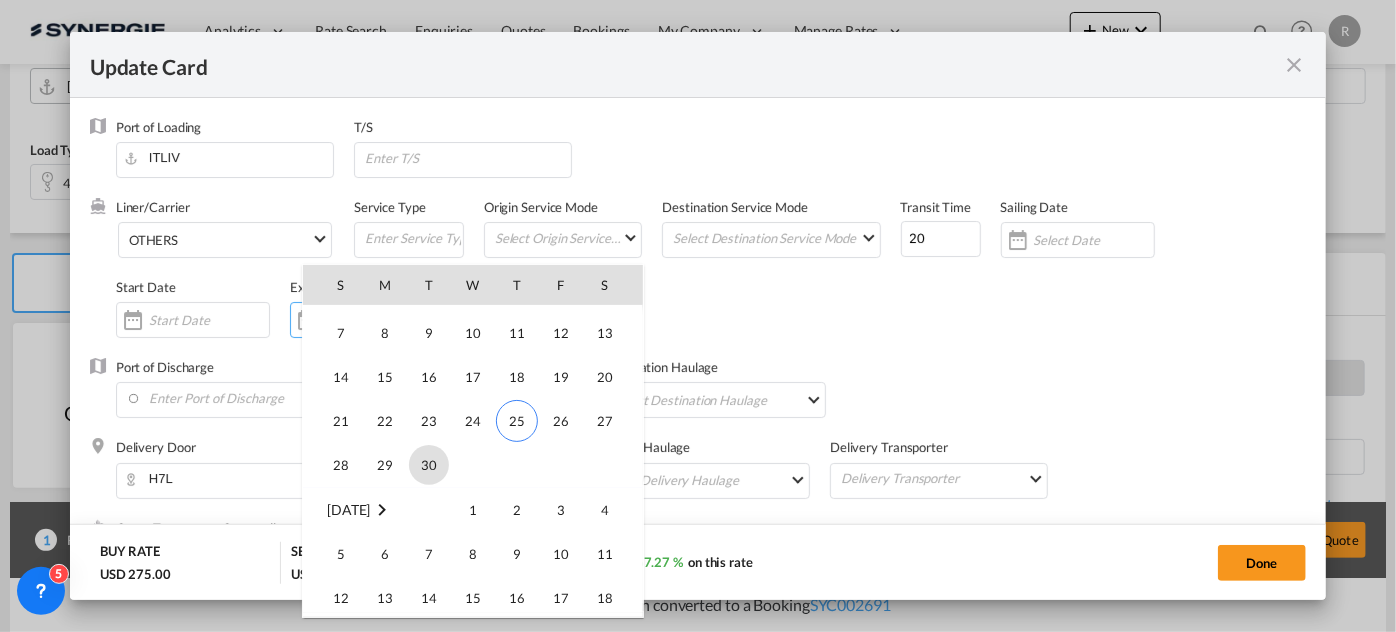
click at [429, 466] on span "30" at bounding box center [429, 465] width 40 height 40
type input "30 Sep 2025"
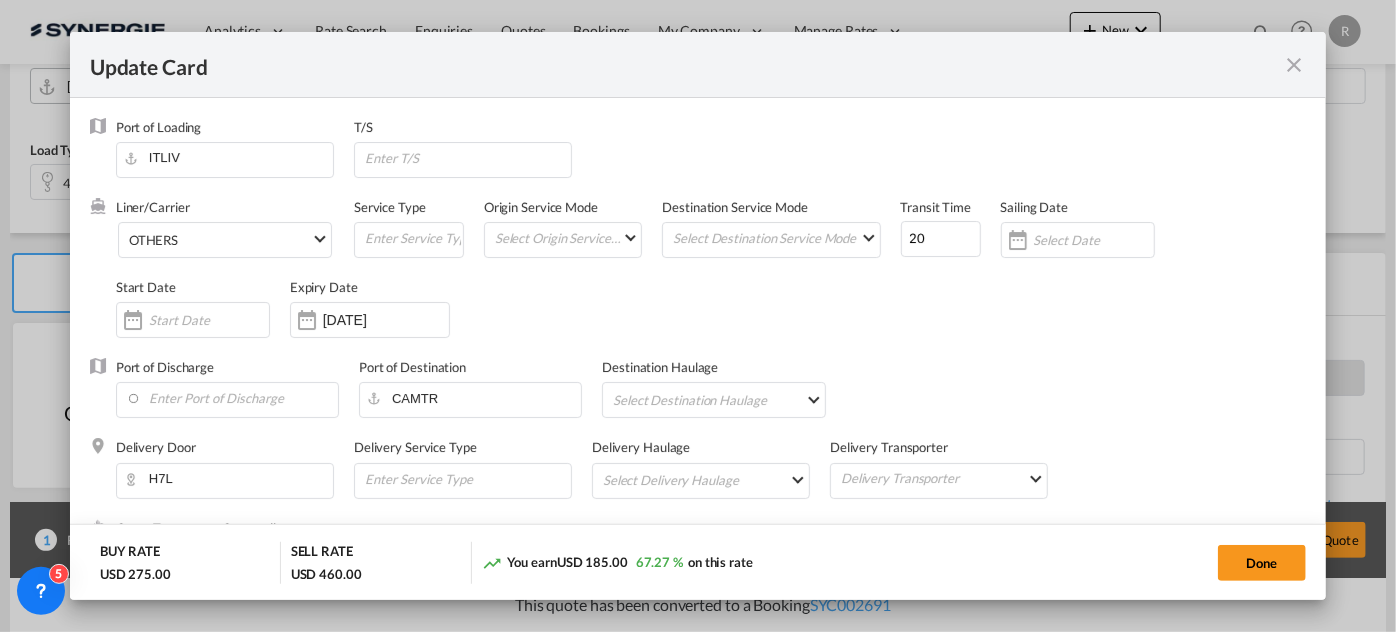
click at [920, 333] on div "Liner/Carrier OTHERS Atlantic Container Line (ACL) Baker Transport (GB) | Direc…" at bounding box center [711, 278] width 1190 height 160
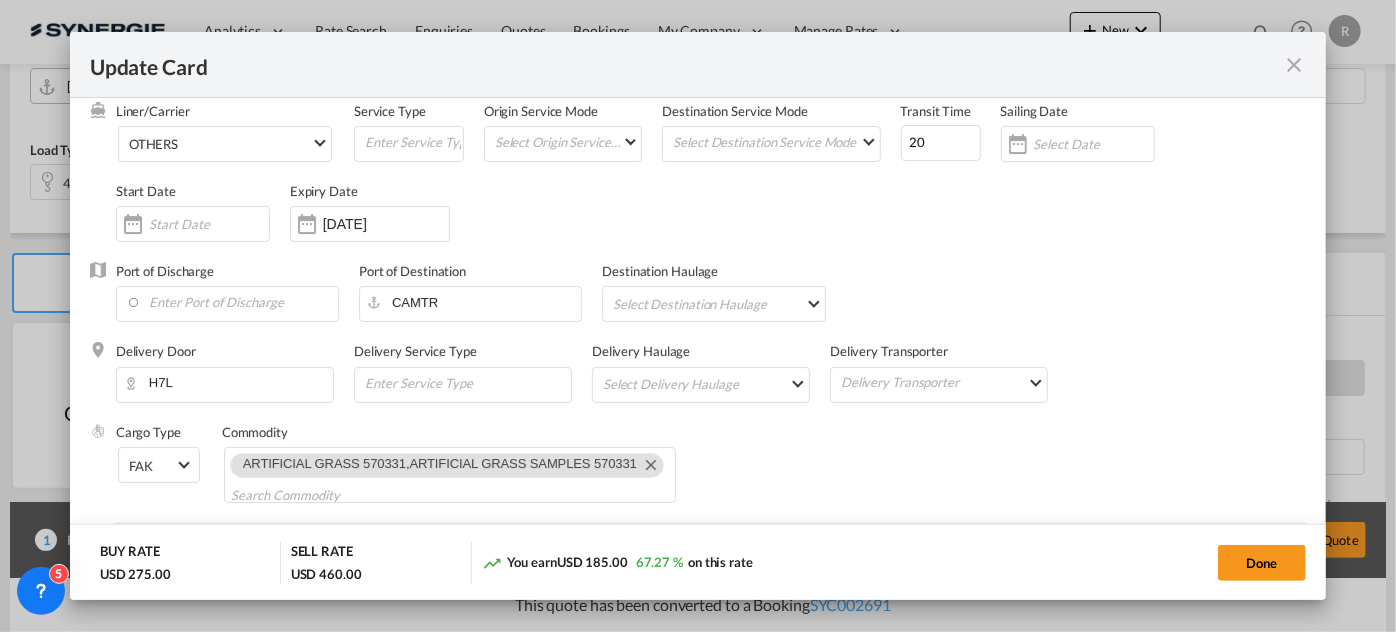
scroll to position [181, 0]
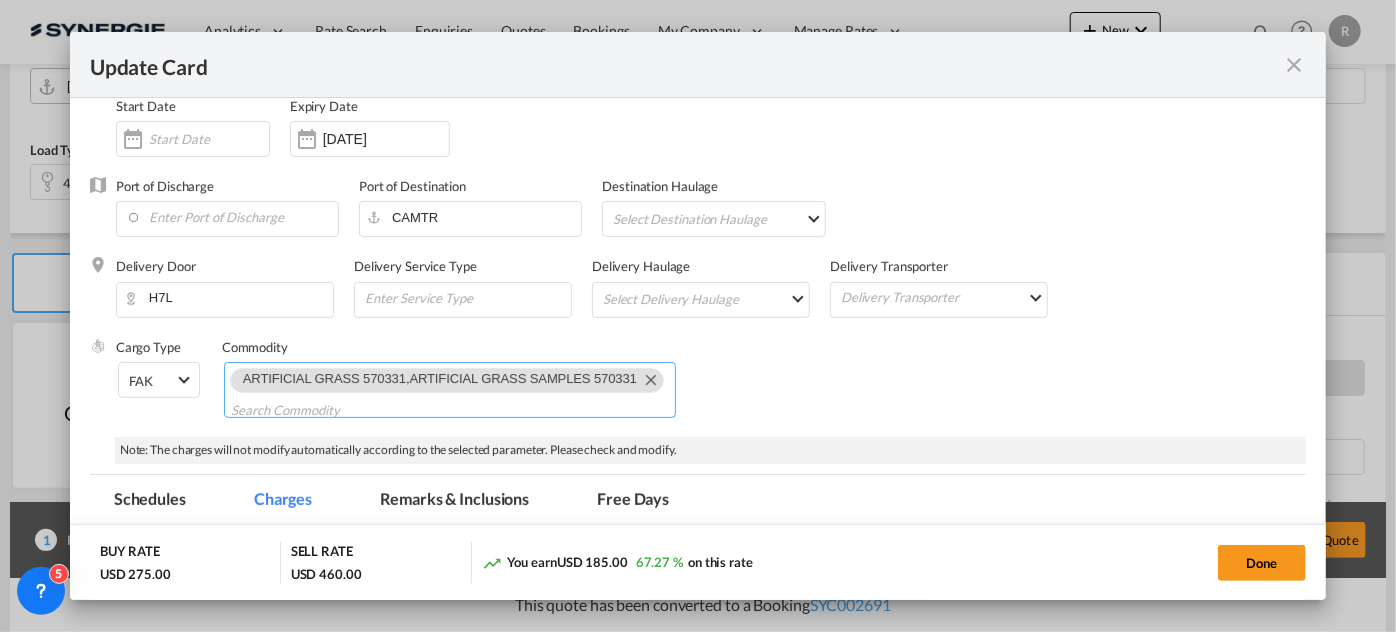
click at [643, 380] on md-icon "Remove ARTIFICIAL GRASS 570331,ARTIFICIAL GRASS SAMPLES 570331" at bounding box center [650, 379] width 24 height 24
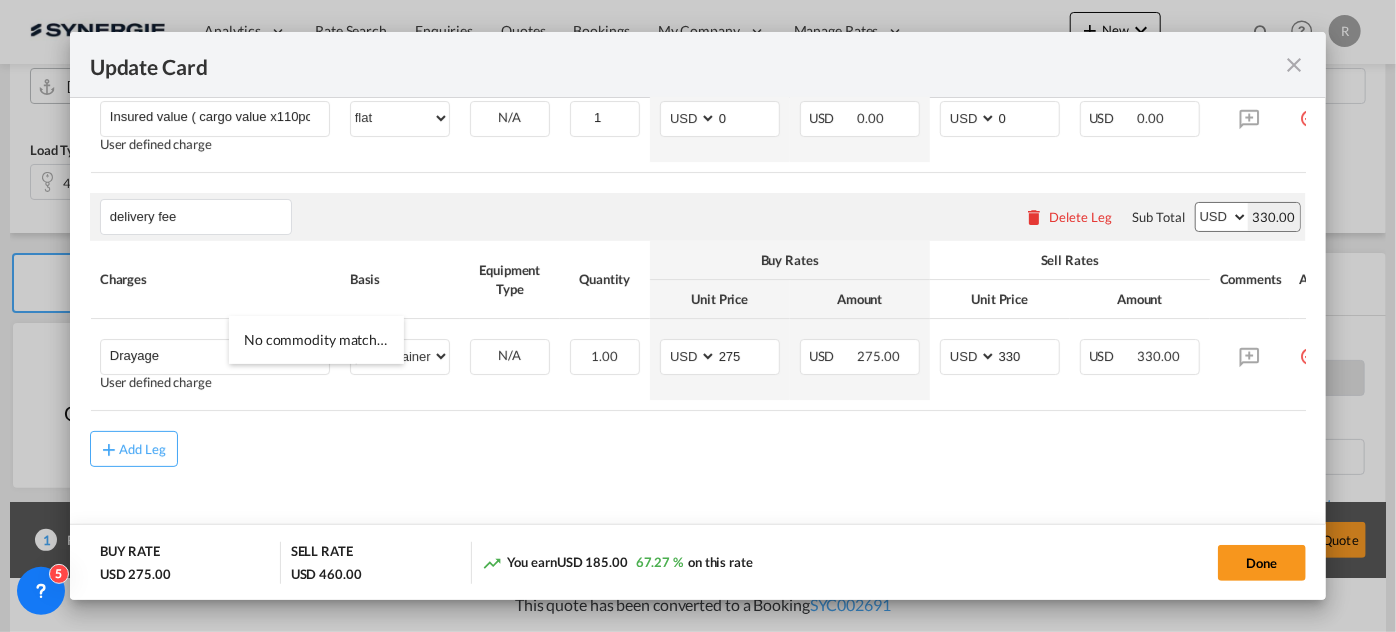
scroll to position [1138, 0]
type input "General cargo"
click at [124, 450] on div "Add Leg" at bounding box center [143, 447] width 48 height 12
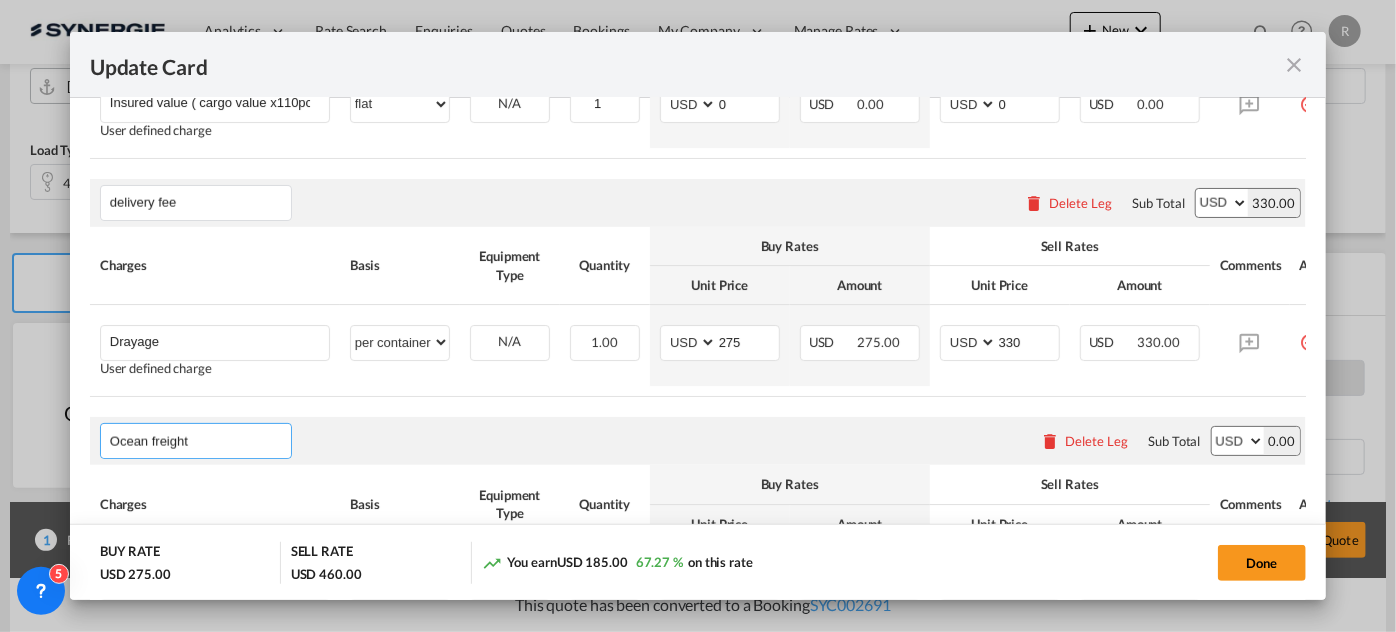
type input "Ocean freight"
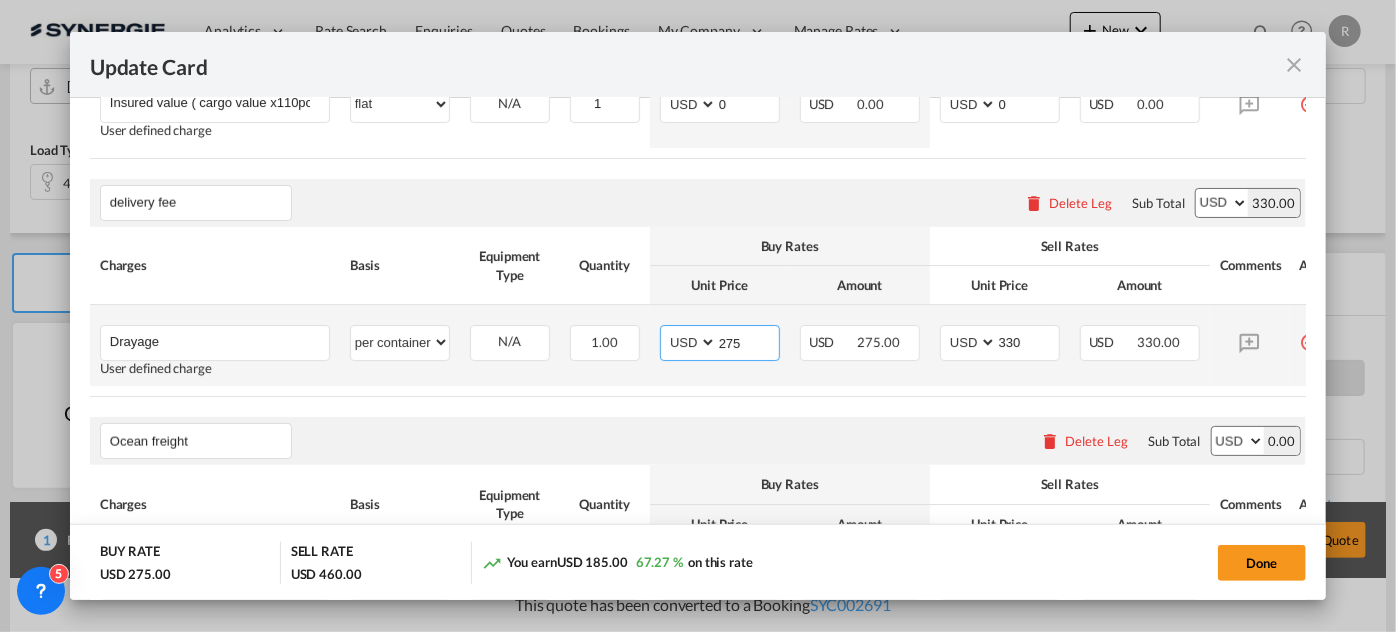
drag, startPoint x: 744, startPoint y: 346, endPoint x: 650, endPoint y: 335, distance: 94.6
click at [650, 335] on td "AED AFN ALL AMD ANG AOA ARS AUD AWG AZN BAM BBD BDT BGN BHD BIF BMD BND BOB BRL…" at bounding box center [720, 345] width 140 height 81
type input "330"
drag, startPoint x: 970, startPoint y: 347, endPoint x: 904, endPoint y: 341, distance: 66.3
click at [904, 341] on tr "Drayage Please Enter User Defined Charges Cannot Be Published User defined char…" at bounding box center [723, 345] width 1267 height 81
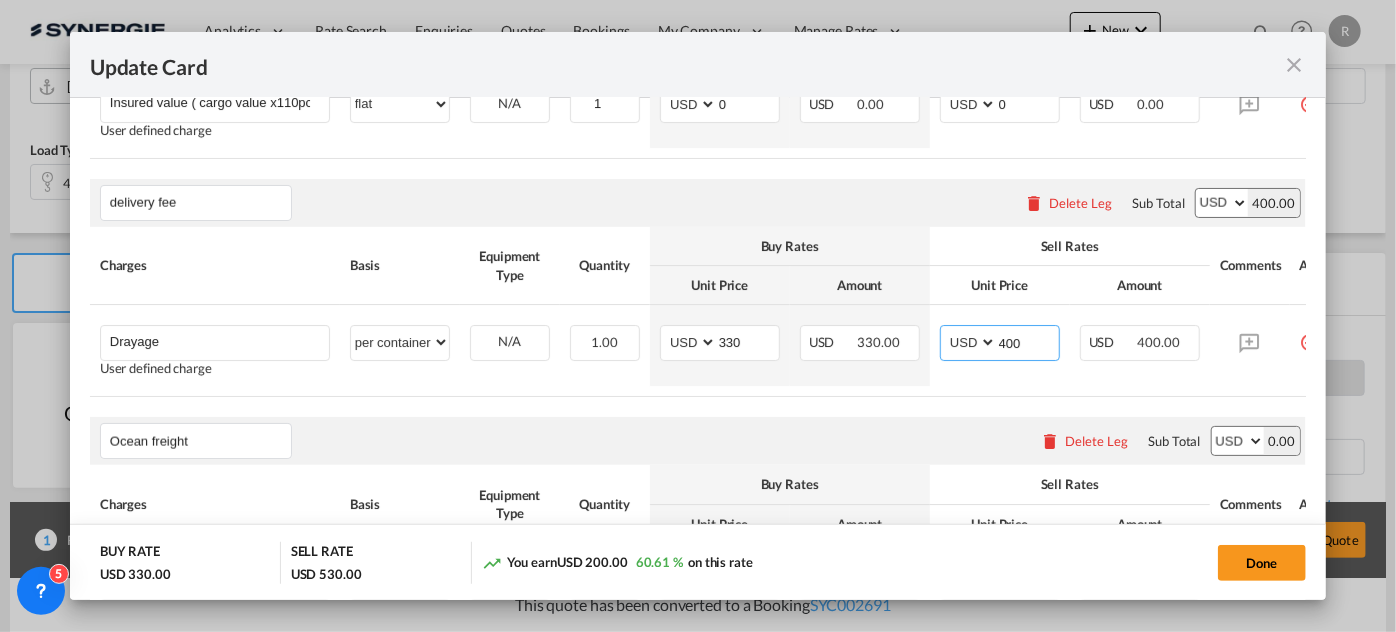
type input "400"
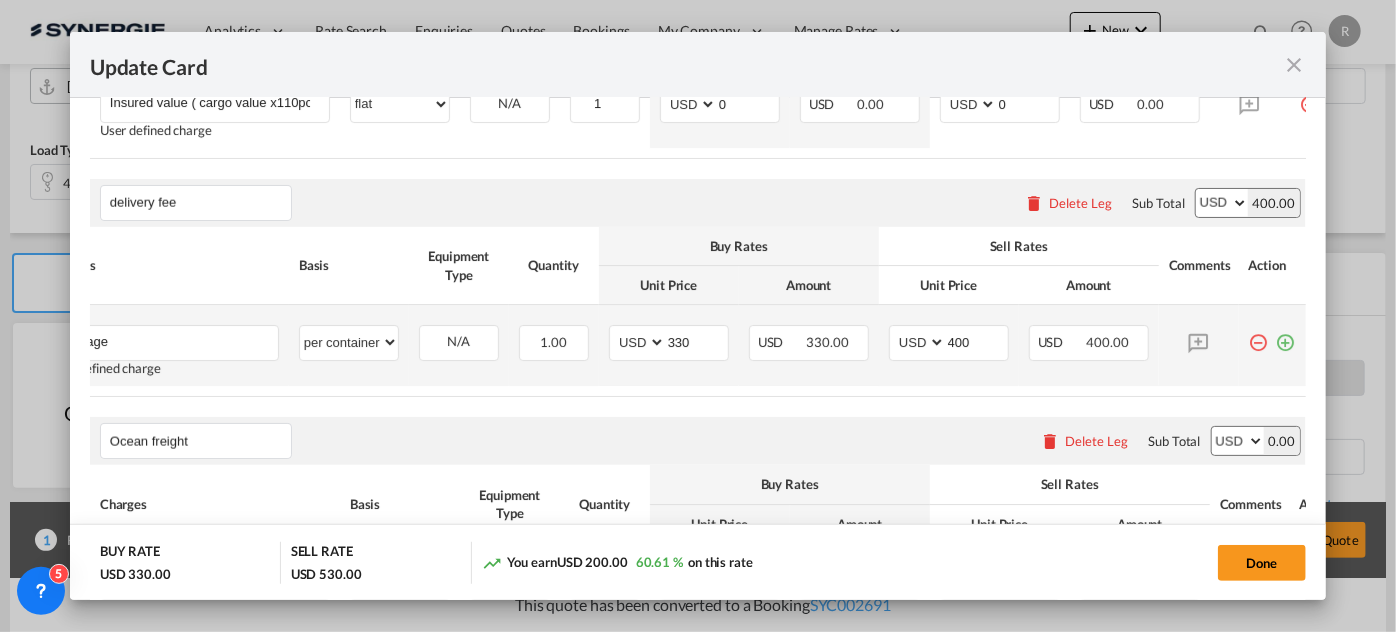
click at [1277, 345] on md-icon "icon-plus-circle-outline green-400-fg" at bounding box center [1286, 335] width 20 height 20
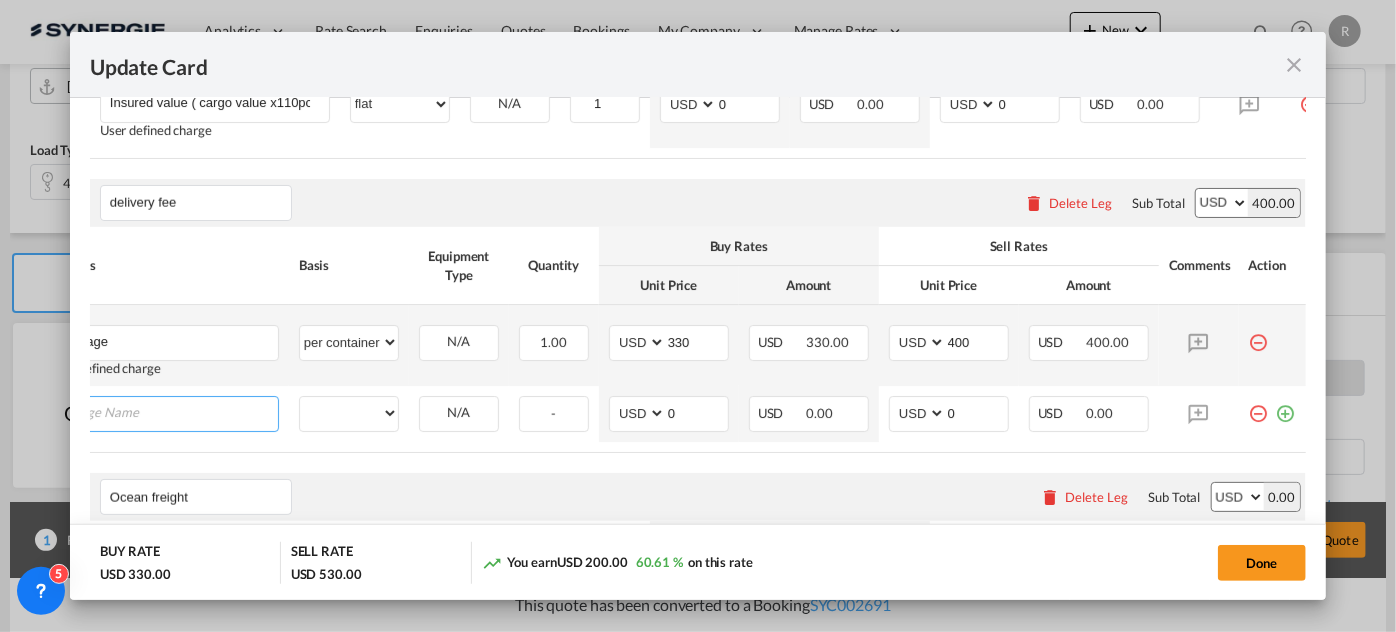
scroll to position [0, 19]
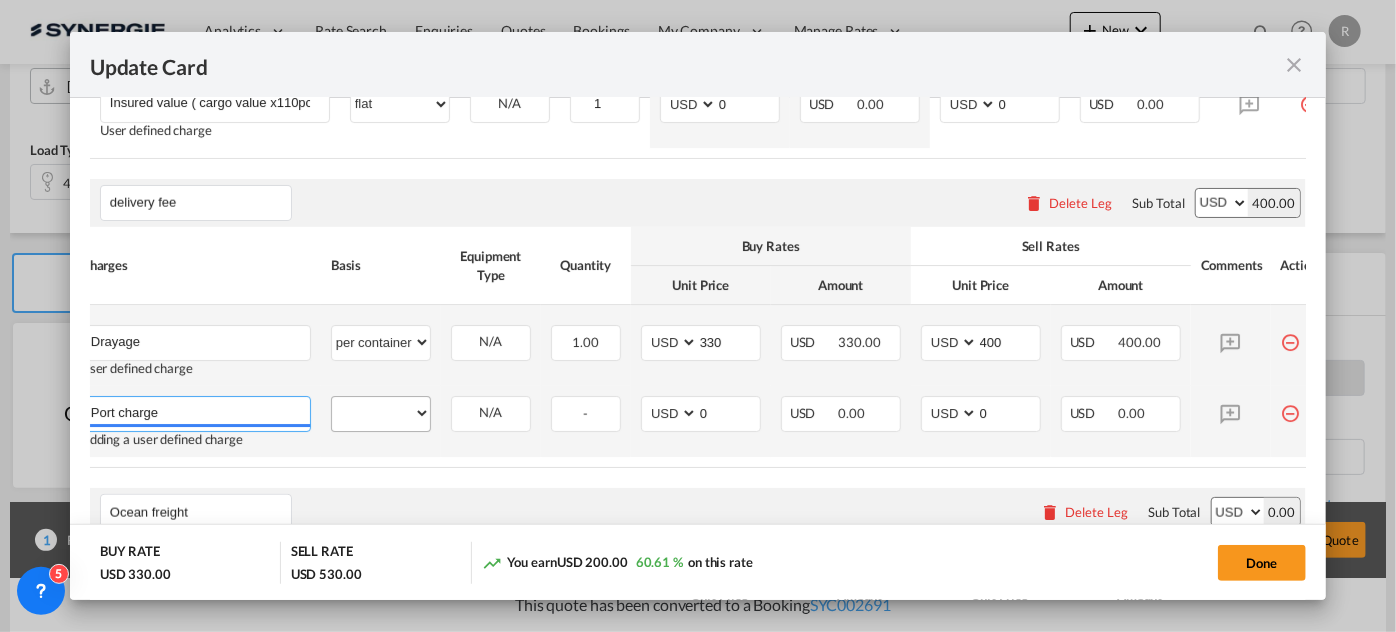
type input "Port charge"
click at [404, 426] on select "per equipment per container per B/L per shipping bill per shipment per pallet p…" at bounding box center [381, 413] width 98 height 32
select select "per container"
click at [332, 405] on select "per equipment per container per B/L per shipping bill per shipment per pallet p…" at bounding box center [381, 413] width 98 height 32
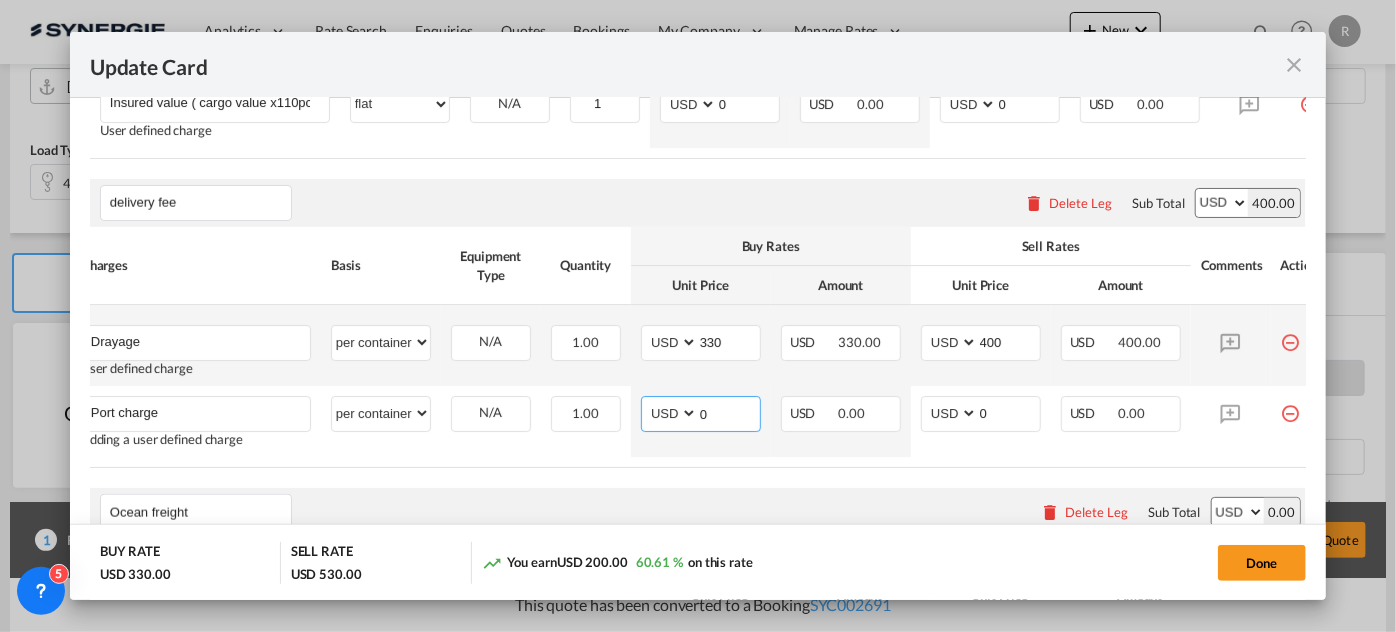
drag, startPoint x: 749, startPoint y: 415, endPoint x: 613, endPoint y: 389, distance: 138.5
click at [613, 389] on tbody "Drayage Please Enter User Defined Charges Cannot Be Published User defined char…" at bounding box center [704, 381] width 1267 height 152
type input "50"
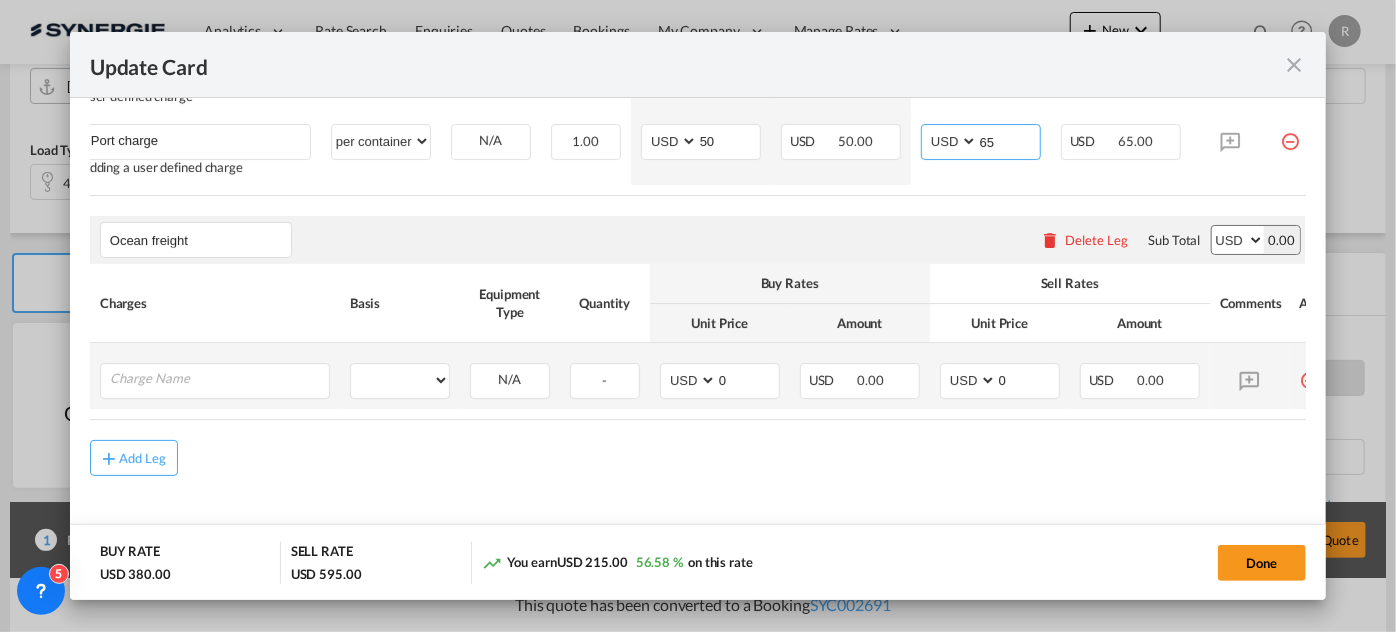
scroll to position [1411, 0]
type input "65"
click at [200, 376] on input "Charge Name" at bounding box center [219, 378] width 219 height 30
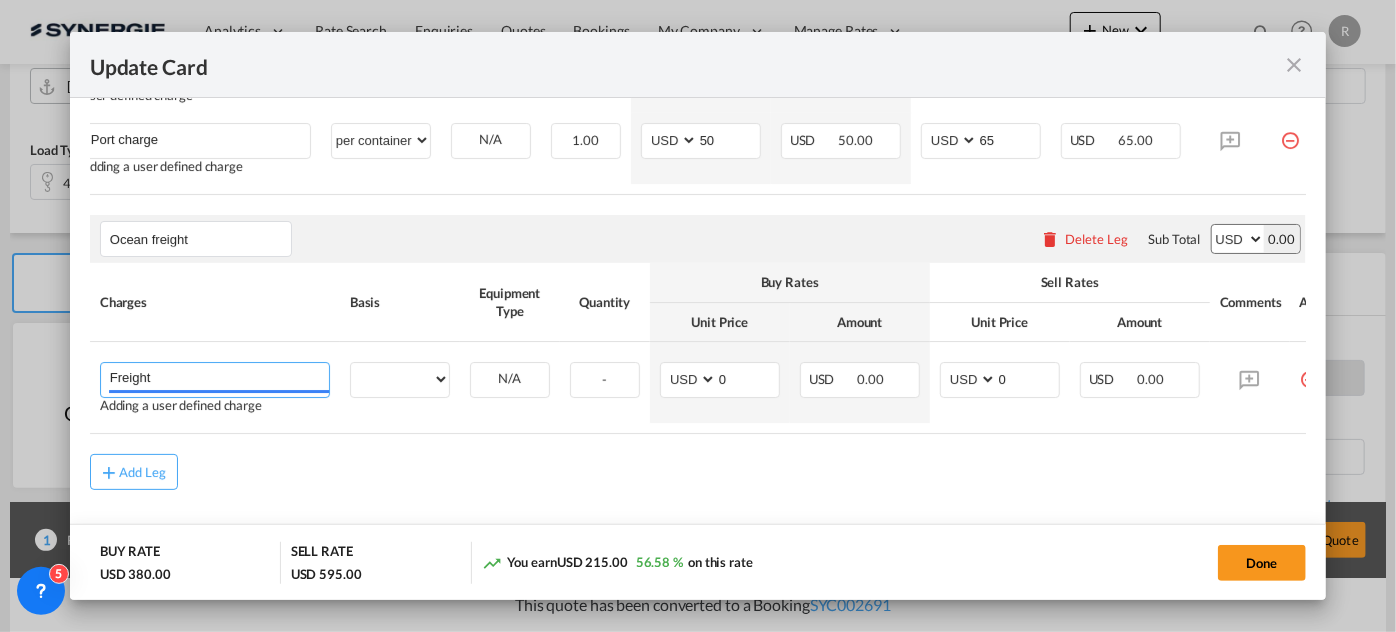
type input "Freight"
click at [313, 474] on div "Add Leg" at bounding box center [698, 472] width 1216 height 36
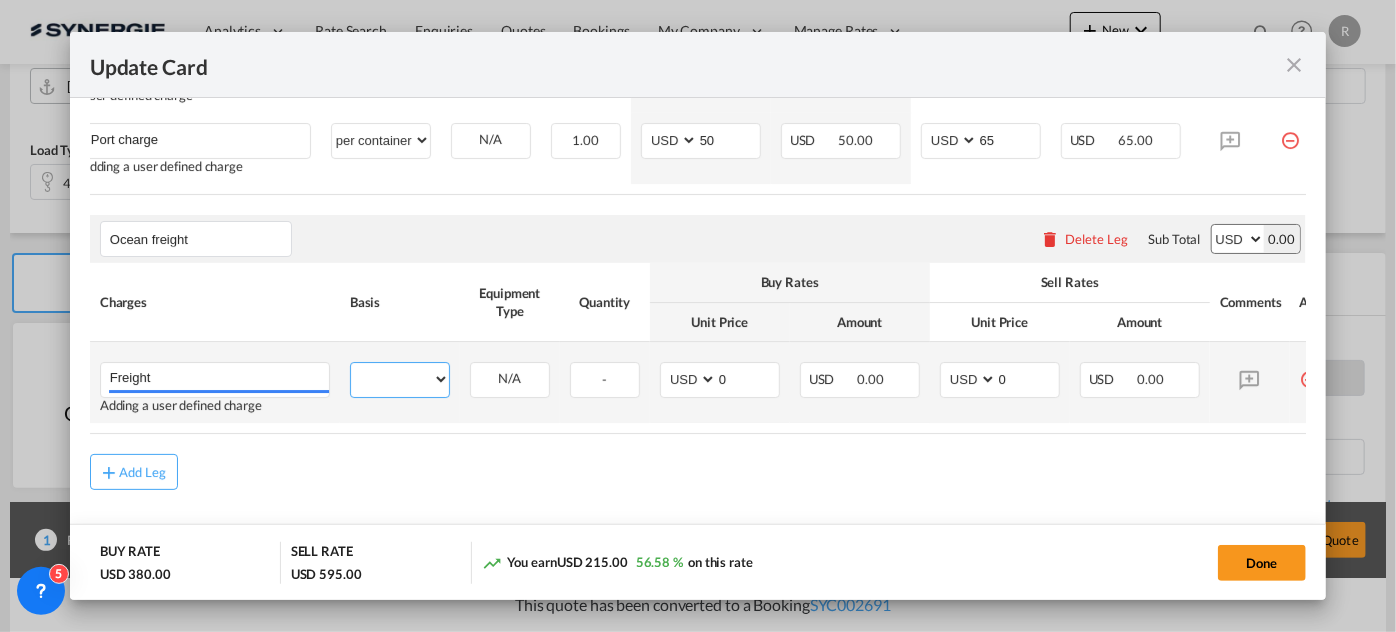
click at [402, 395] on select "per equipment per container per B/L per shipping bill per shipment per pallet p…" at bounding box center [400, 379] width 98 height 32
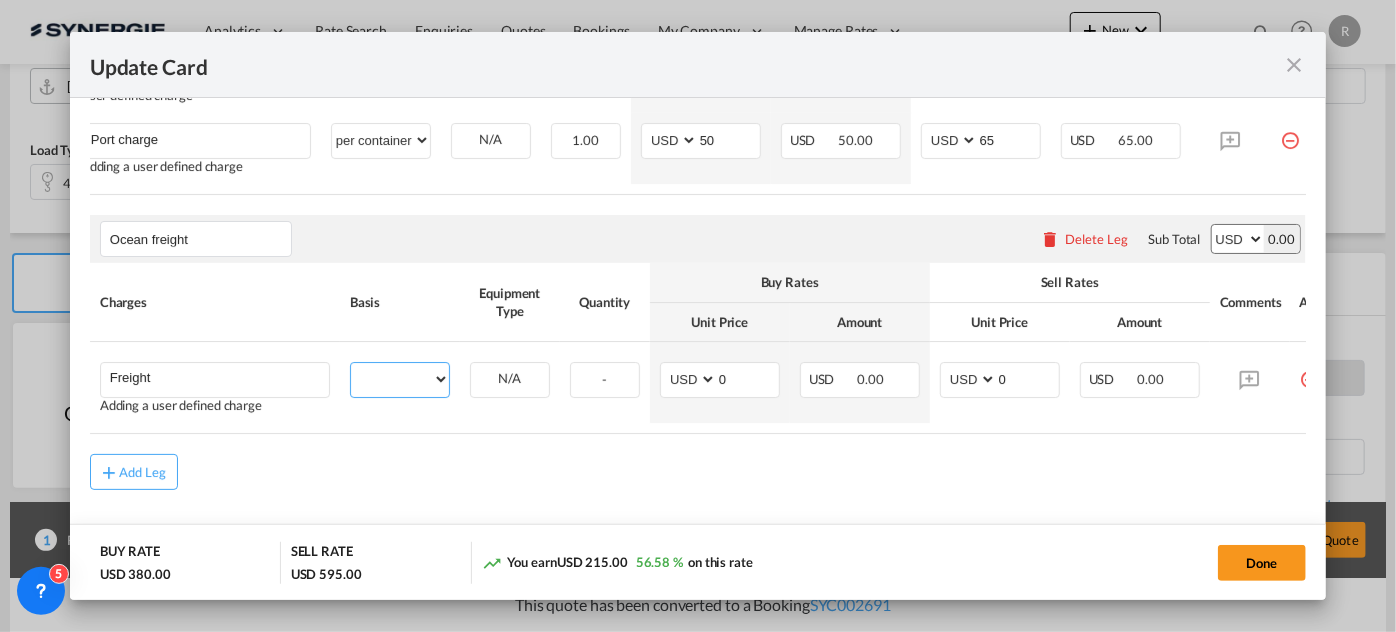
select select "per equipment"
click at [351, 375] on select "per equipment per container per B/L per shipping bill per shipment per pallet p…" at bounding box center [400, 379] width 98 height 32
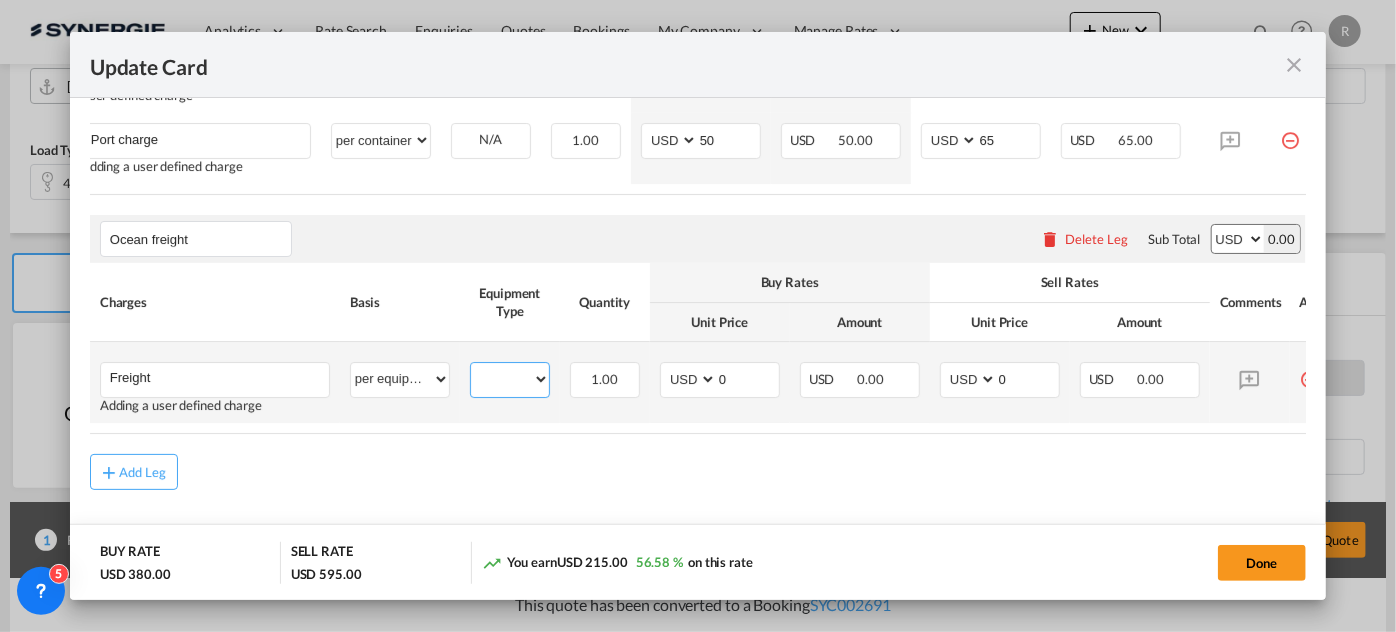
click at [506, 389] on select "40HC" at bounding box center [510, 379] width 78 height 27
select select "40HC"
click at [471, 378] on select "40HC" at bounding box center [510, 379] width 78 height 27
drag, startPoint x: 762, startPoint y: 392, endPoint x: 689, endPoint y: 395, distance: 73.1
click at [698, 391] on md-input-container "AED AFN ALL AMD ANG AOA ARS AUD AWG AZN BAM BBD BDT BGN BHD BIF BMD BND BOB BRL…" at bounding box center [720, 380] width 120 height 36
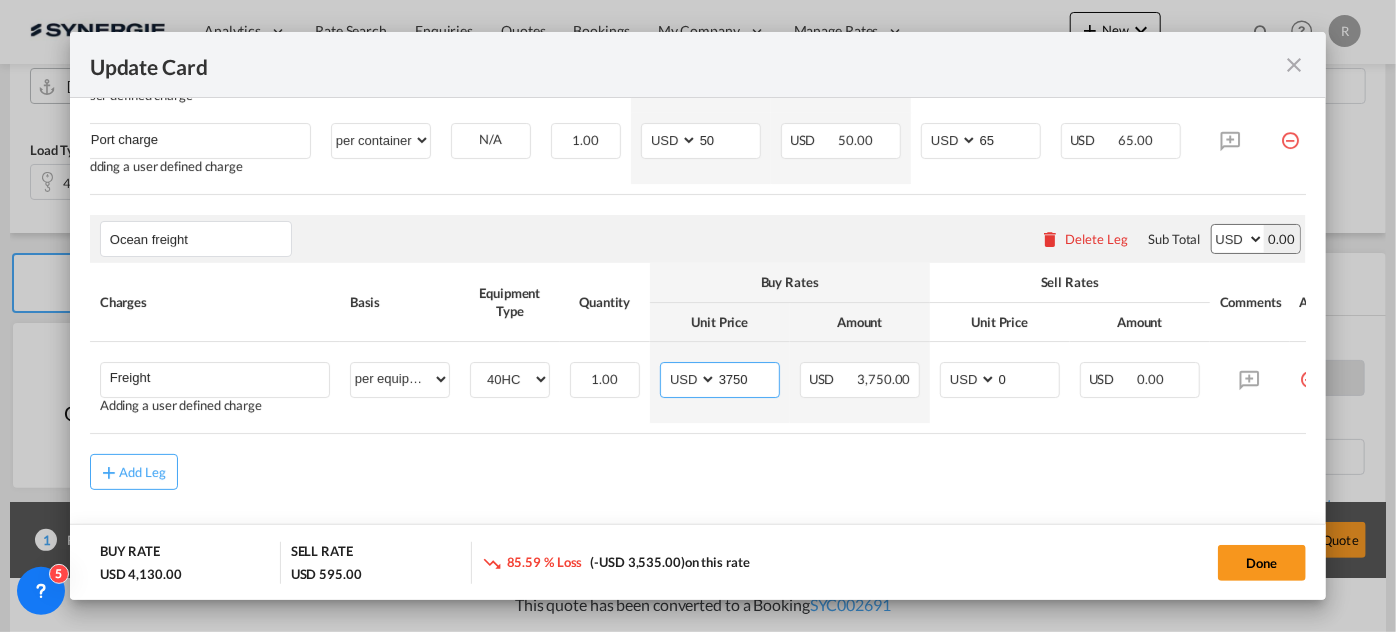
type input "3750"
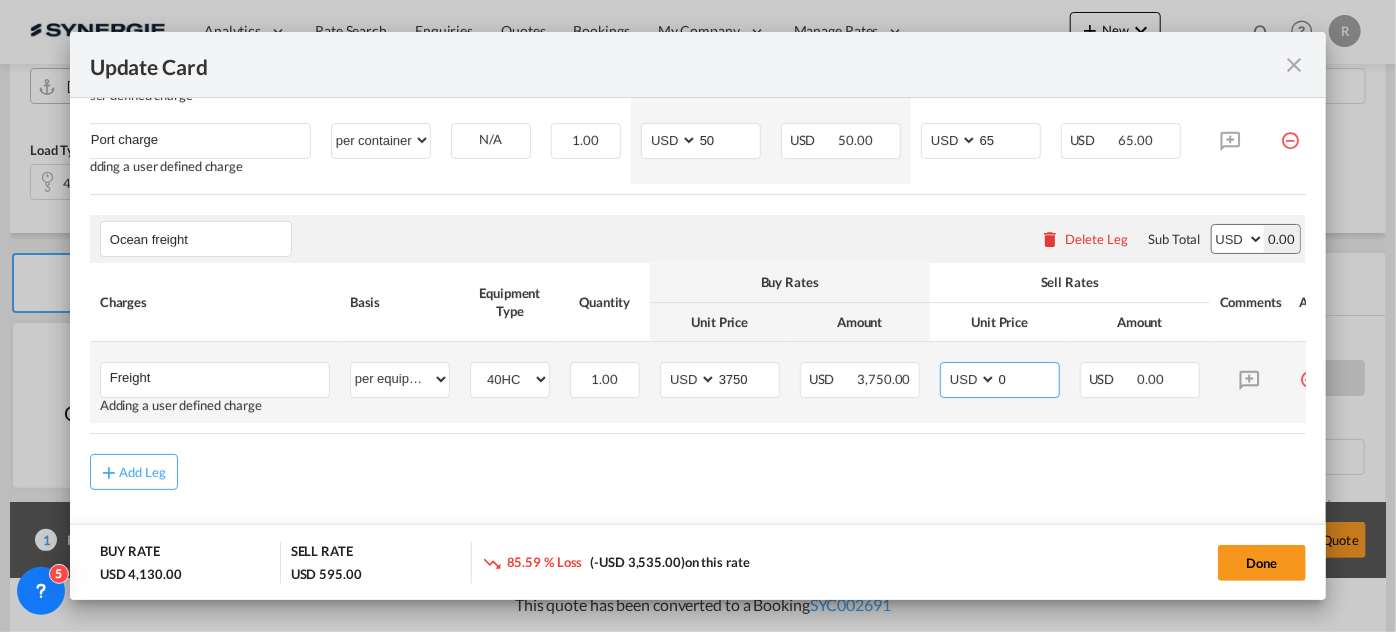
drag, startPoint x: 1025, startPoint y: 394, endPoint x: 899, endPoint y: 367, distance: 128.9
click at [899, 367] on tr "Freight Please Enter User Defined Charges Cannot Be Published Adding a user def…" at bounding box center [723, 382] width 1267 height 81
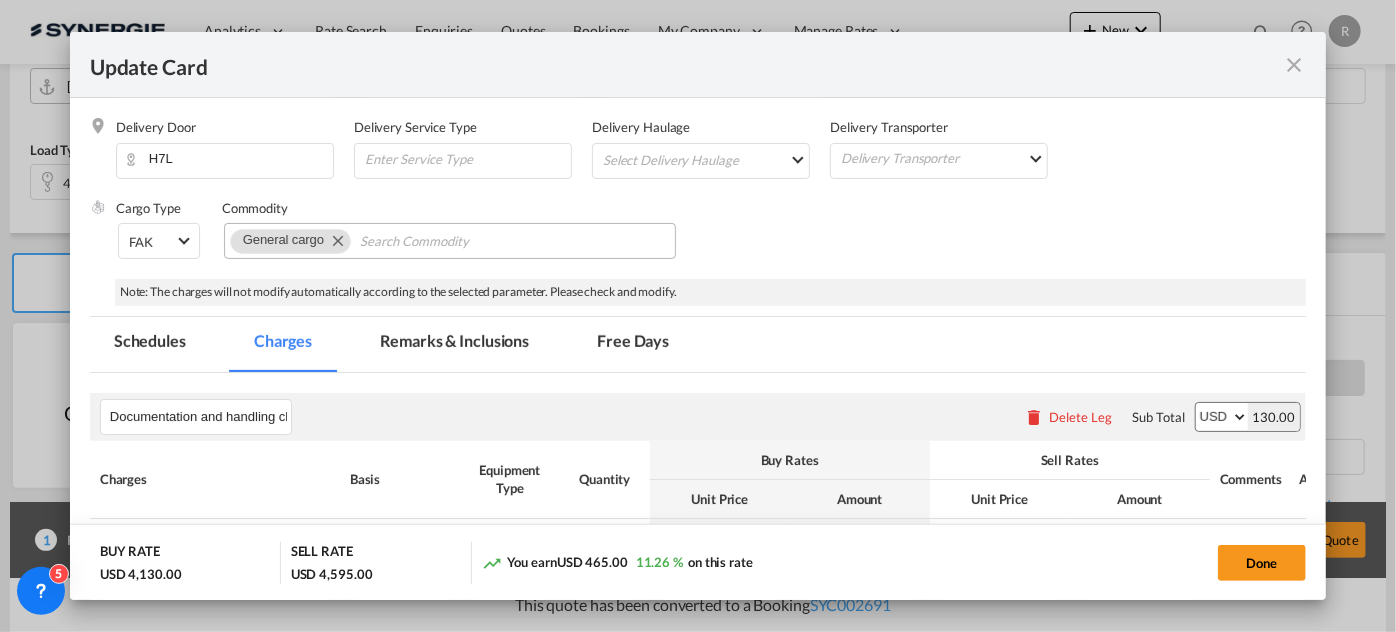
scroll to position [684, 0]
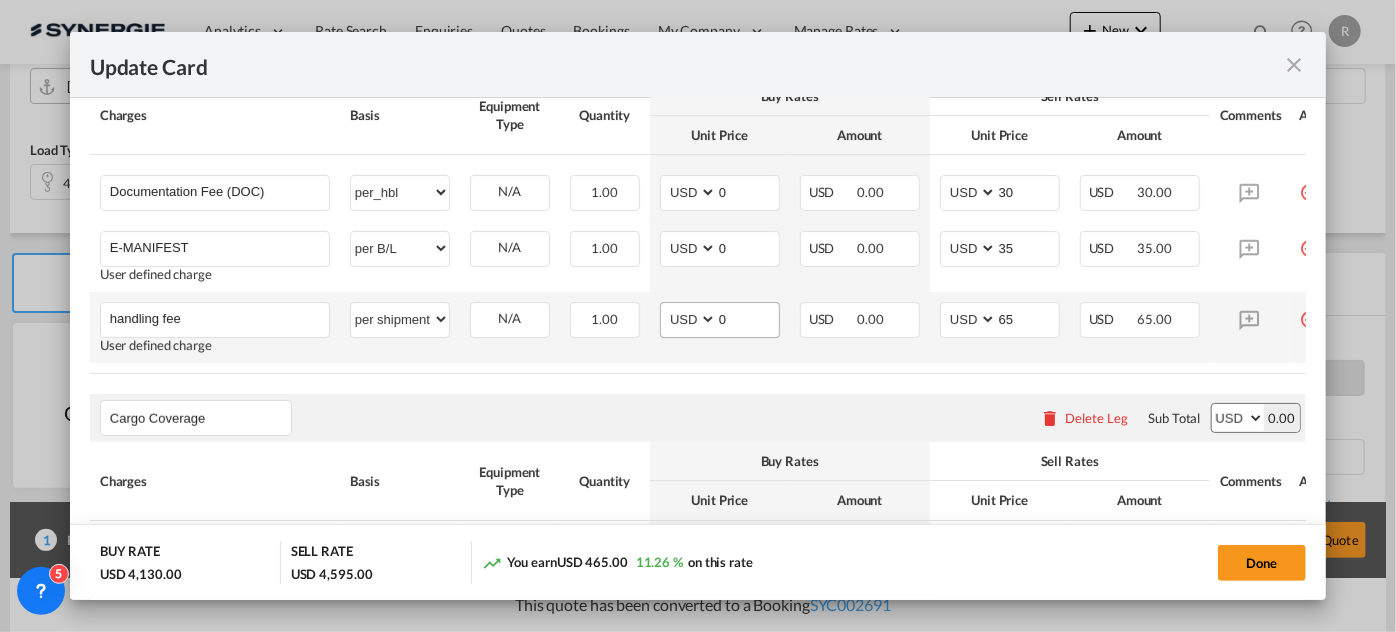
type input "4000"
drag, startPoint x: 733, startPoint y: 319, endPoint x: 690, endPoint y: 314, distance: 43.3
click at [690, 314] on md-input-container "AED AFN ALL AMD ANG AOA ARS AUD AWG AZN BAM BBD BDT BGN BHD BIF BMD BND BOB BRL…" at bounding box center [720, 320] width 120 height 36
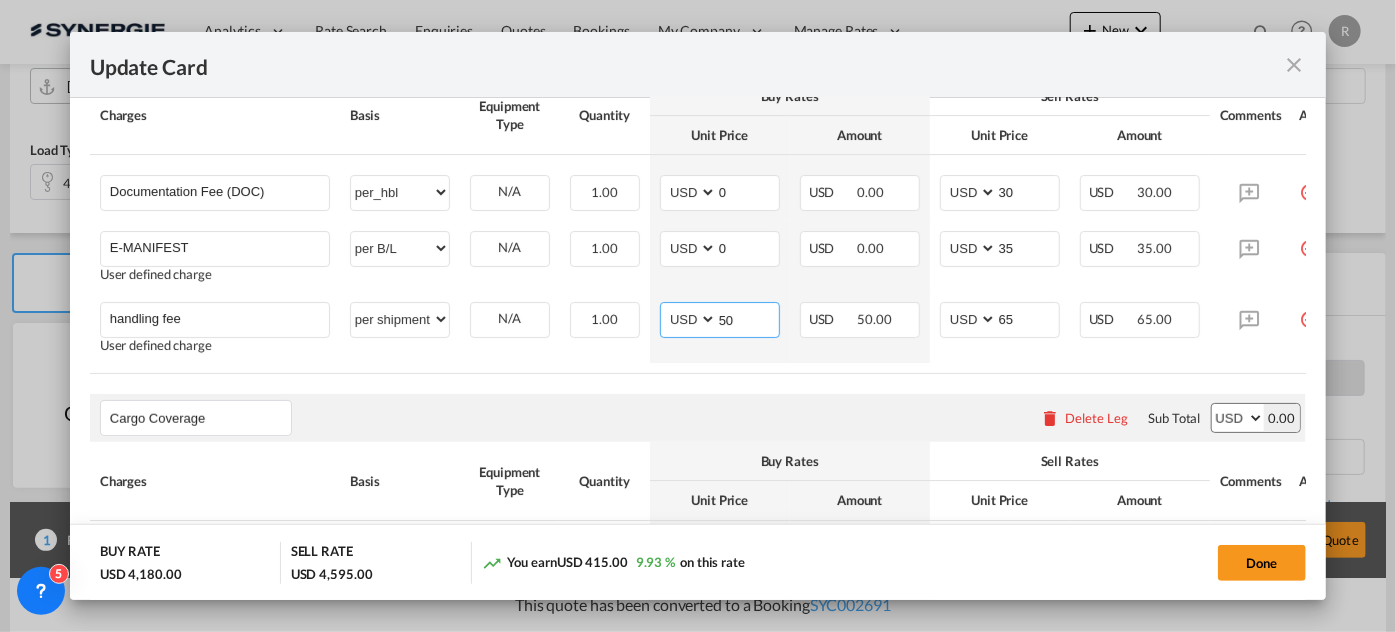
type input "50"
click at [626, 370] on table "Charges Basis Equipment Type Quantity Buy Rates Sell Rates Comments Action Unit…" at bounding box center [723, 225] width 1267 height 297
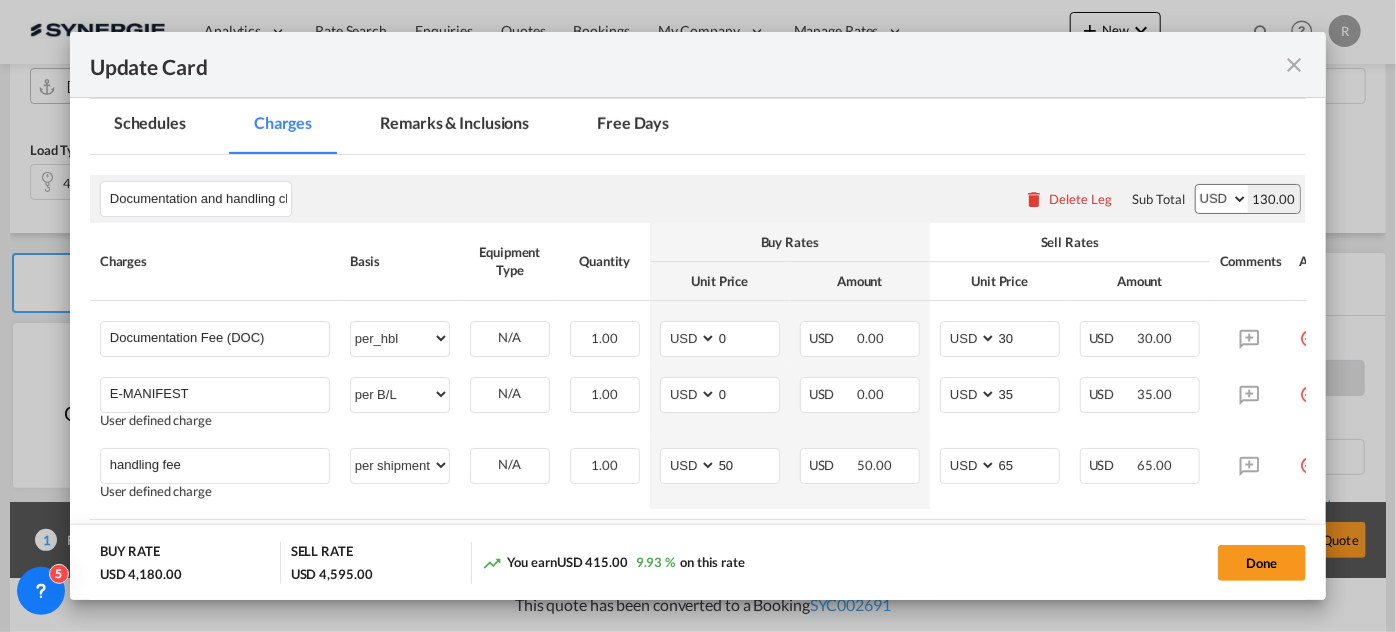
scroll to position [411, 0]
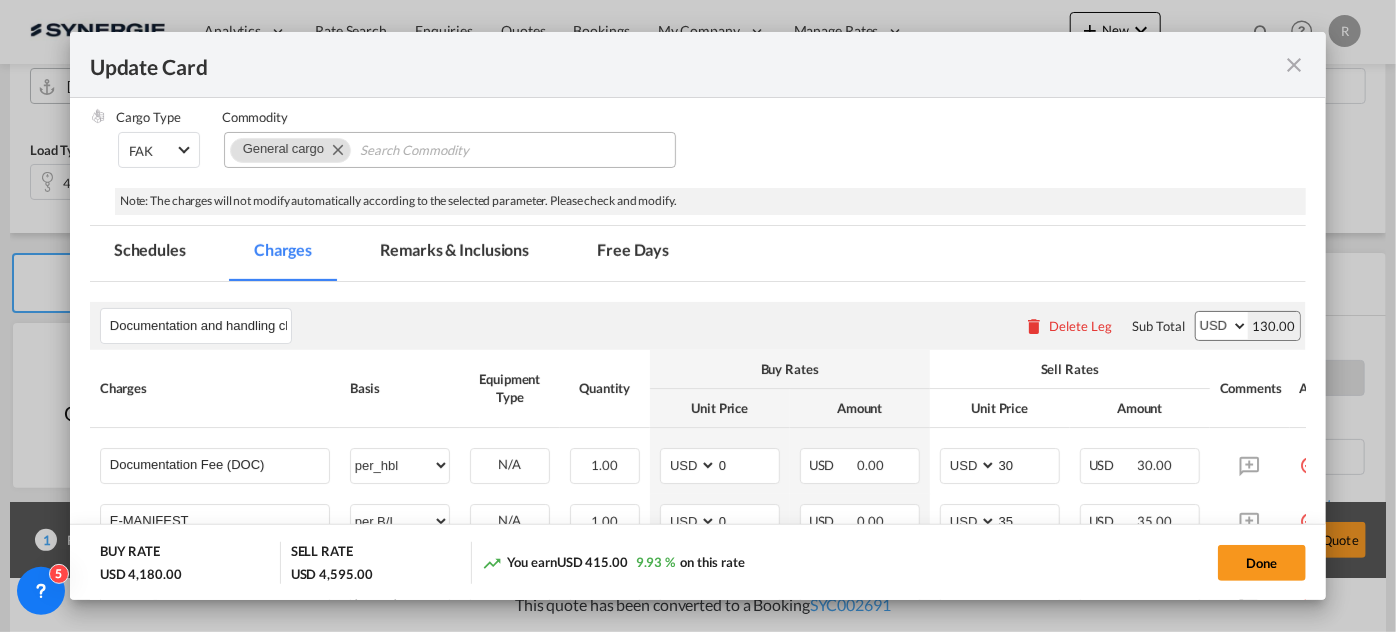
click at [442, 247] on md-tab-item "Remarks & Inclusions" at bounding box center [454, 253] width 197 height 55
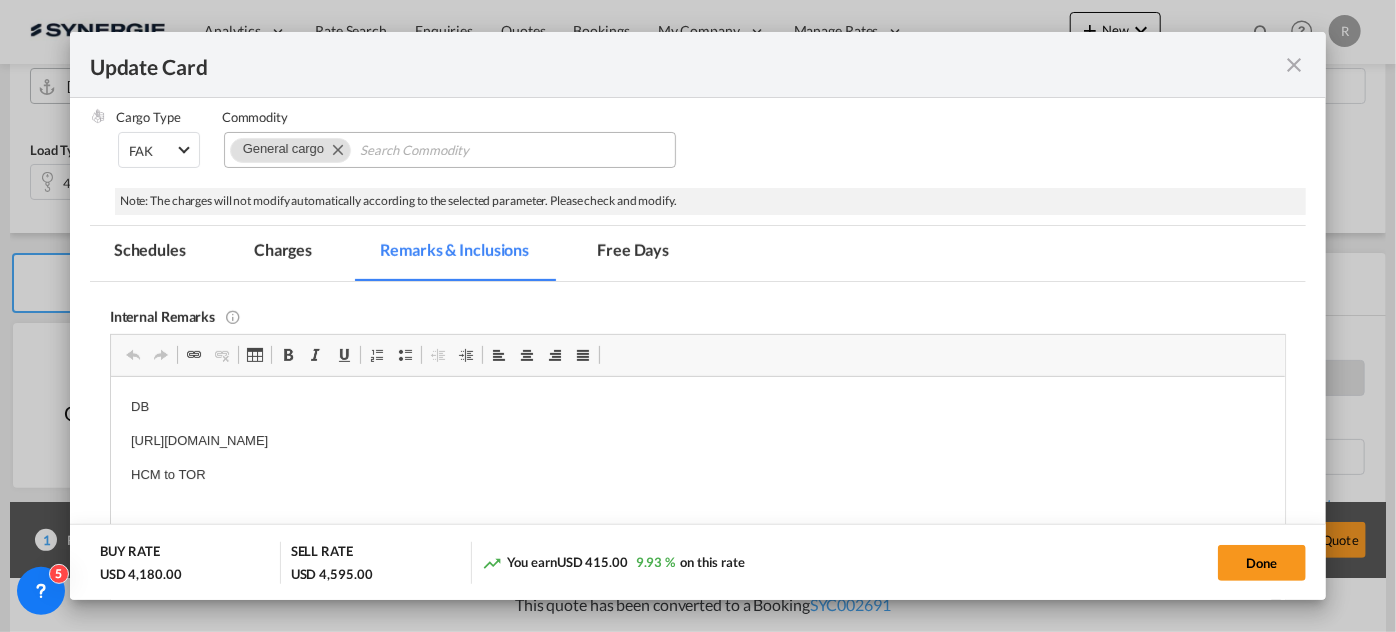
scroll to position [0, 0]
drag, startPoint x: 122, startPoint y: 399, endPoint x: 268, endPoint y: 464, distance: 159.8
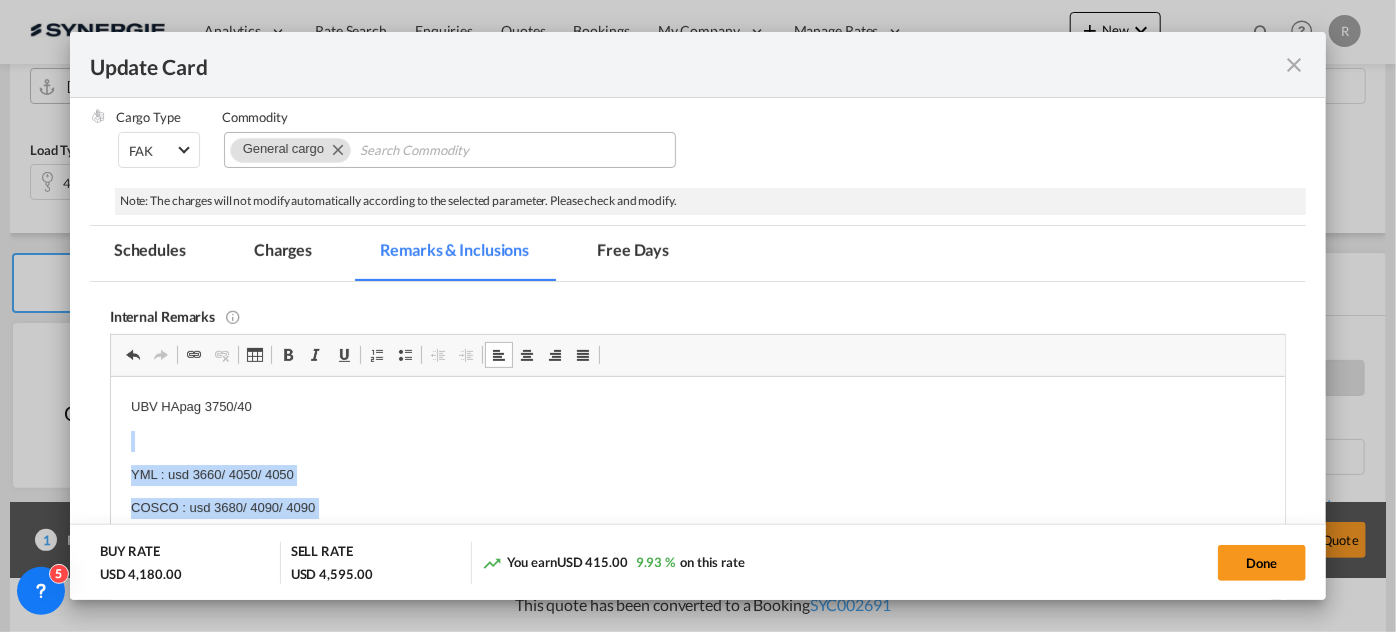
scroll to position [97, 0]
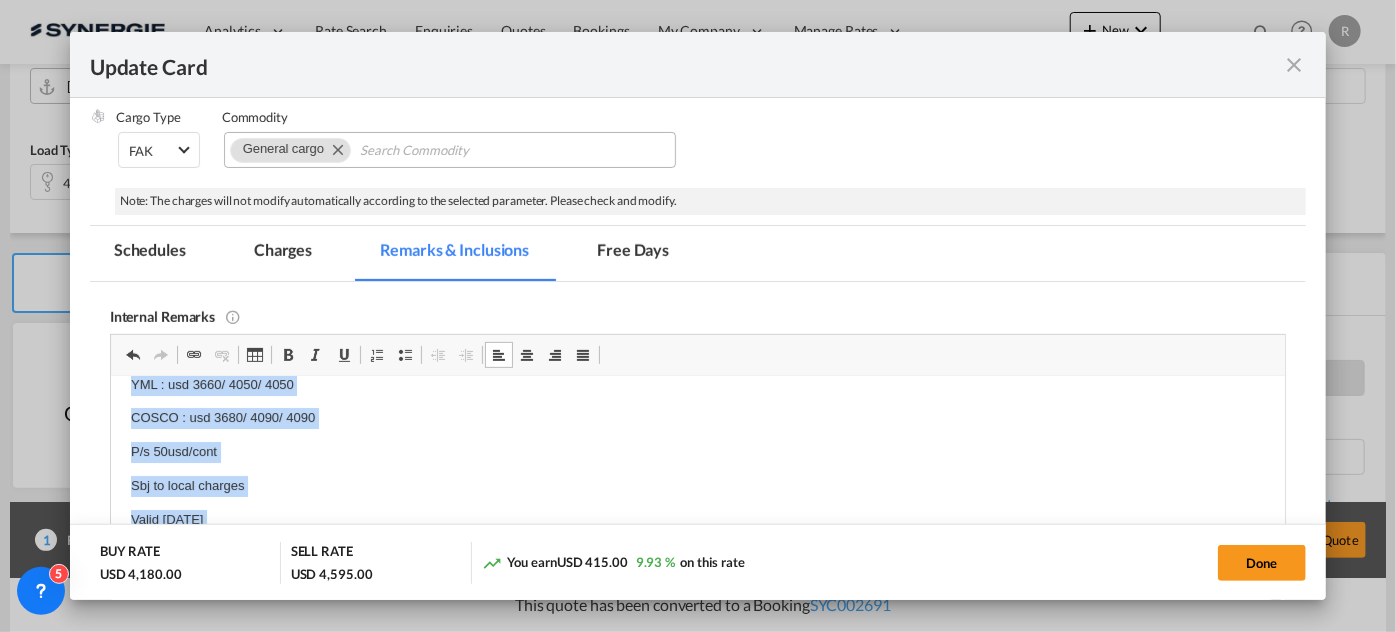
drag, startPoint x: 134, startPoint y: 443, endPoint x: 434, endPoint y: 578, distance: 329.0
click at [434, 578] on html "UBV HApag 3750/40 YML : usd 3660/ 4050/ 4050 COSCO : usd 3680/ 4090/ 4090 P/s 5…" at bounding box center [697, 434] width 1174 height 297
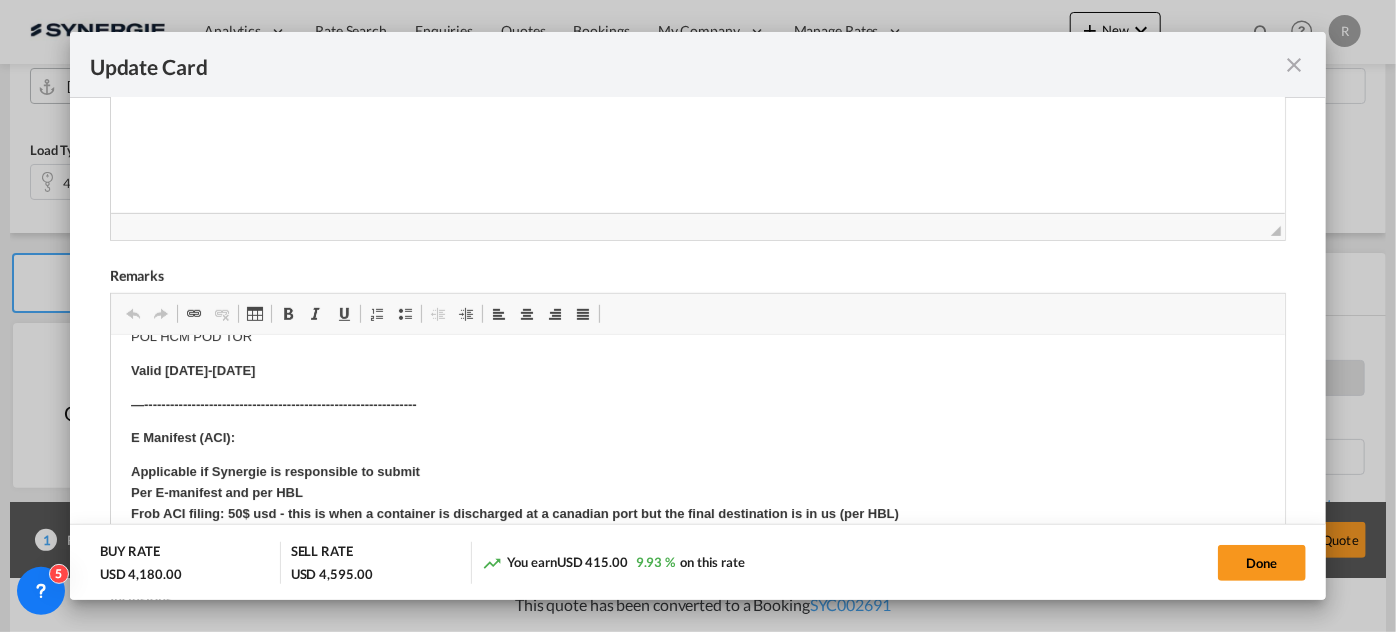
scroll to position [0, 0]
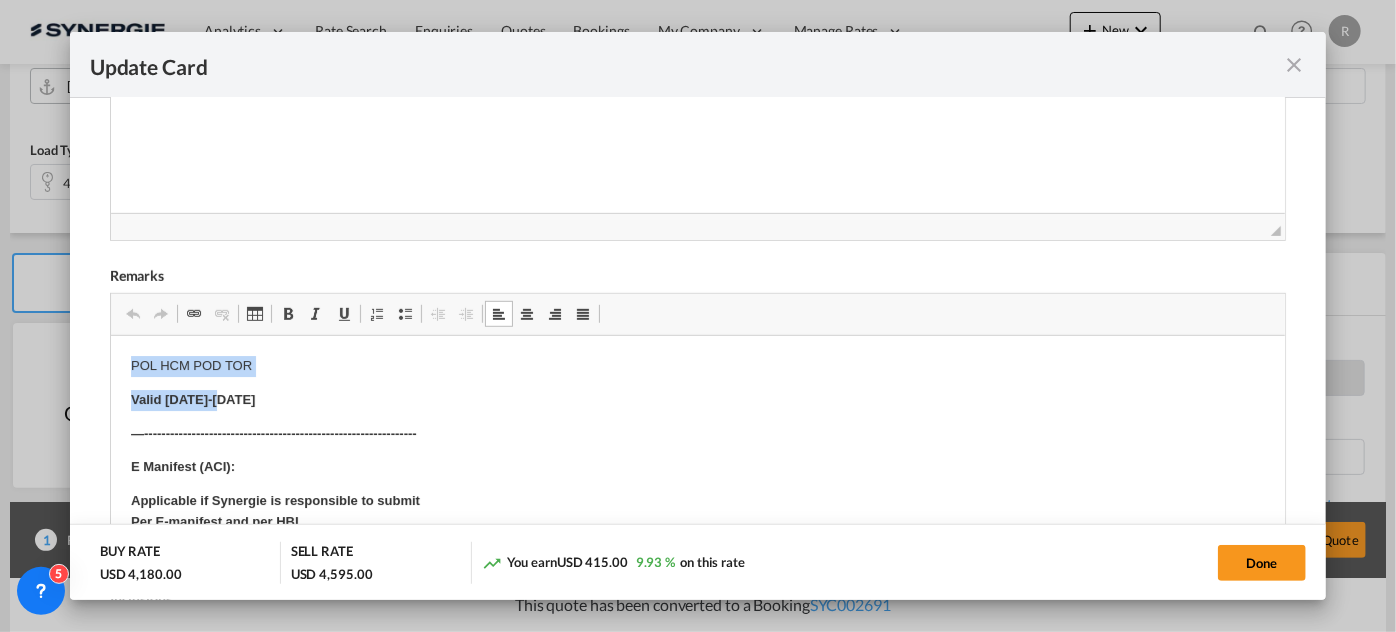
drag, startPoint x: 128, startPoint y: 360, endPoint x: 351, endPoint y: 389, distance: 224.9
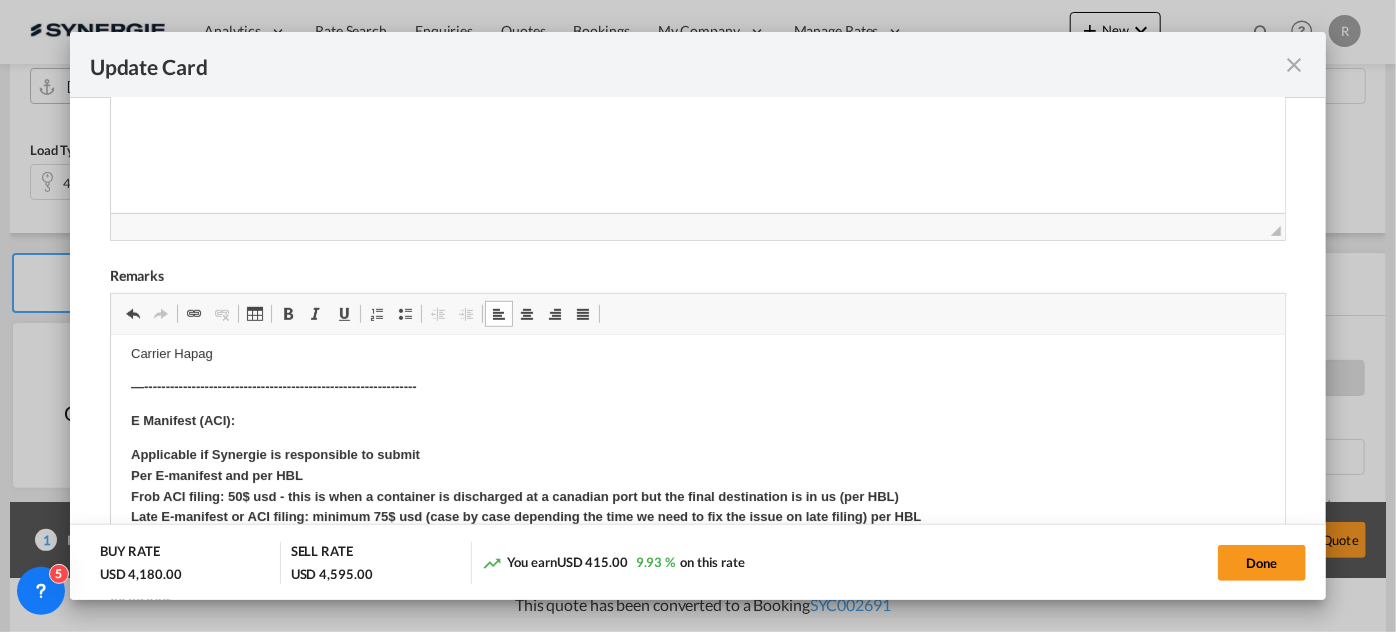
scroll to position [272, 0]
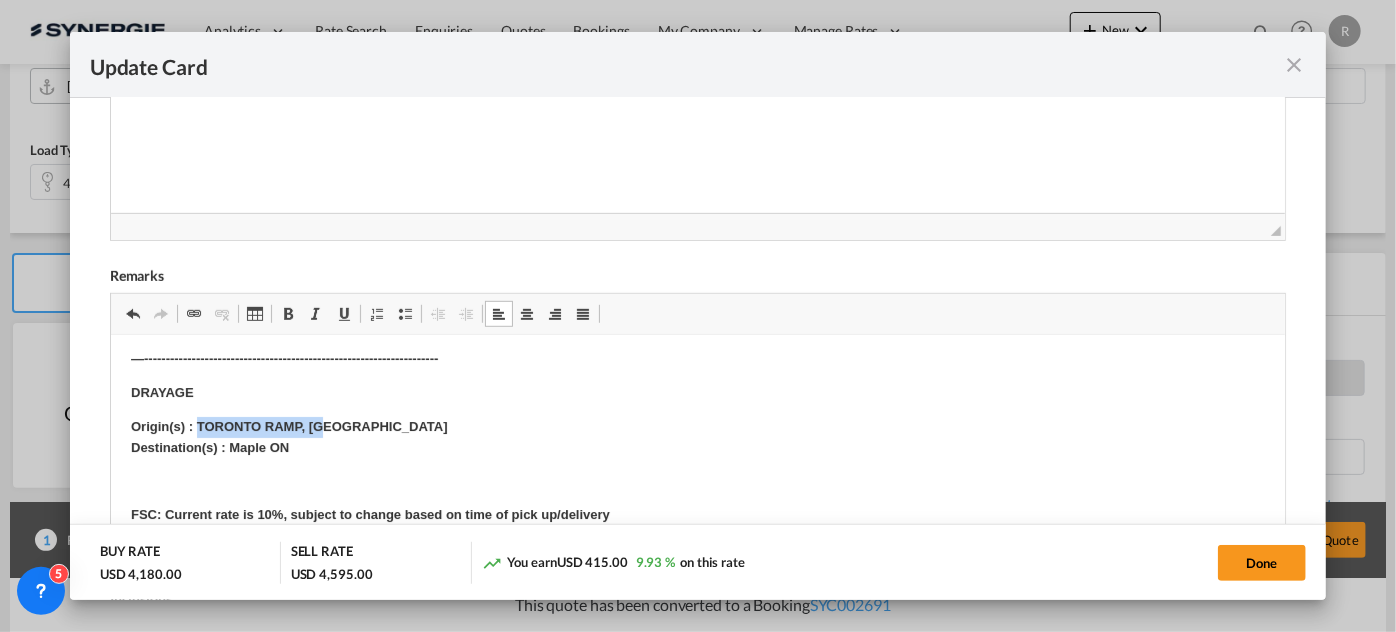
drag, startPoint x: 194, startPoint y: 424, endPoint x: 338, endPoint y: 408, distance: 144.9
click at [345, 420] on p "Origin(s) : TORONTO RAMP, ON Destination(s) : Maple ON" at bounding box center [697, 437] width 1134 height 42
drag, startPoint x: 225, startPoint y: 445, endPoint x: 337, endPoint y: 446, distance: 112.0
click at [337, 446] on p "Origin(s) : Montreal Destination(s) : Maple ON" at bounding box center [697, 437] width 1134 height 42
click at [267, 511] on strong "FSC: Current rate is 10%, subject to change based on time of pick up/delivery L…" at bounding box center [605, 565] width 951 height 119
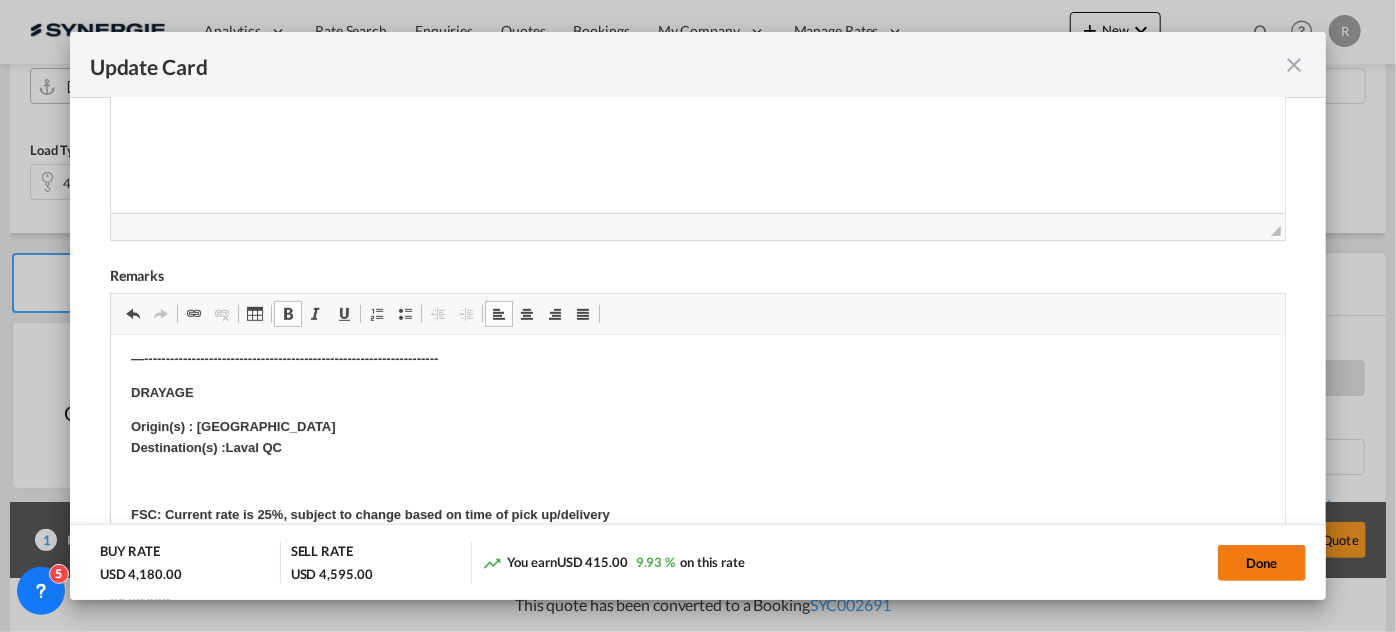
click at [1256, 558] on button "Done" at bounding box center [1262, 563] width 88 height 36
type input "29 Sep 2025"
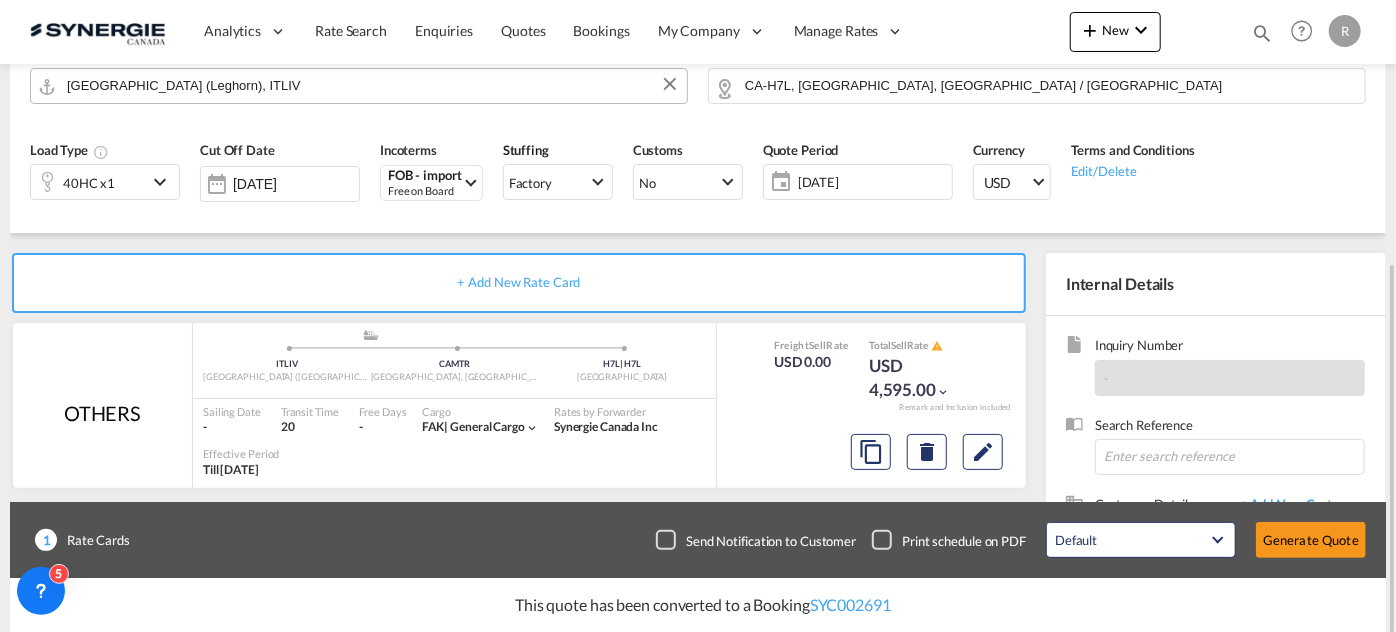
scroll to position [363, 0]
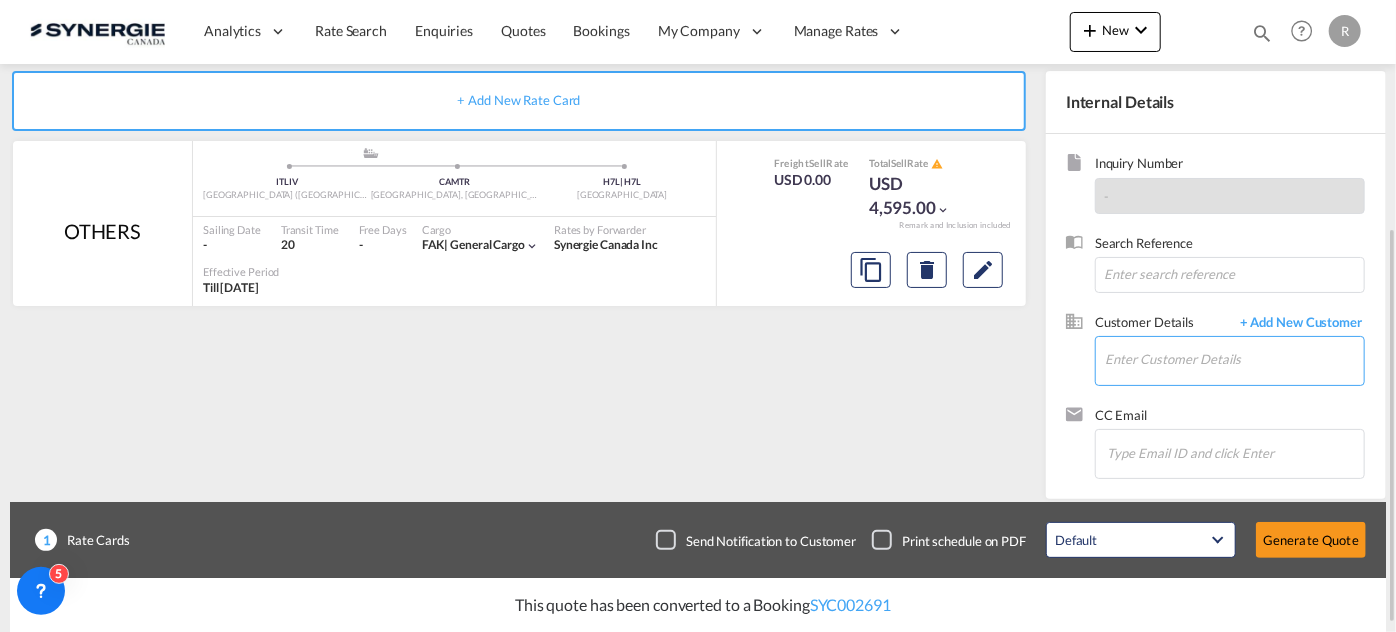
click at [1184, 367] on input "Enter Customer Details" at bounding box center [1234, 359] width 259 height 45
paste input "j.fellner@gosynergie.com"
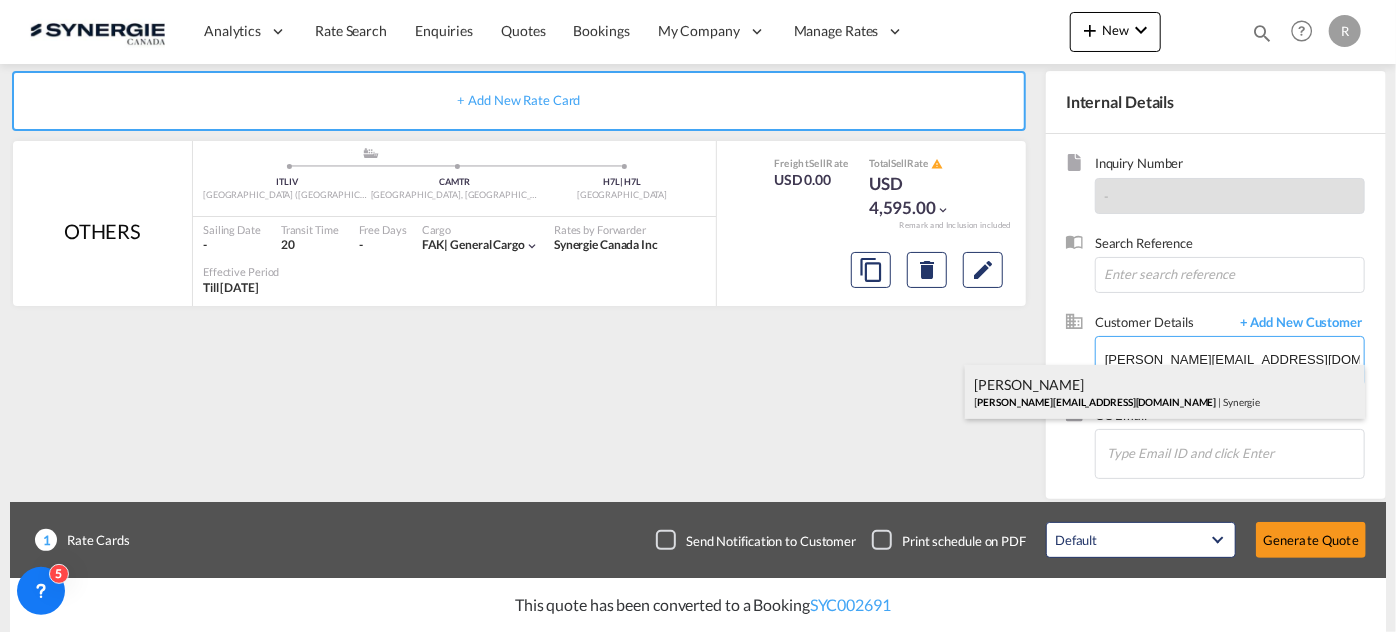
click at [1141, 402] on div "Jesse Fellner j.fellner@gosynergie.com | Synergie" at bounding box center [1165, 392] width 400 height 54
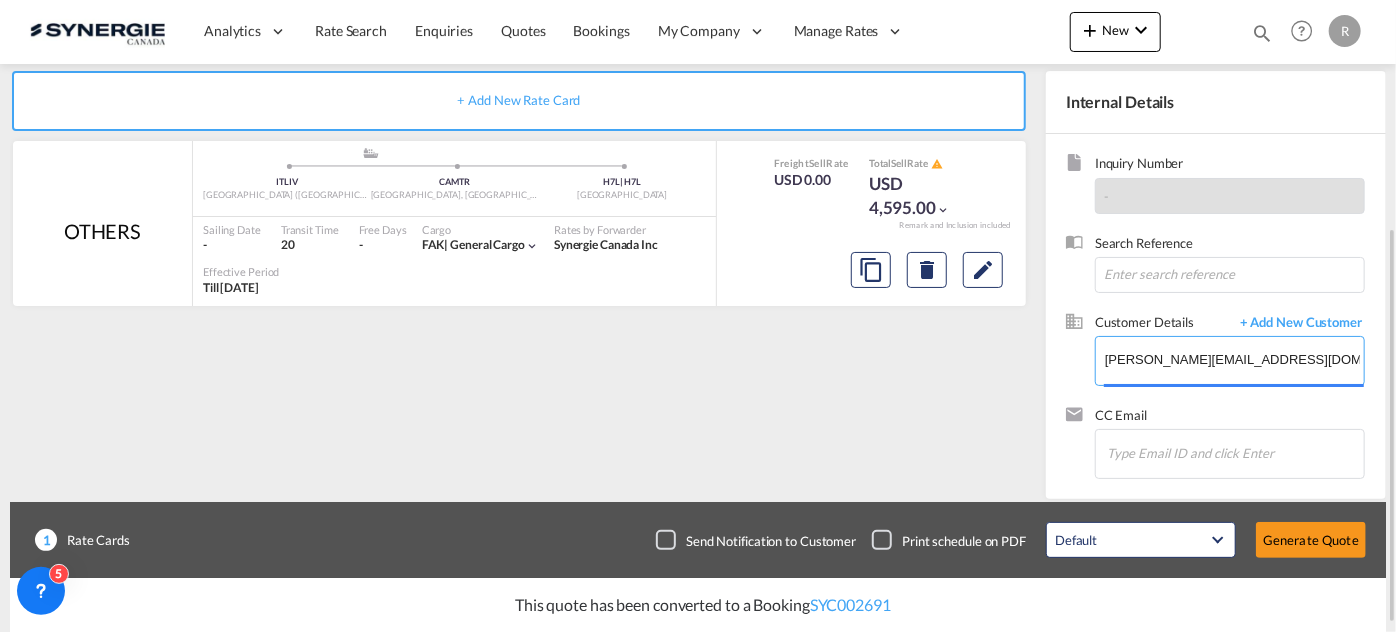
type input "Synergie, Jesse Fellner, j.fellner@gosynergie.com"
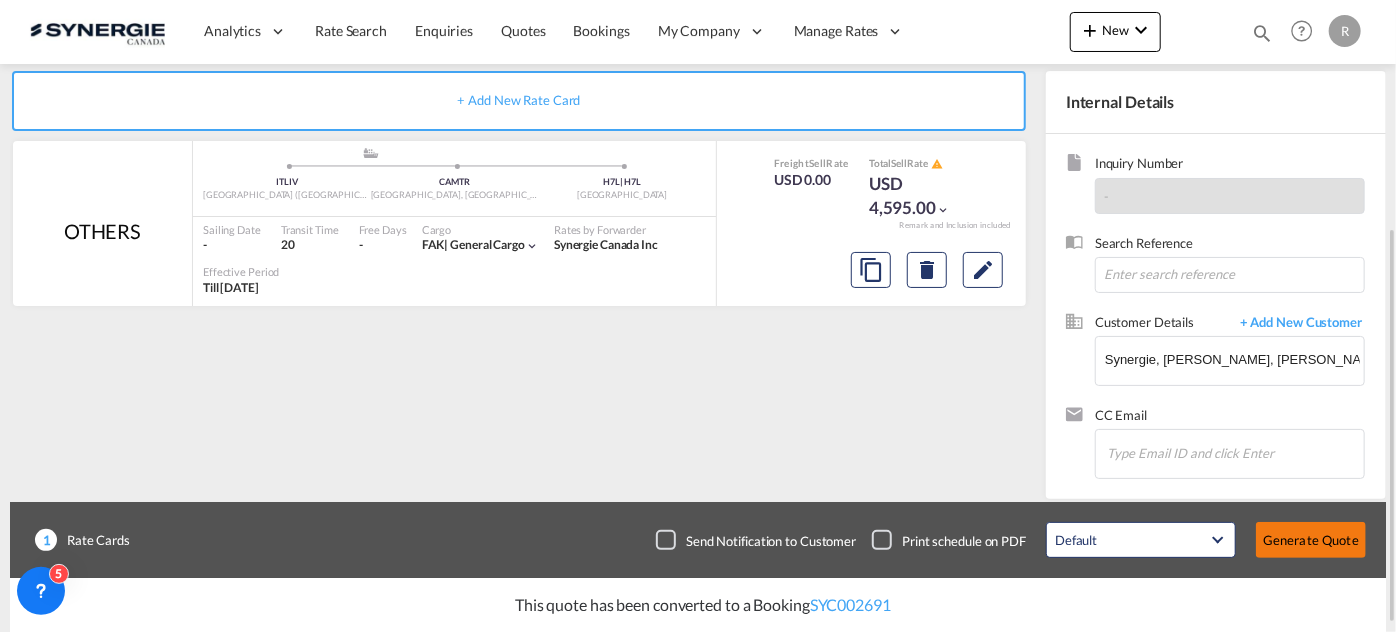
click at [1304, 540] on button "Generate Quote" at bounding box center [1311, 540] width 110 height 36
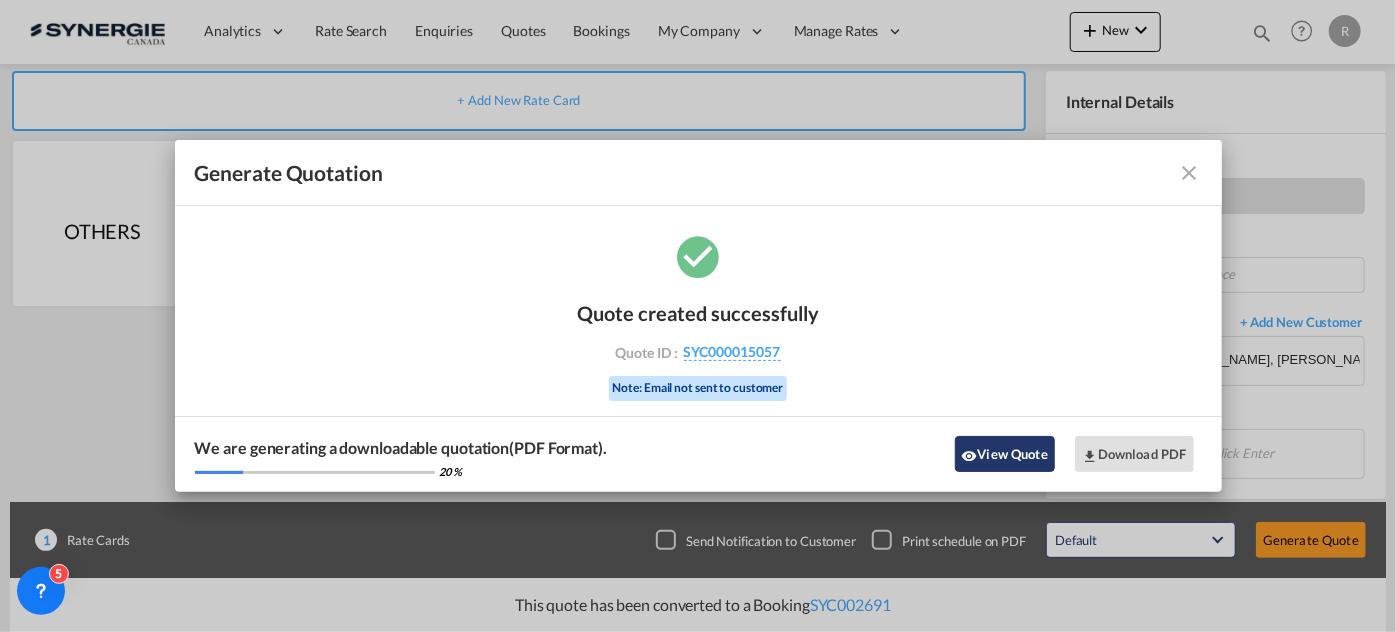
click at [1015, 455] on button "View Quote" at bounding box center [1005, 454] width 100 height 36
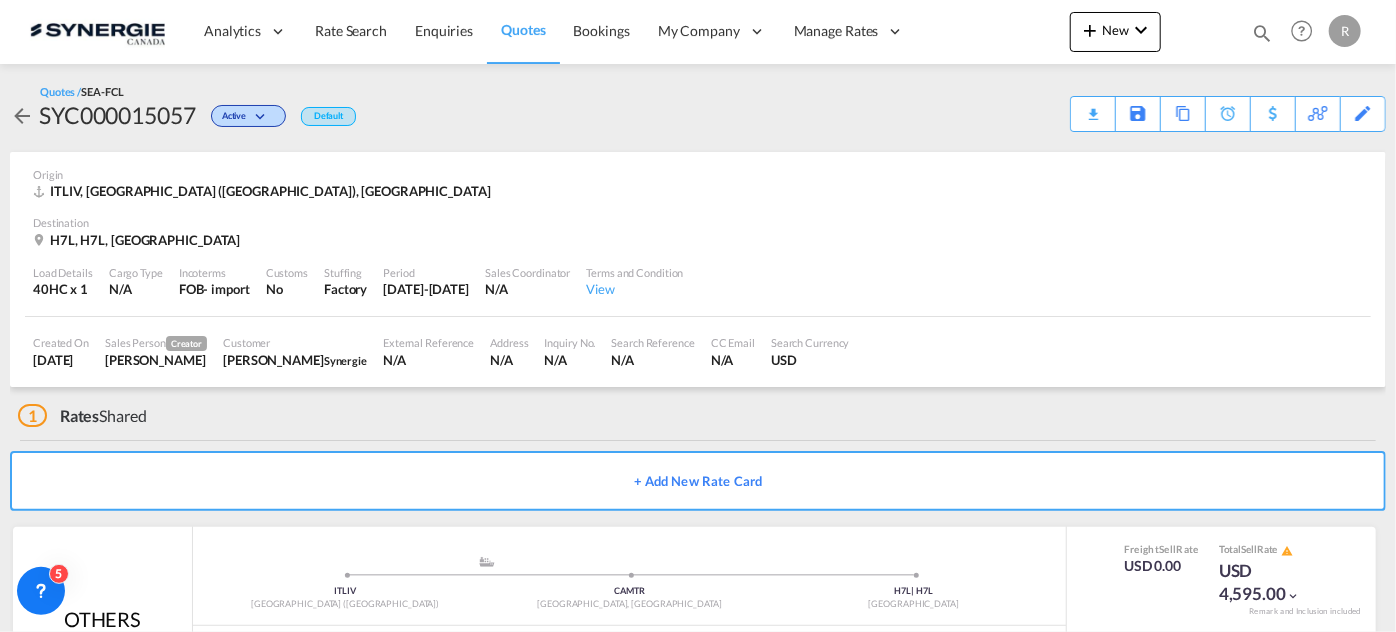
click at [0, 0] on div "Download Quote" at bounding box center [0, 0] width 0 height 0
